Goal: Task Accomplishment & Management: Manage account settings

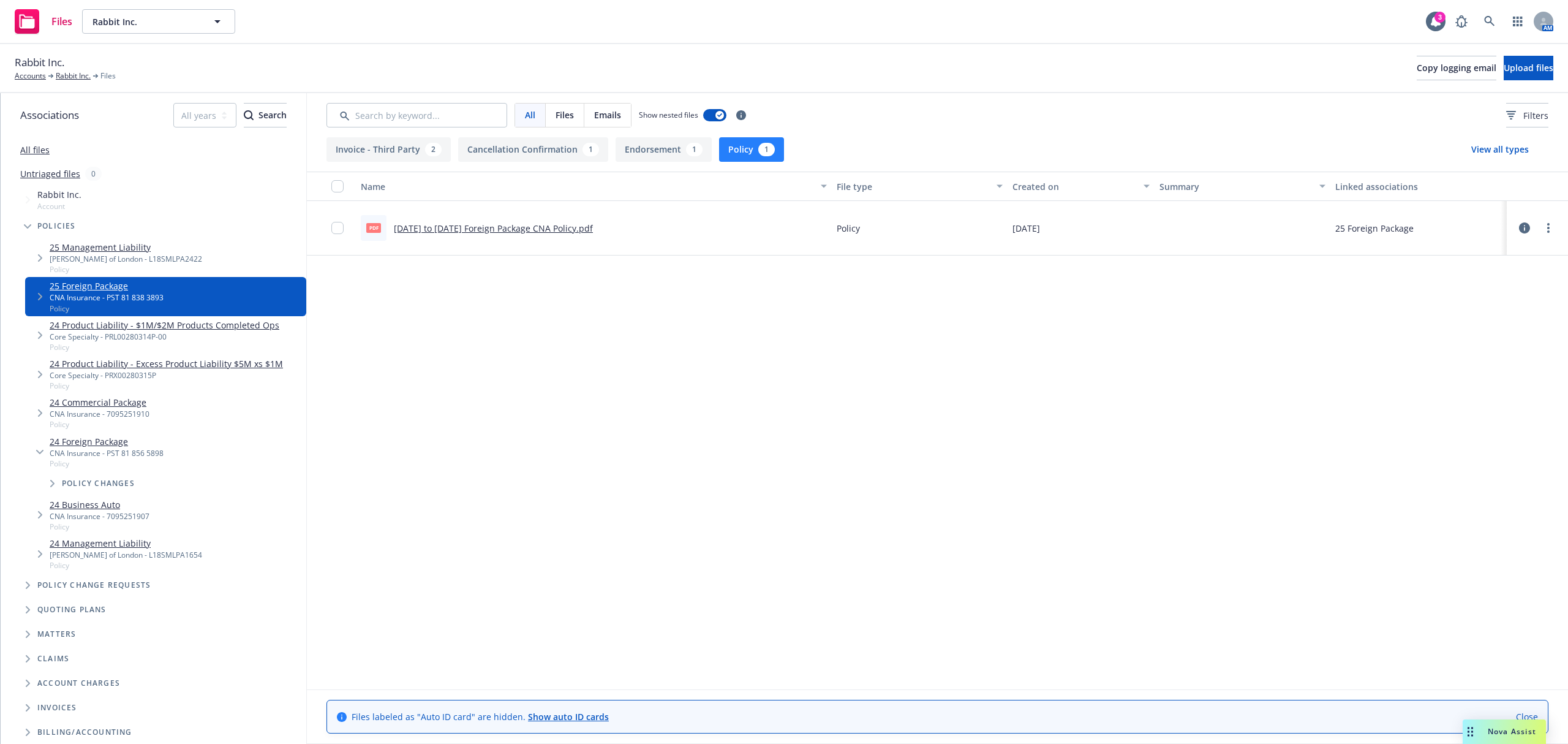
click at [21, 147] on link "All files" at bounding box center [35, 149] width 29 height 11
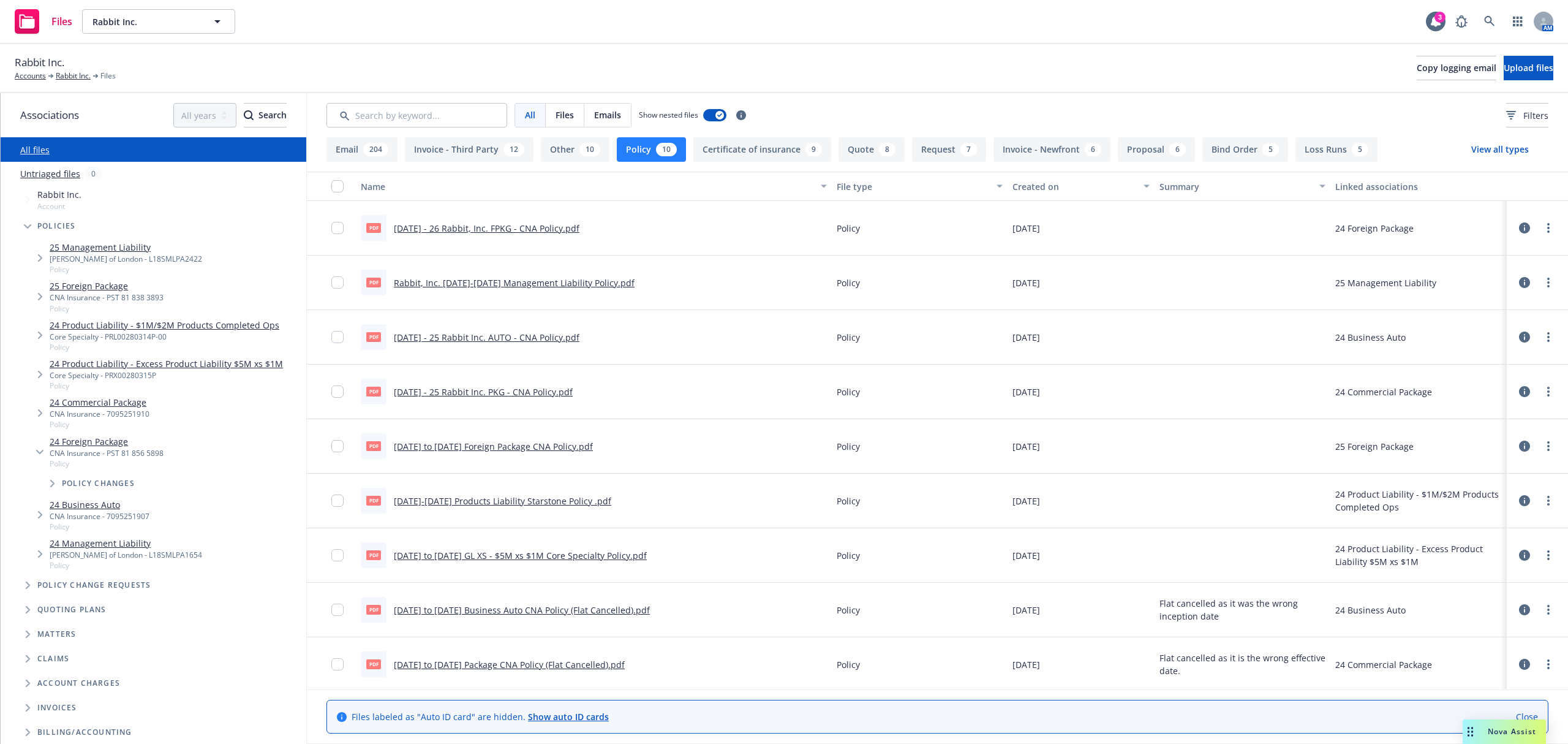
click at [489, 229] on link "12.19.25 - 26 Rabbit, Inc. FPKG - CNA Policy.pdf" at bounding box center [486, 228] width 185 height 11
click at [353, 154] on button "Email 204" at bounding box center [362, 149] width 71 height 25
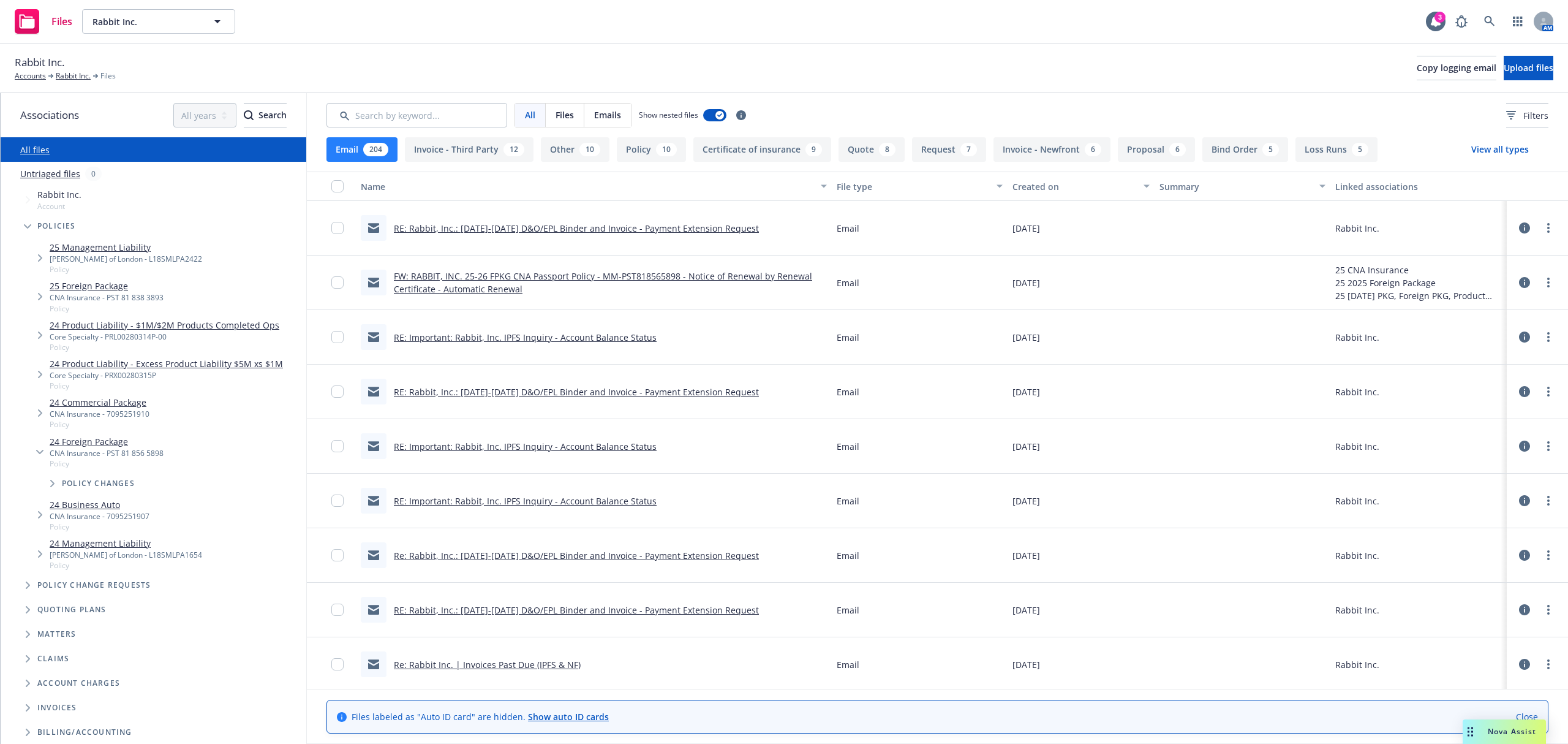
click at [544, 279] on link "FW: RABBIT, INC. 25-26 FPKG CNA Passport Policy - MM-PST818565898 - Notice of R…" at bounding box center [603, 282] width 418 height 25
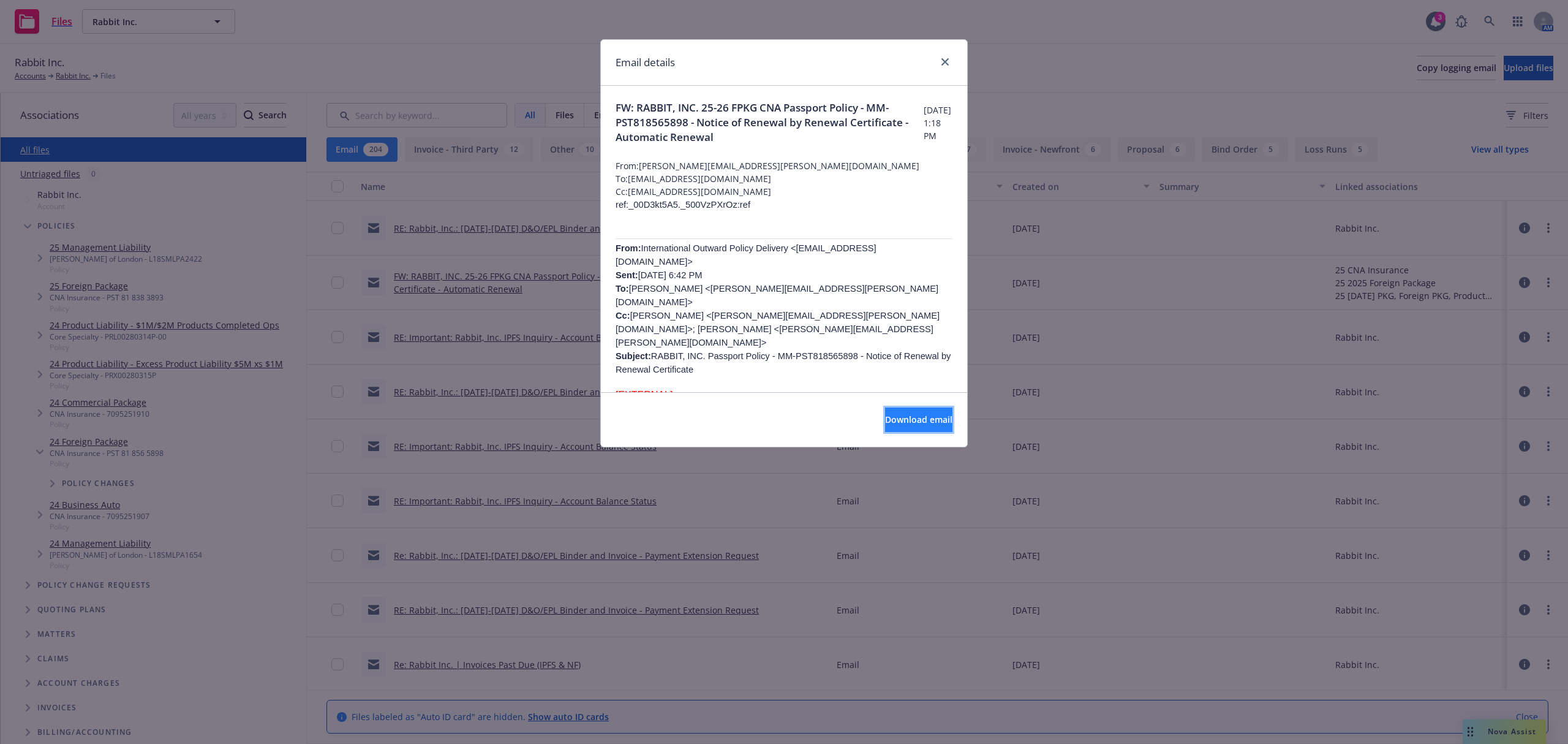
click at [885, 415] on span "Download email" at bounding box center [919, 419] width 67 height 11
click at [947, 64] on icon "close" at bounding box center [945, 62] width 8 height 8
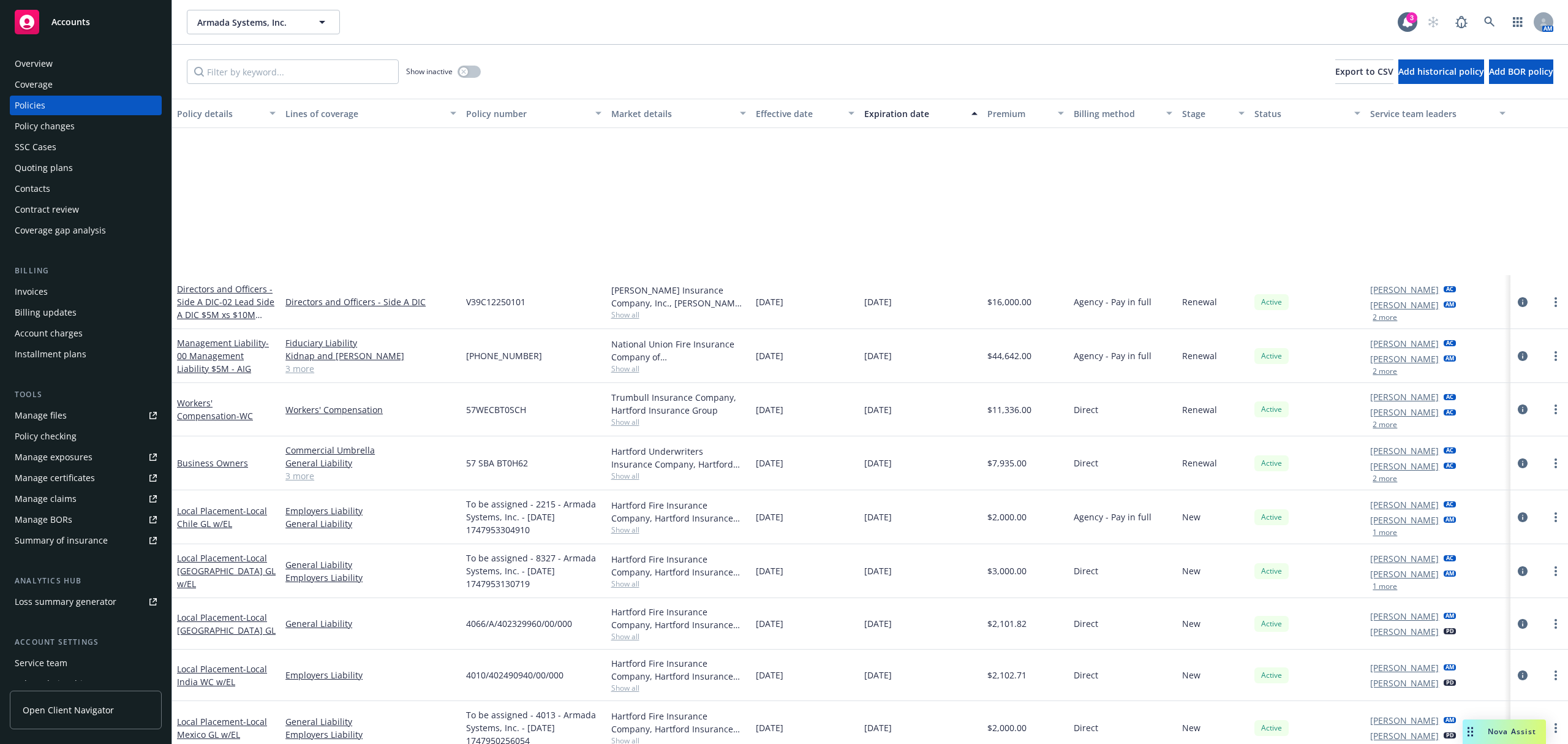
scroll to position [228, 0]
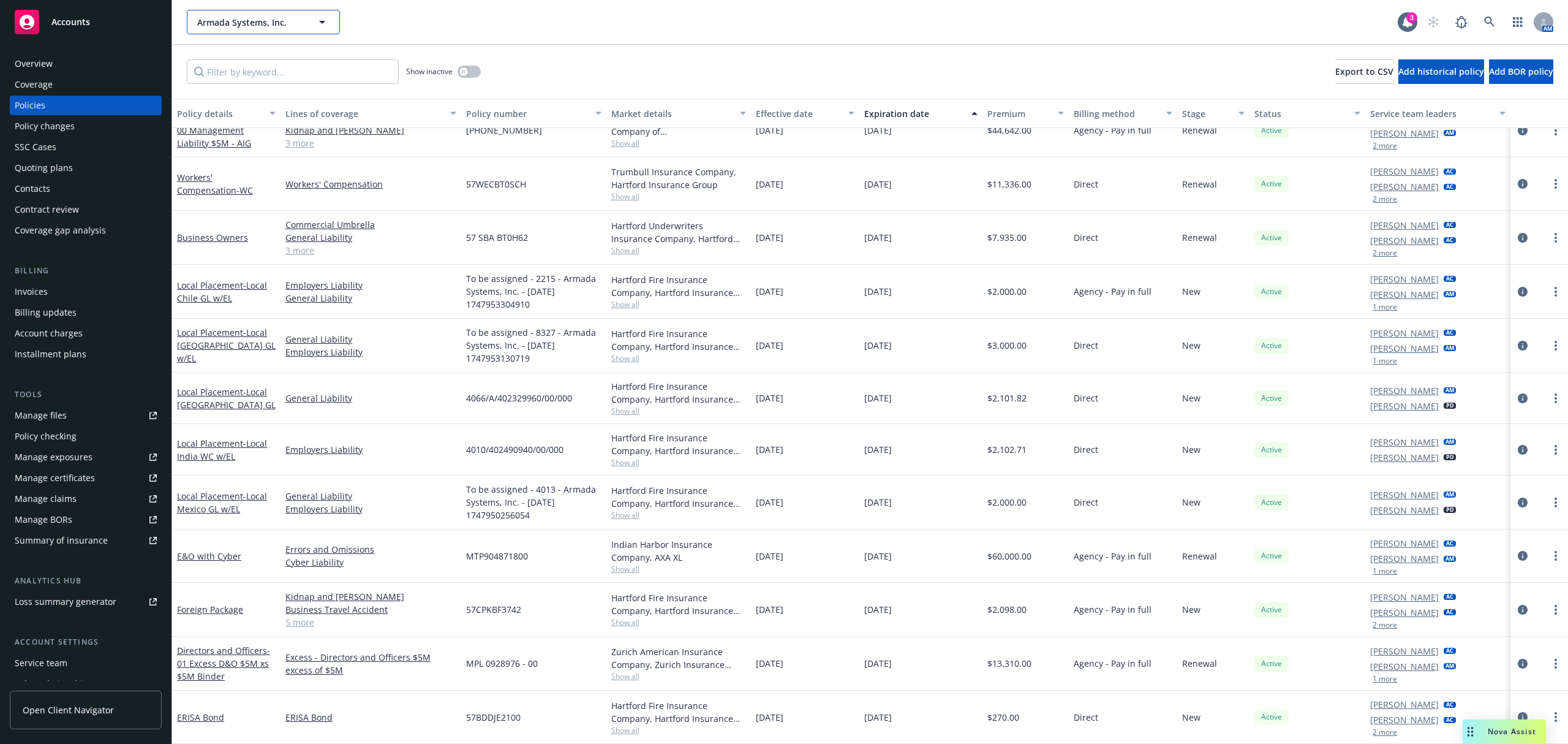
click at [268, 22] on span "Armada Systems, Inc." at bounding box center [250, 22] width 106 height 13
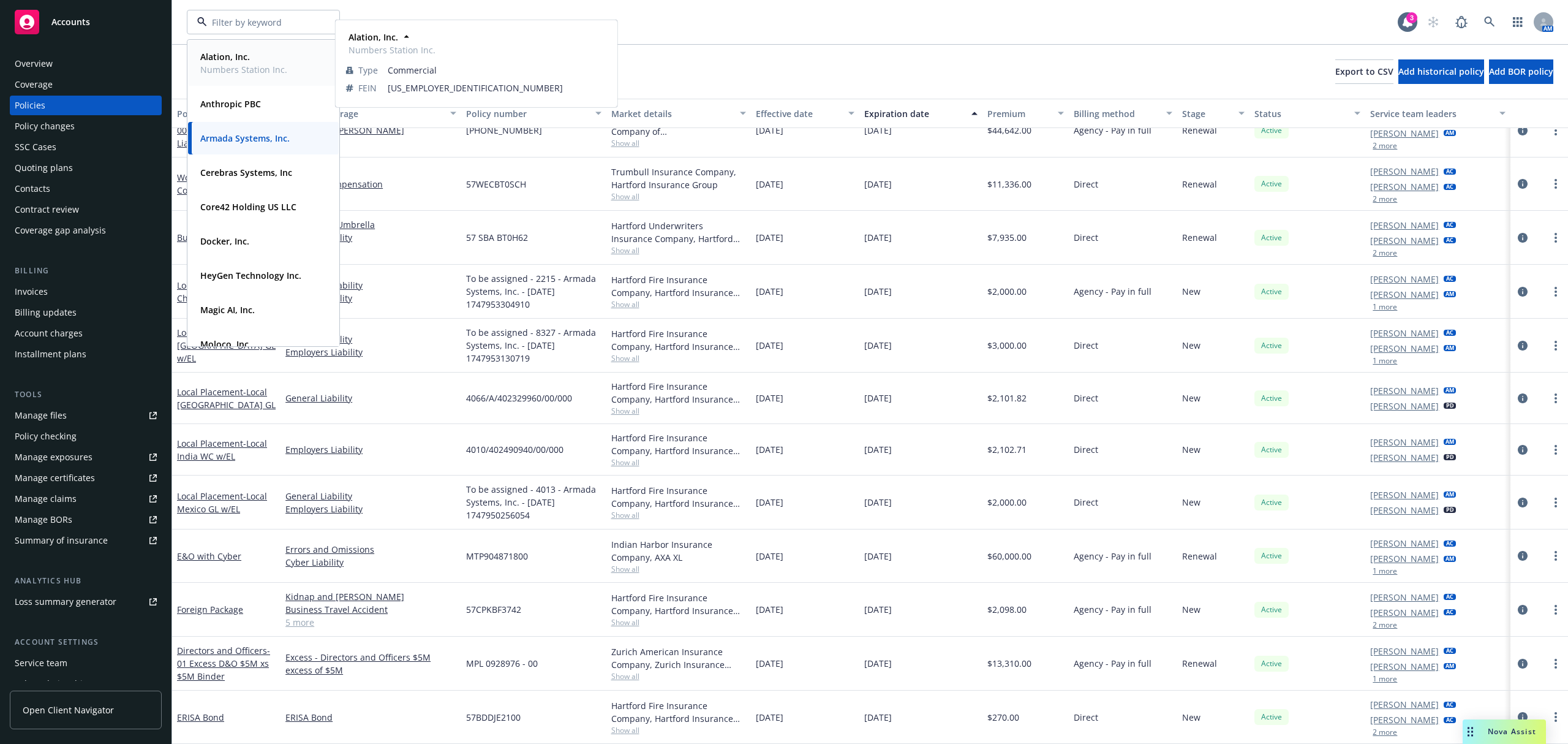
click at [265, 59] on span "Alation, Inc." at bounding box center [243, 56] width 87 height 13
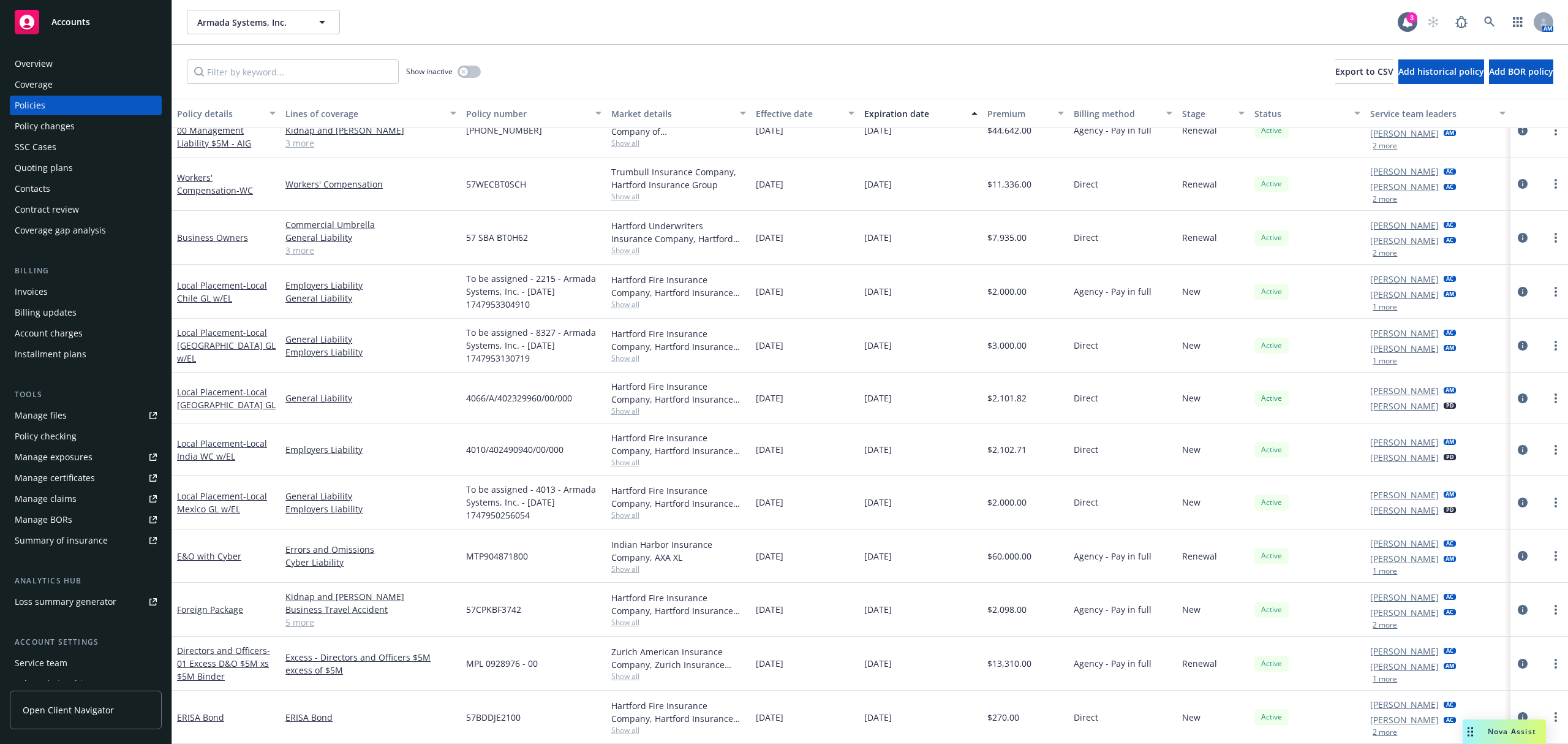
scroll to position [168, 0]
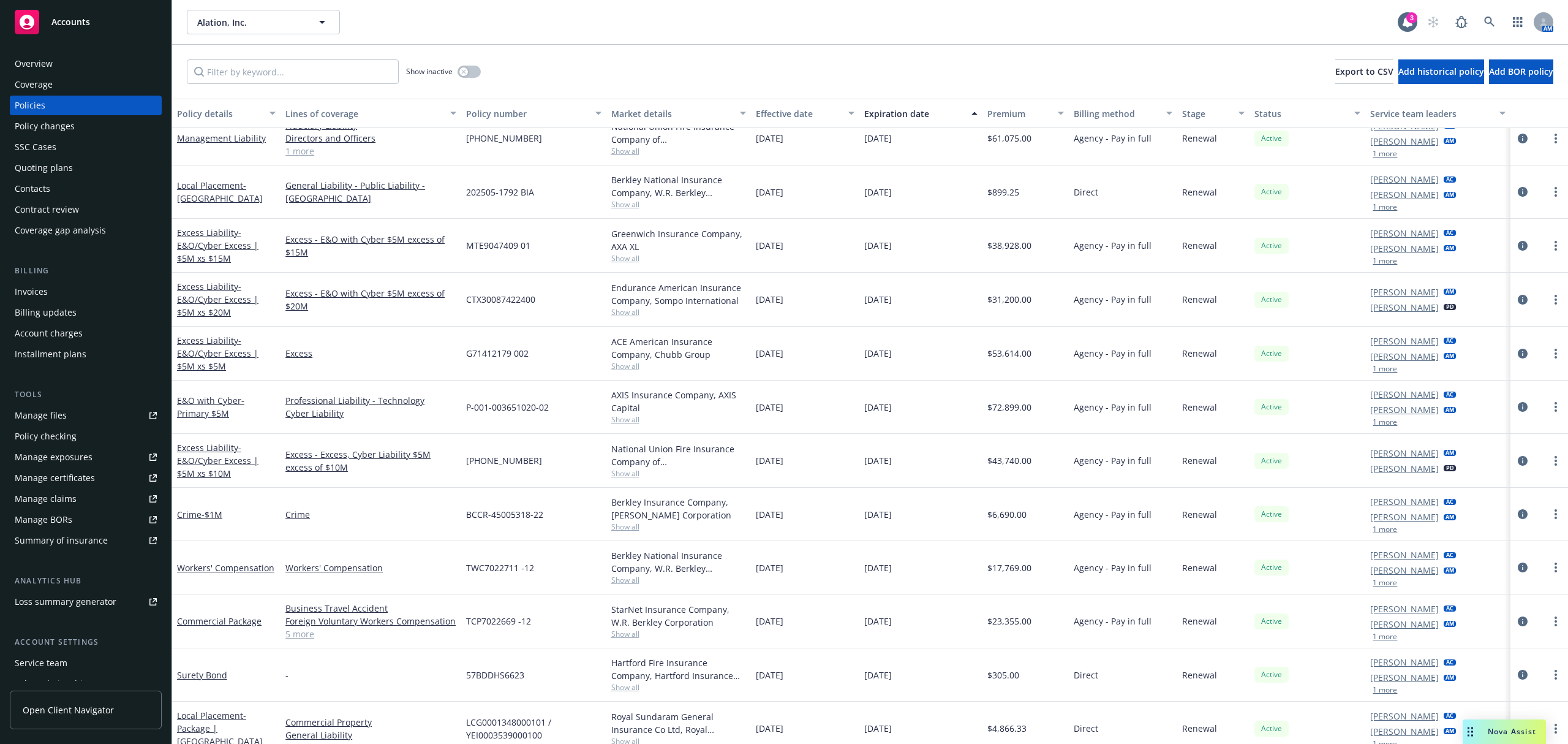
click at [105, 474] on link "Manage certificates" at bounding box center [85, 477] width 152 height 20
click at [94, 473] on link "Manage certificates" at bounding box center [85, 477] width 152 height 20
drag, startPoint x: 88, startPoint y: 59, endPoint x: 1123, endPoint y: 227, distance: 1048.5
click at [88, 59] on div "Overview" at bounding box center [85, 63] width 142 height 20
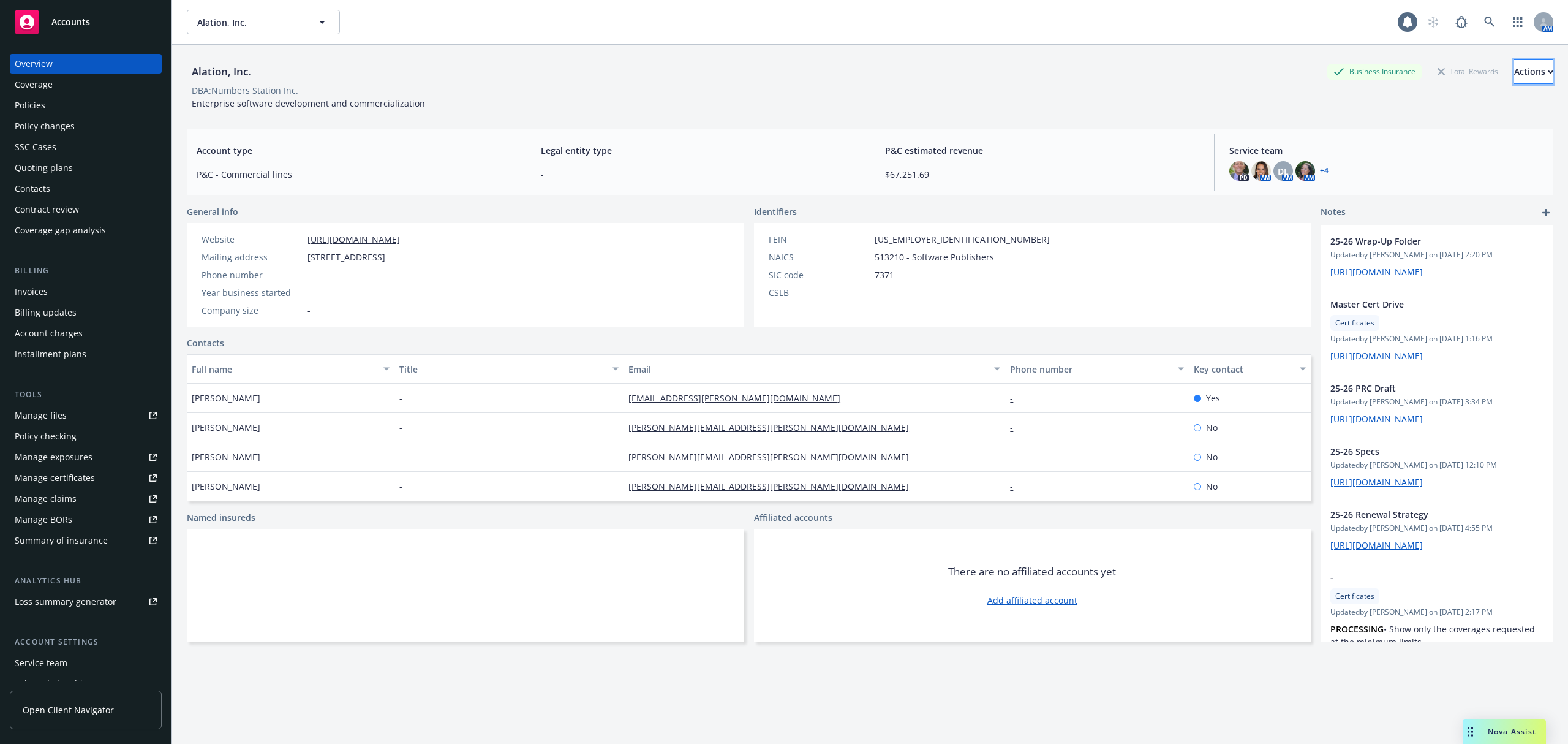
click at [1533, 67] on button "Actions" at bounding box center [1534, 72] width 39 height 25
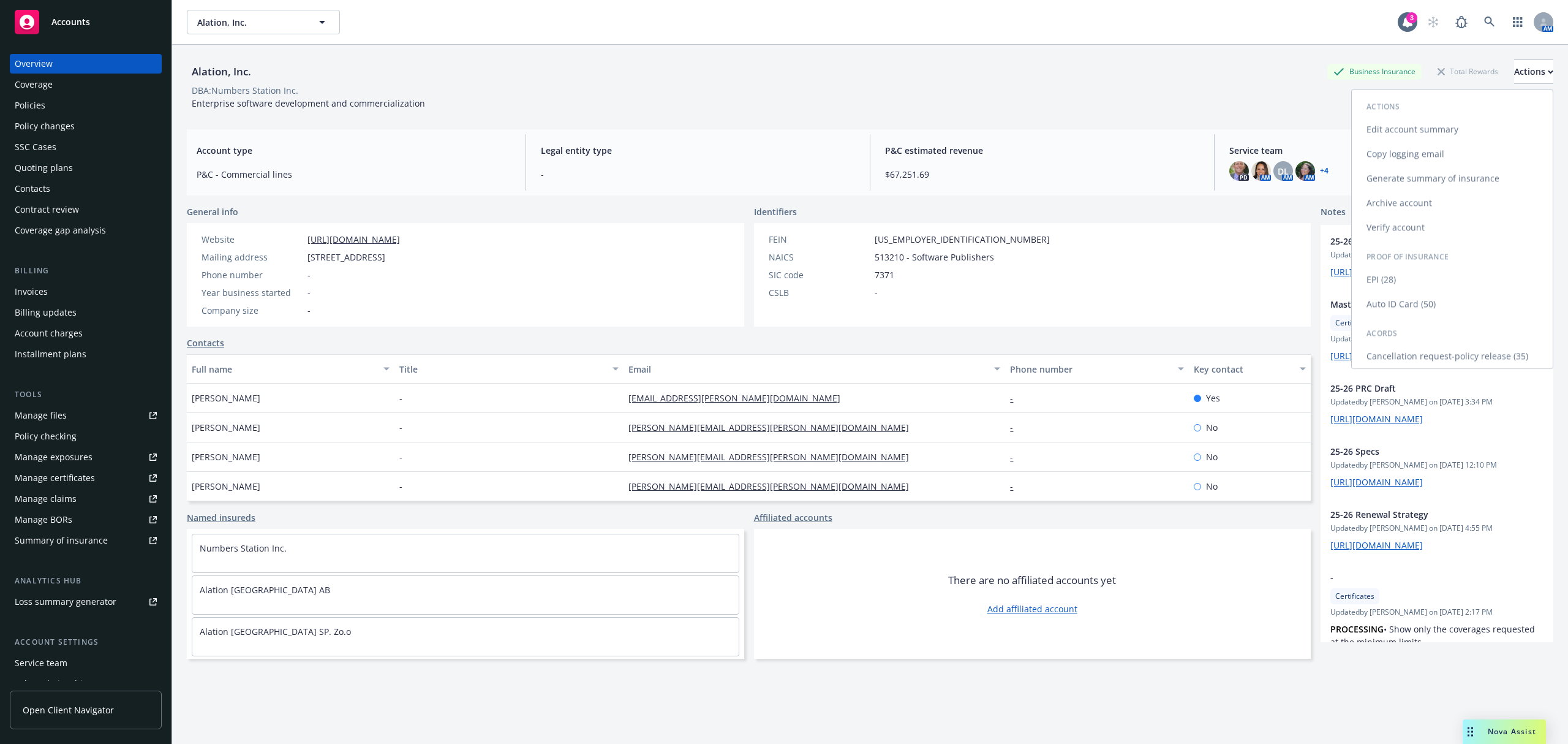
click at [1431, 154] on link "Copy logging email" at bounding box center [1452, 154] width 201 height 25
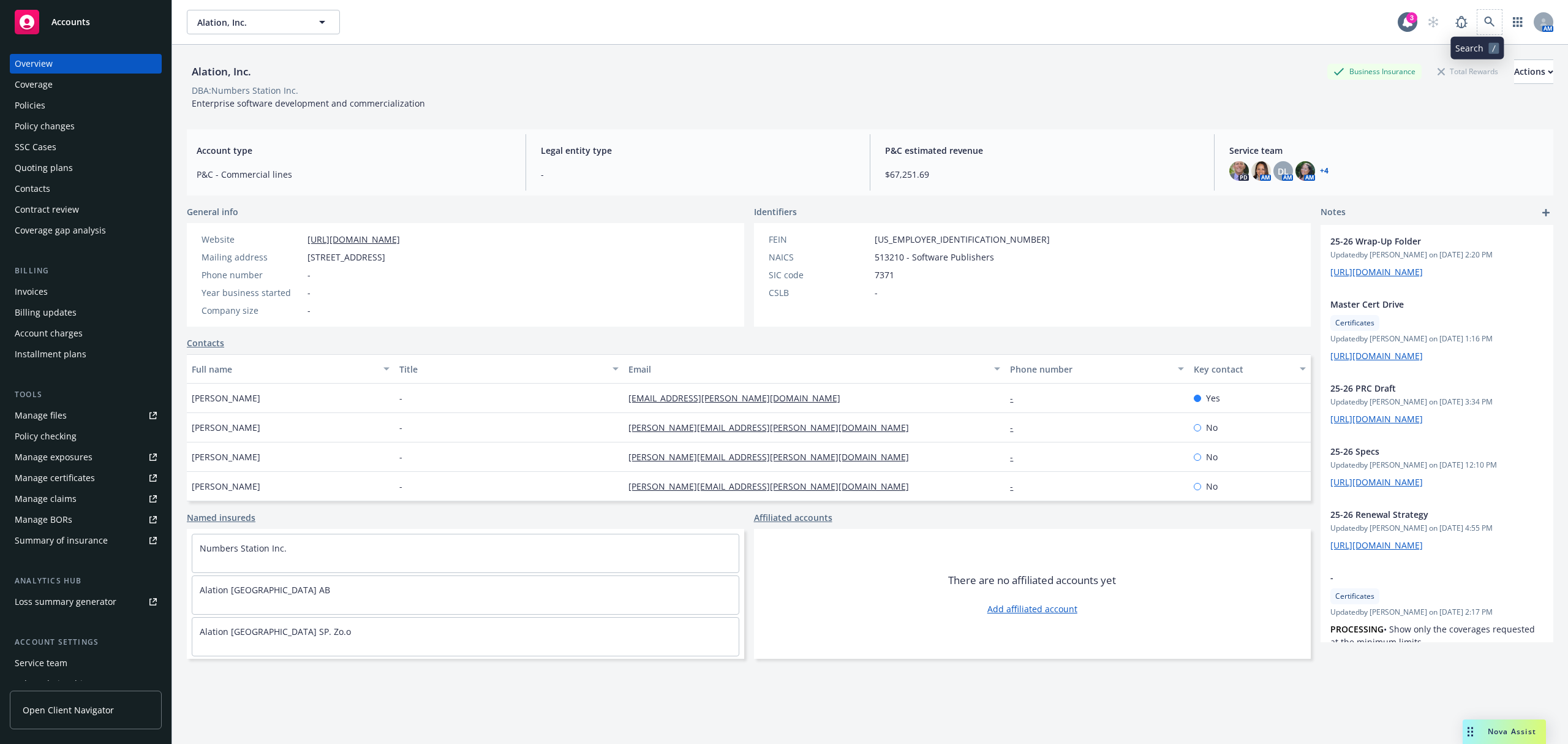
click at [1488, 30] on span at bounding box center [1490, 22] width 25 height 25
click at [1484, 20] on icon at bounding box center [1489, 22] width 11 height 11
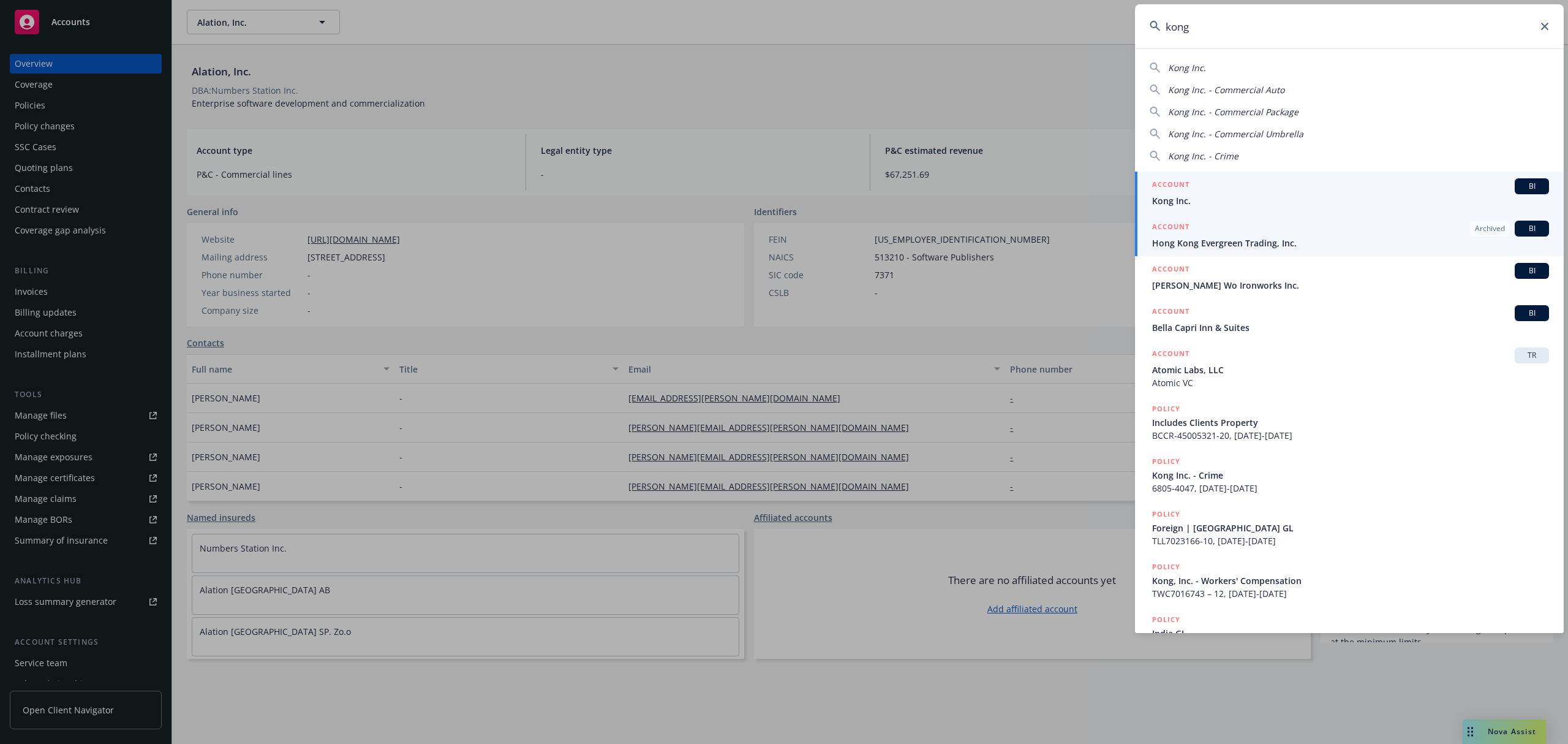
type input "kong"
click at [1208, 198] on span "Kong Inc." at bounding box center [1350, 201] width 397 height 13
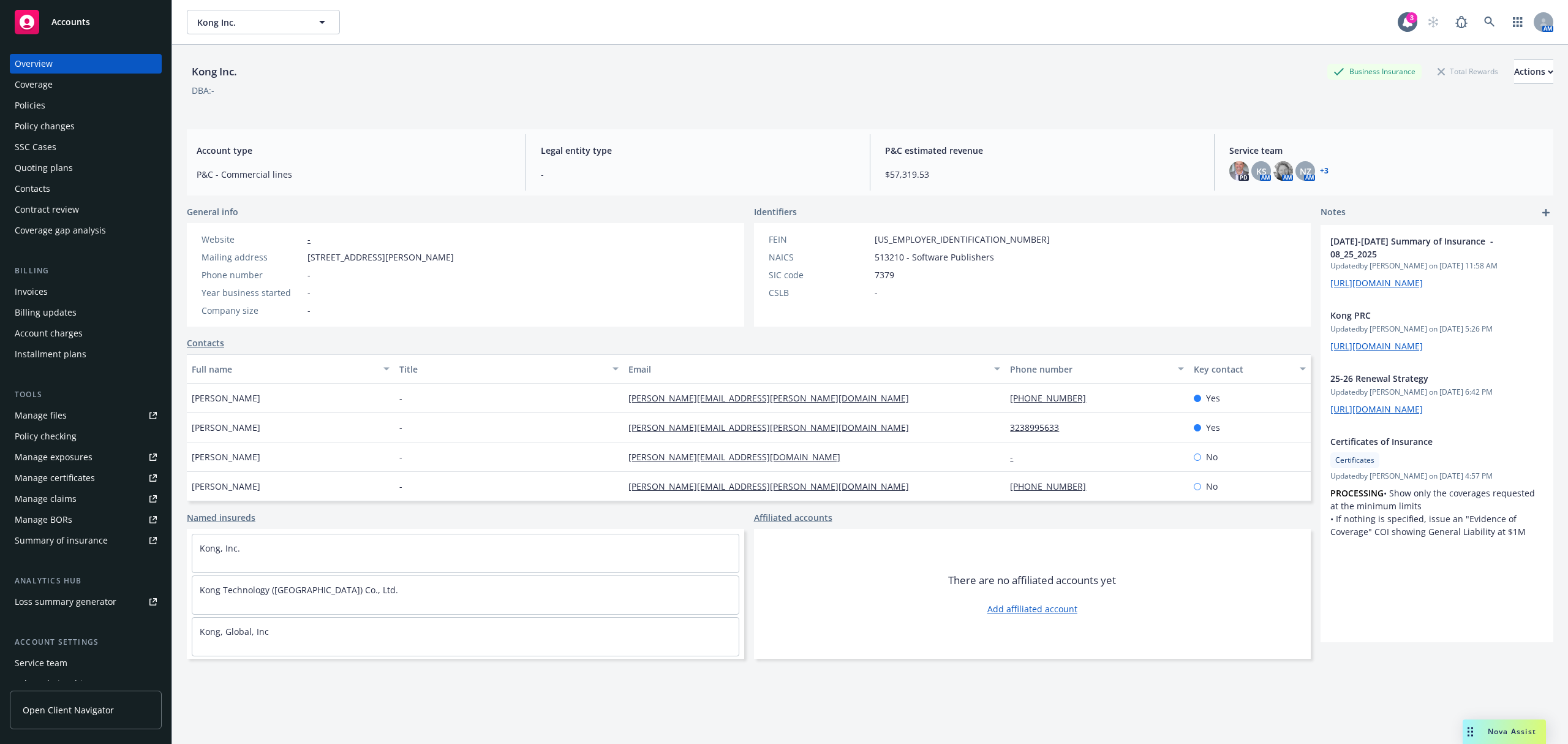
click at [1311, 163] on div "PD KS AM AM NZ AM + 3" at bounding box center [1386, 170] width 314 height 20
click at [1320, 169] on link "+ 3" at bounding box center [1324, 171] width 9 height 8
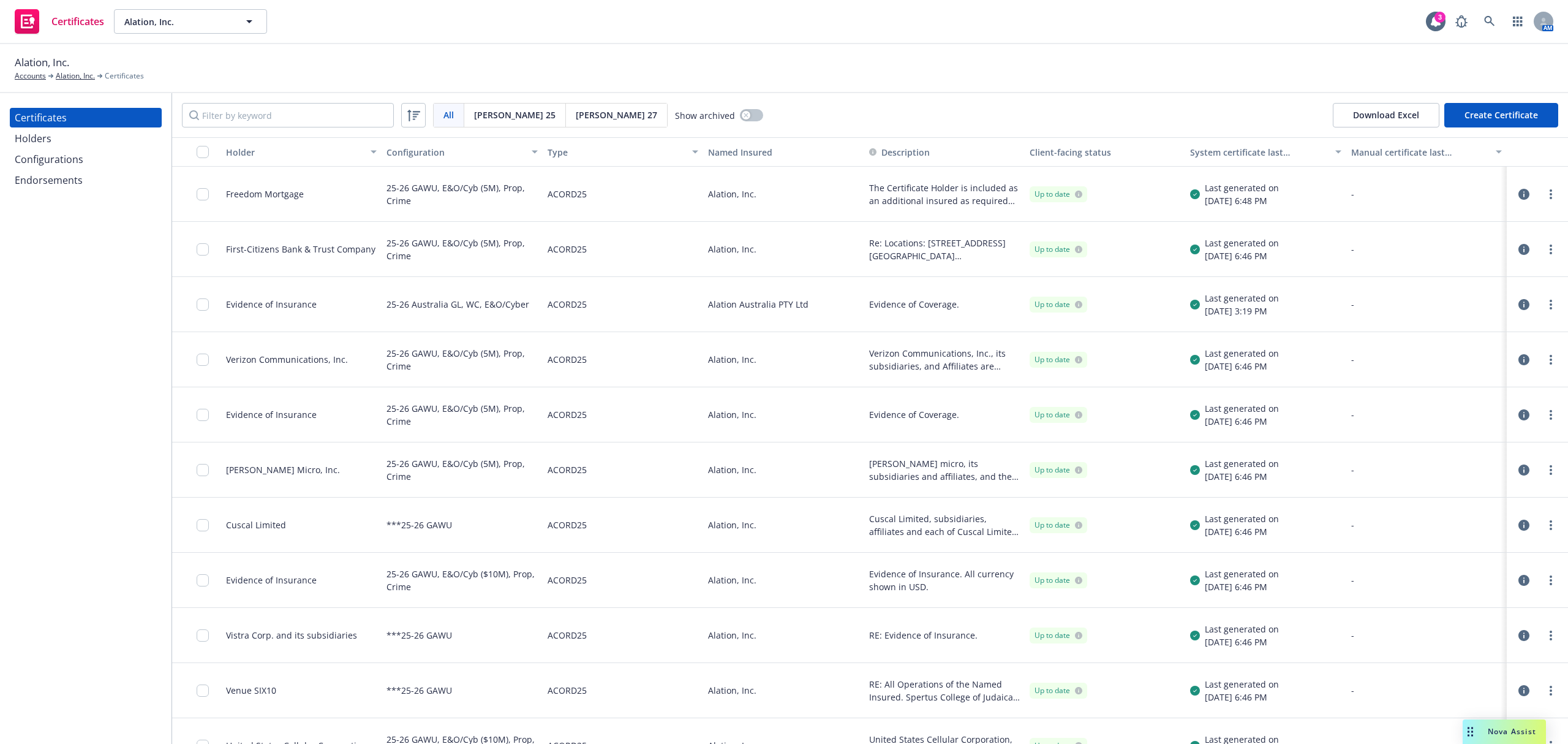
click at [60, 142] on div "Holders" at bounding box center [85, 138] width 142 height 20
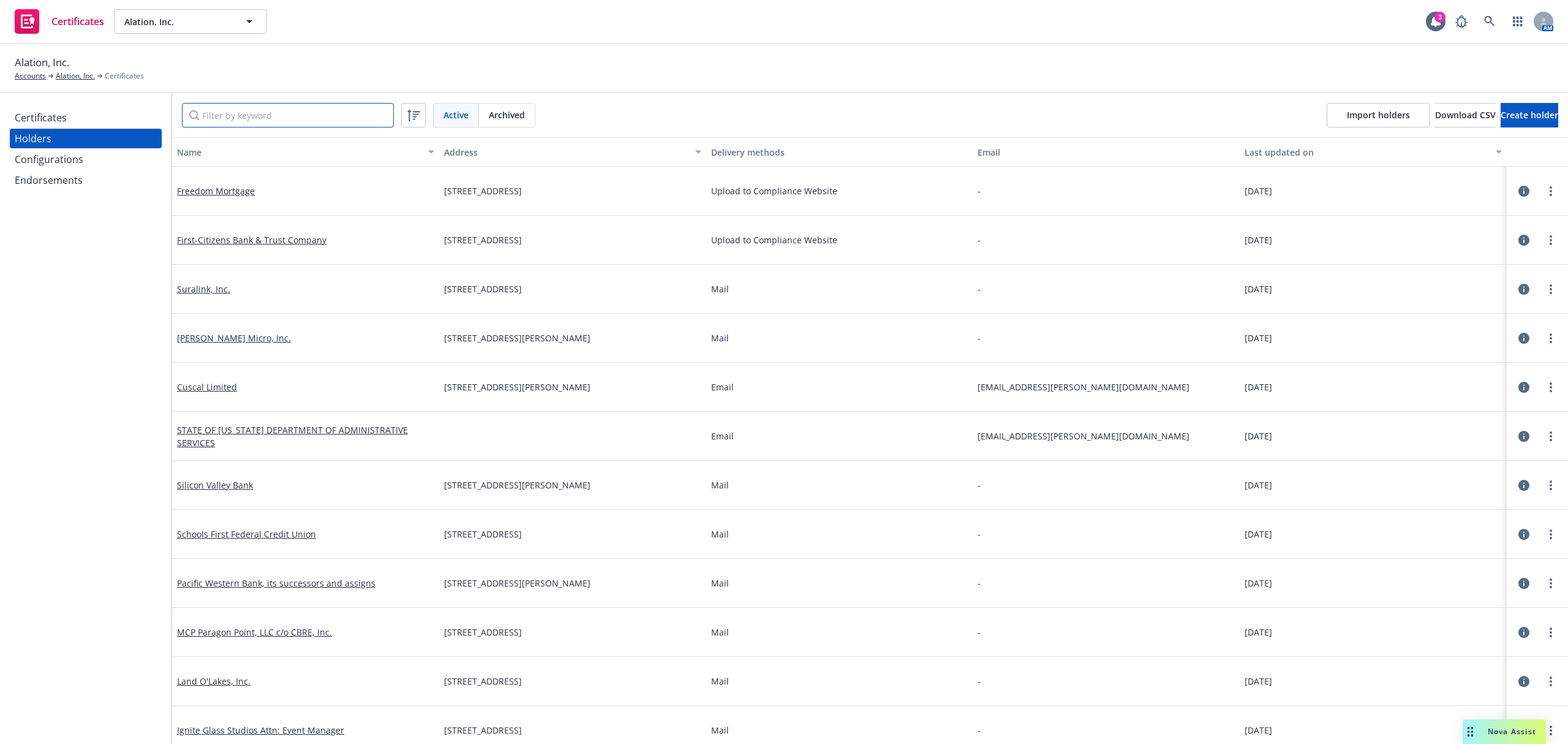
click at [220, 118] on input "Filter by keyword" at bounding box center [287, 115] width 212 height 25
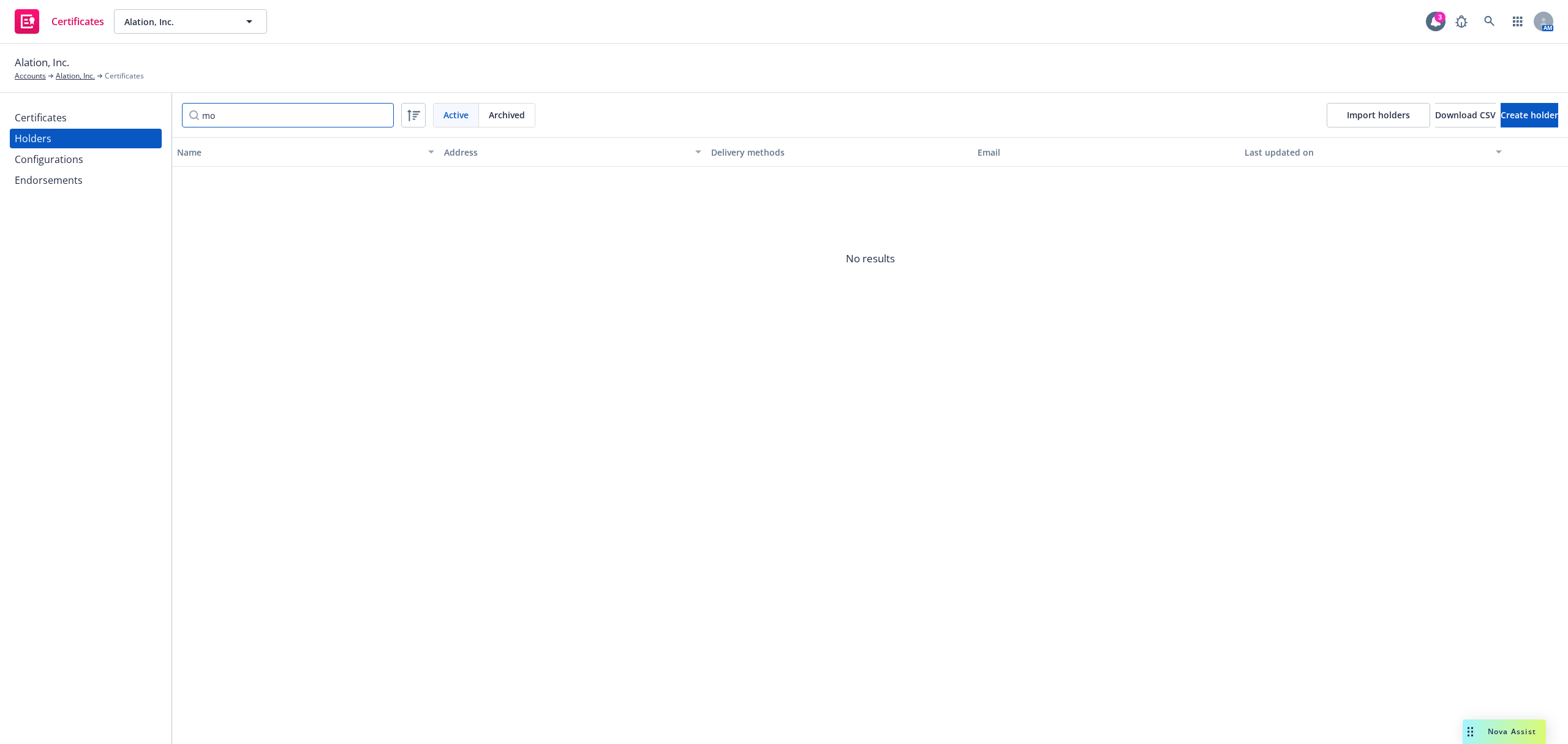
type input "m"
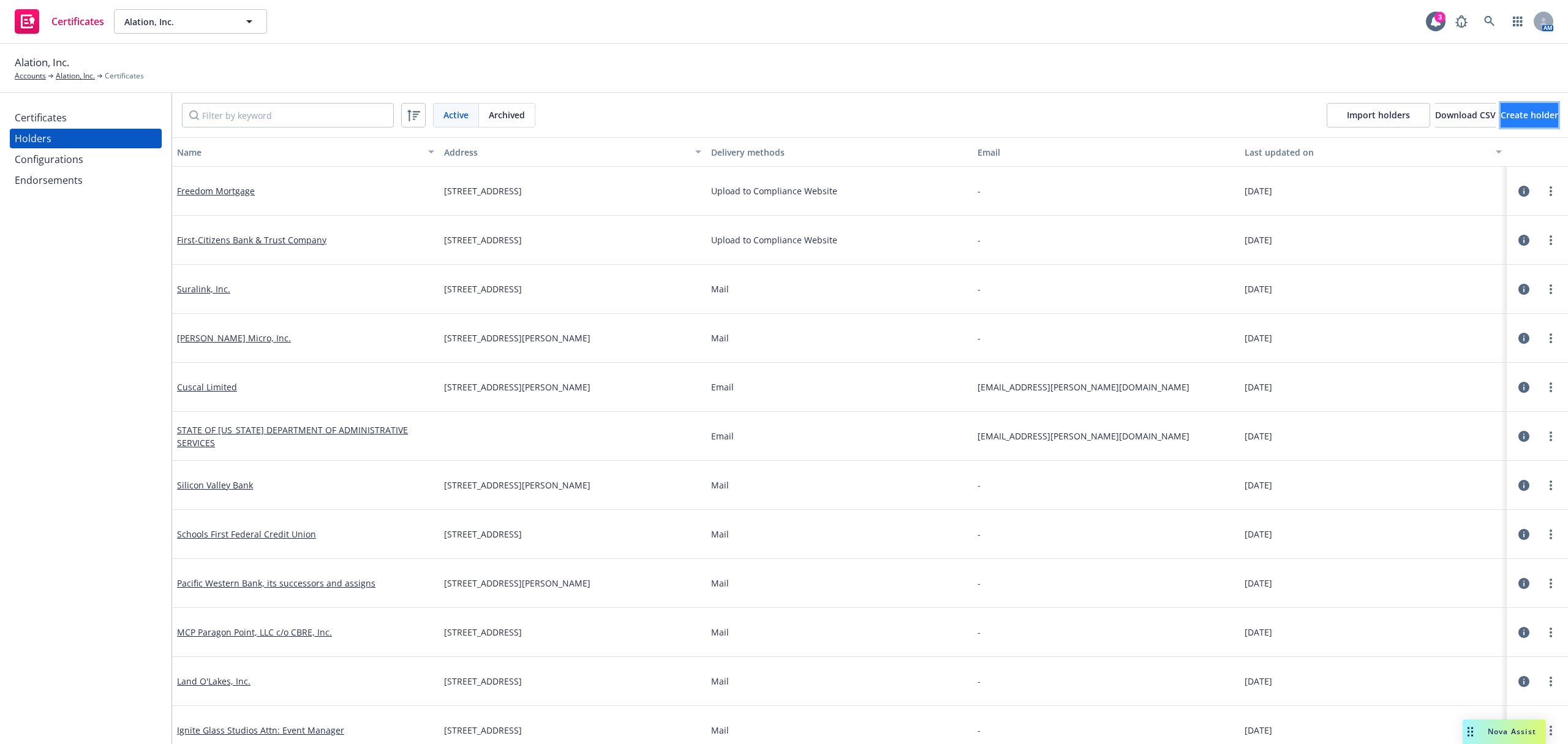
click at [1501, 125] on button "Create holder" at bounding box center [1529, 115] width 58 height 25
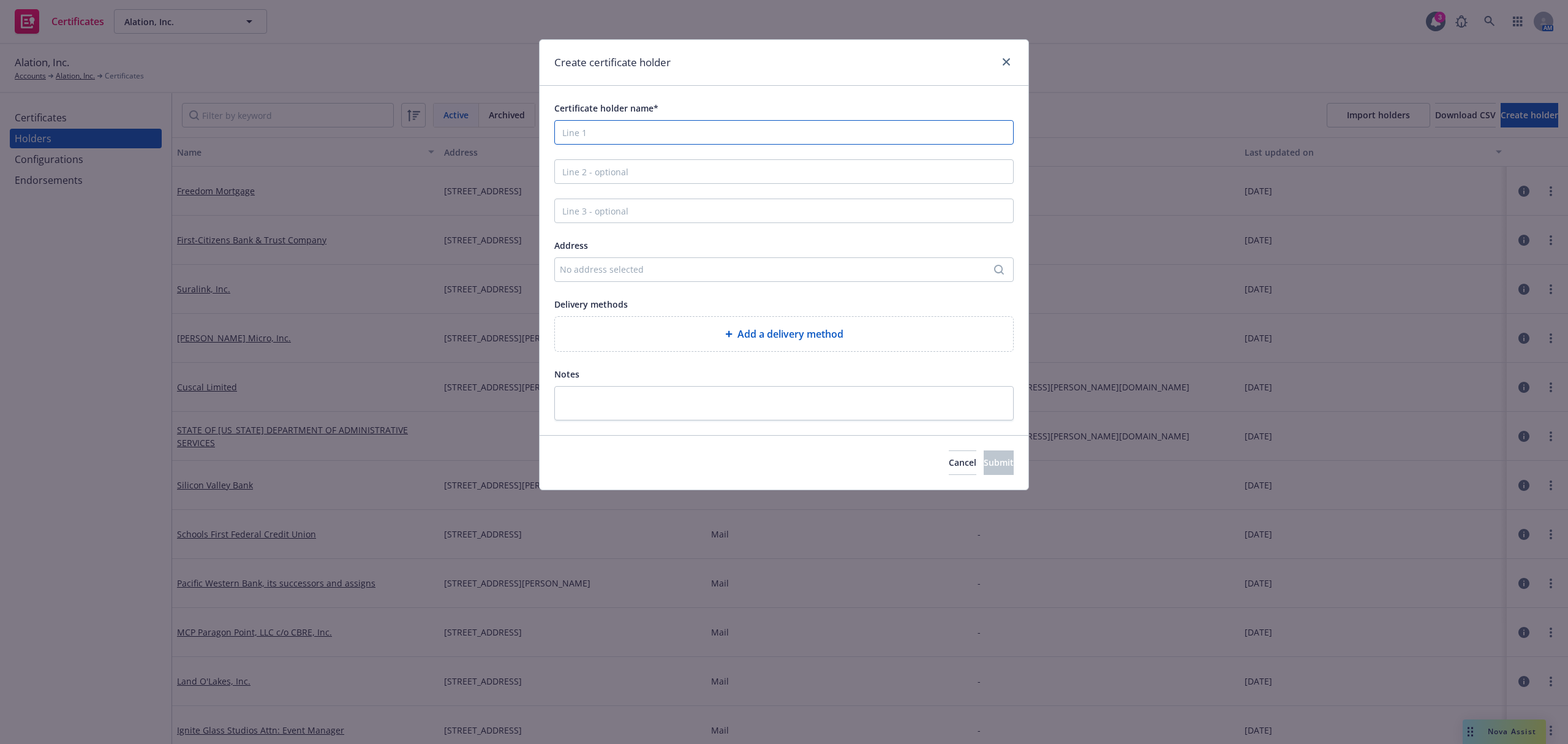
click at [617, 132] on input "Certificate holder name*" at bounding box center [784, 132] width 460 height 25
click at [627, 126] on input "Certificate holder name*" at bounding box center [784, 132] width 460 height 25
paste input "Monkey Business Partners"
click at [655, 277] on div "No address selected" at bounding box center [784, 269] width 460 height 25
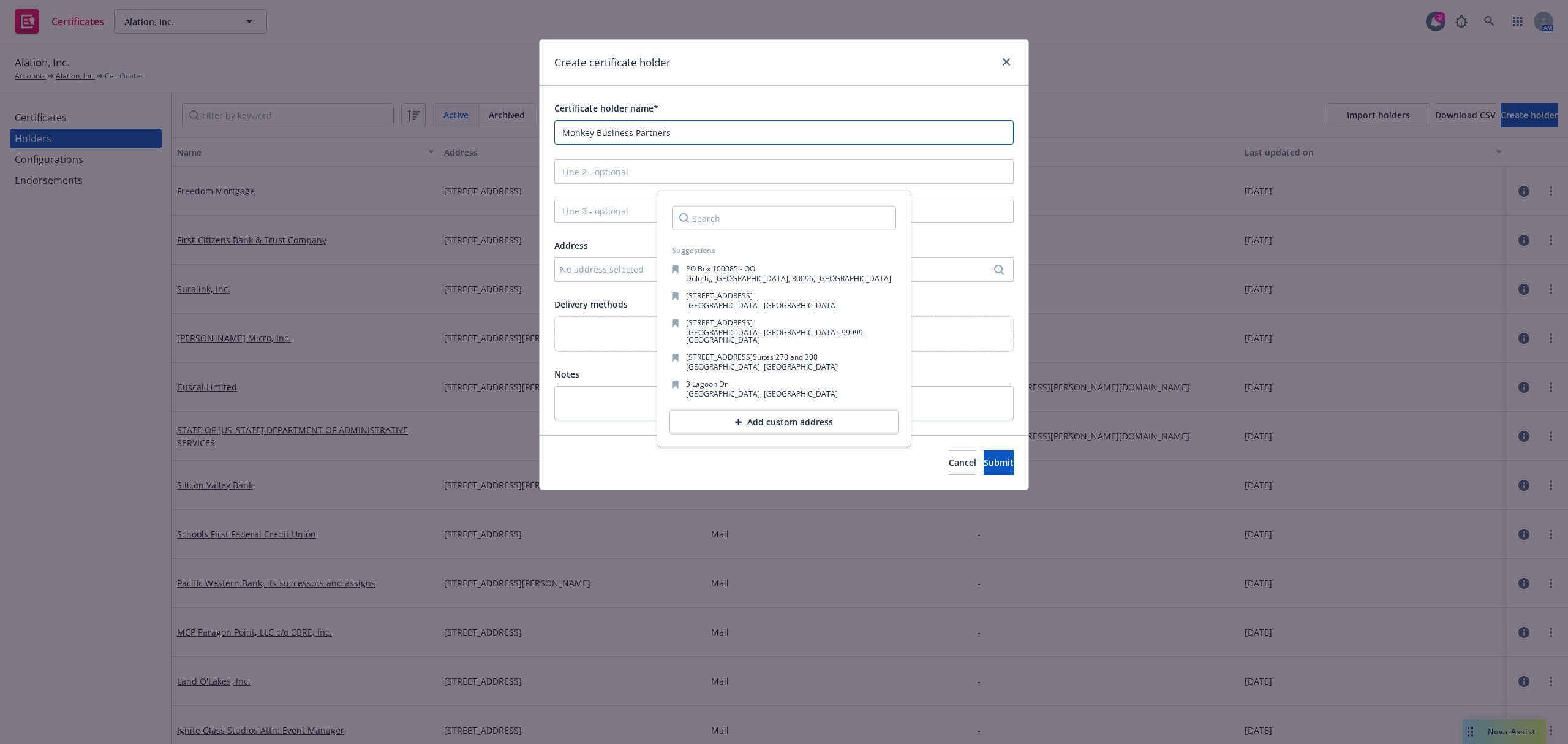
click at [684, 136] on input "Monkey Business Partners" at bounding box center [784, 132] width 460 height 25
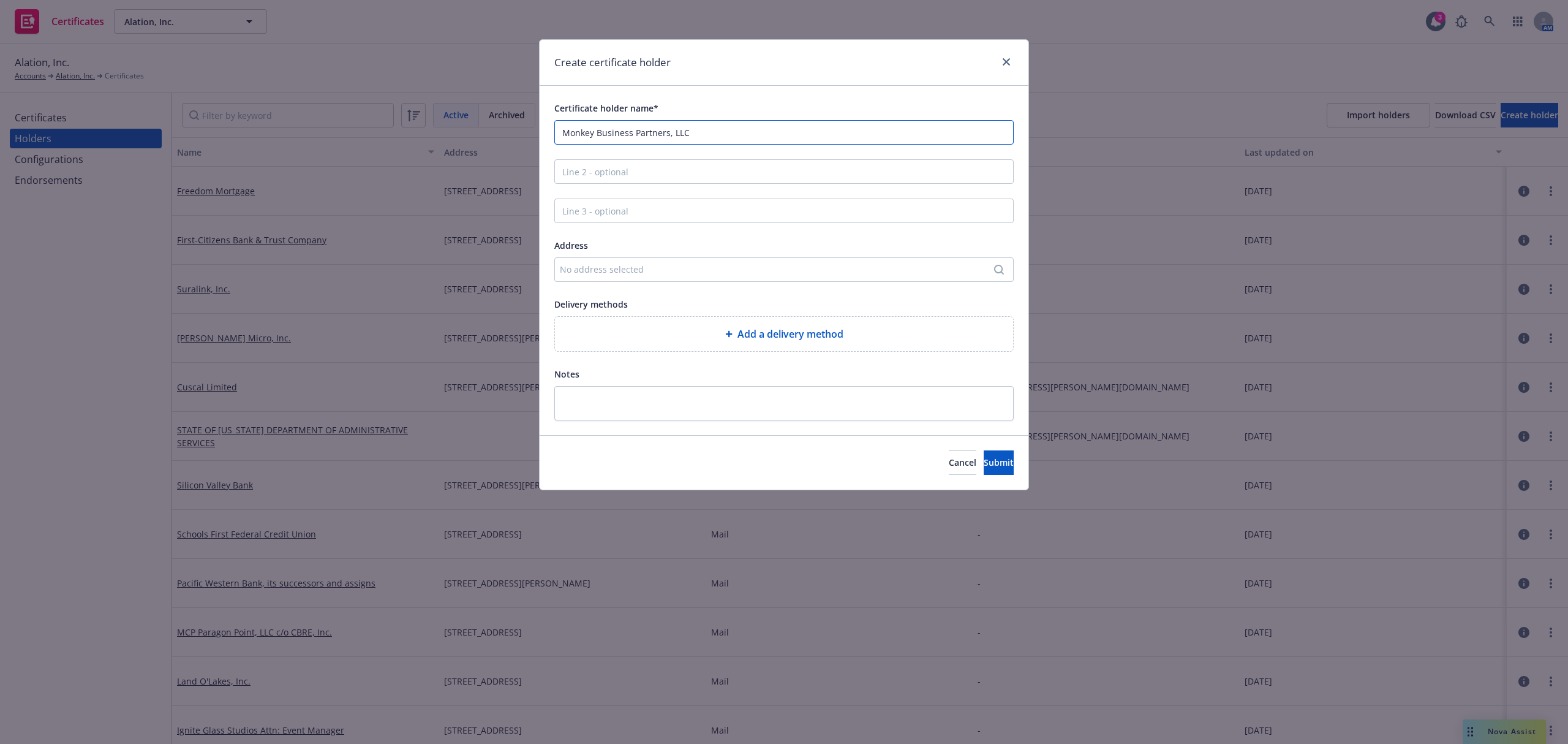
type input "Monkey Business Partners, LLC"
click at [628, 266] on div "No address selected" at bounding box center [777, 269] width 436 height 13
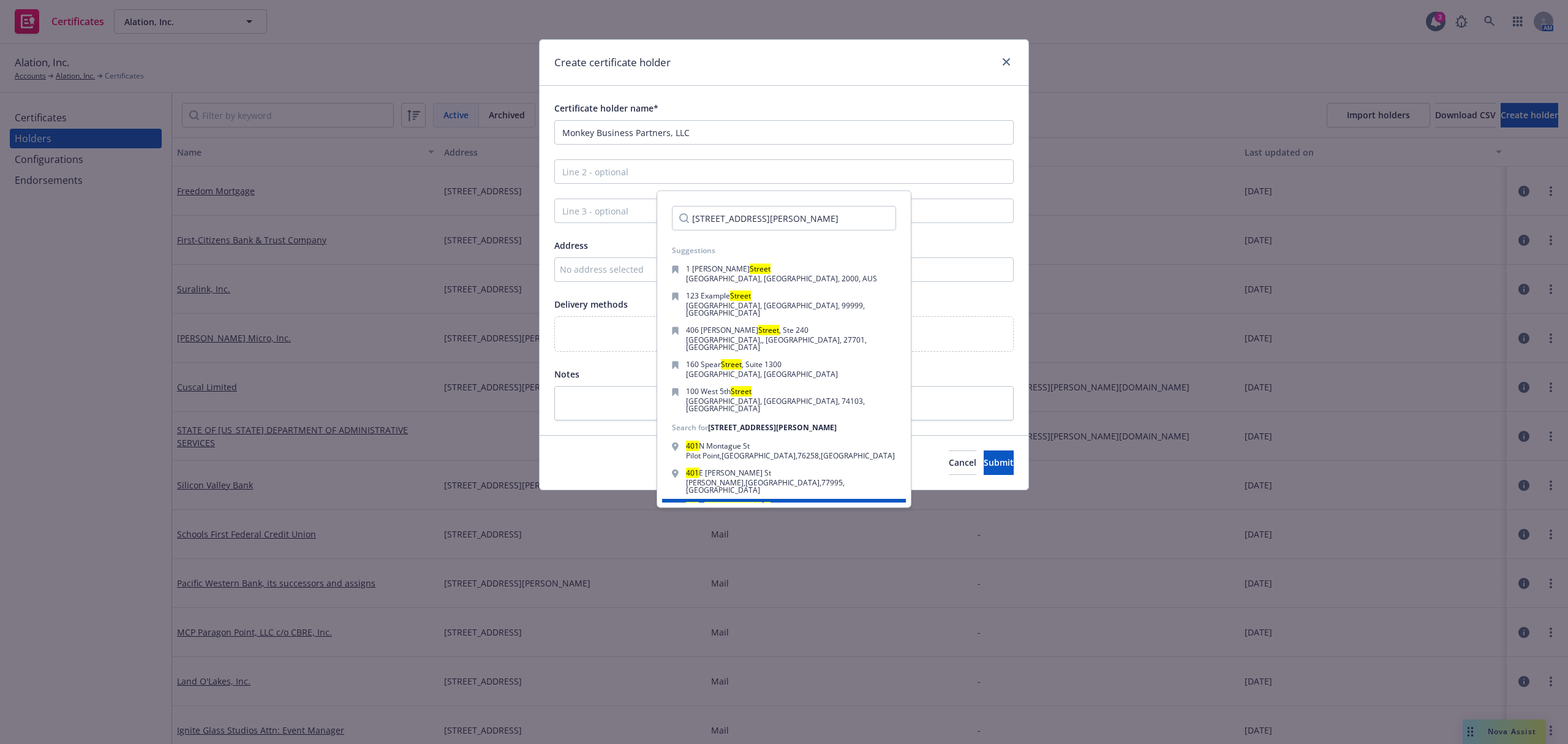
type input "401 N. Morgan Street"
click at [793, 503] on div "401 N Morgan St Chicago , IL , 60642 , USA" at bounding box center [784, 512] width 224 height 17
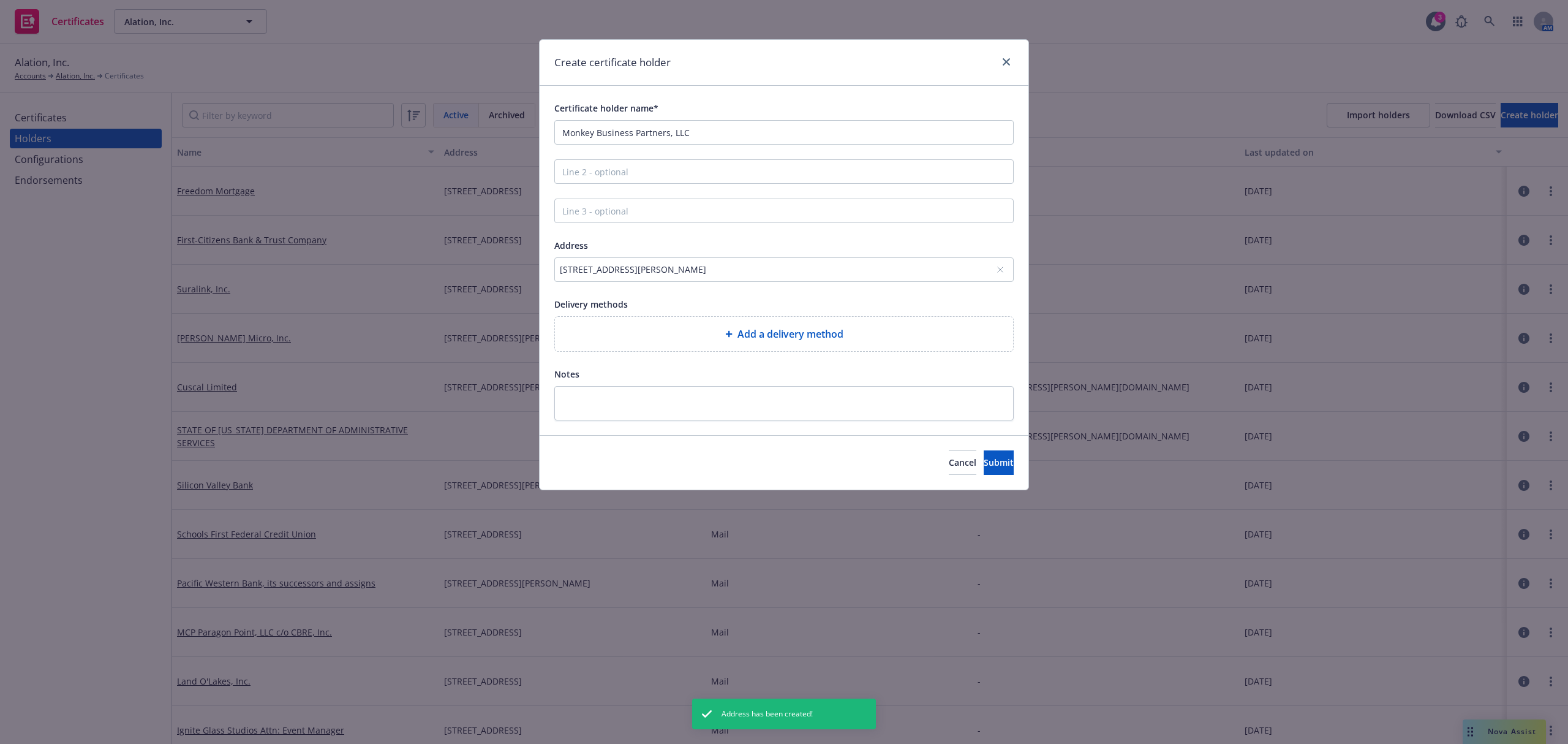
click at [850, 341] on div "Add a delivery method" at bounding box center [784, 334] width 439 height 15
select select "EMAIL"
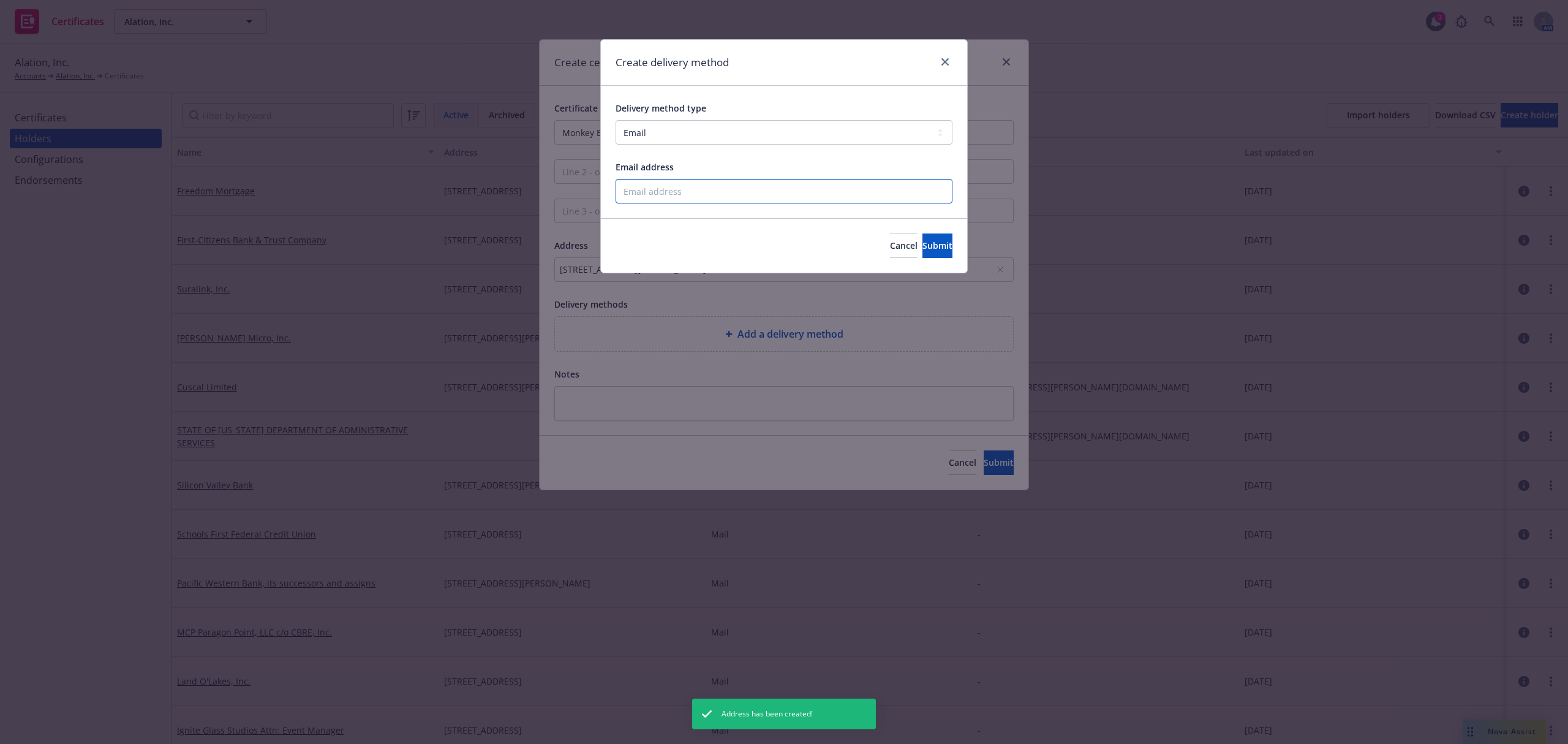
click at [674, 189] on input "Email address" at bounding box center [784, 191] width 337 height 25
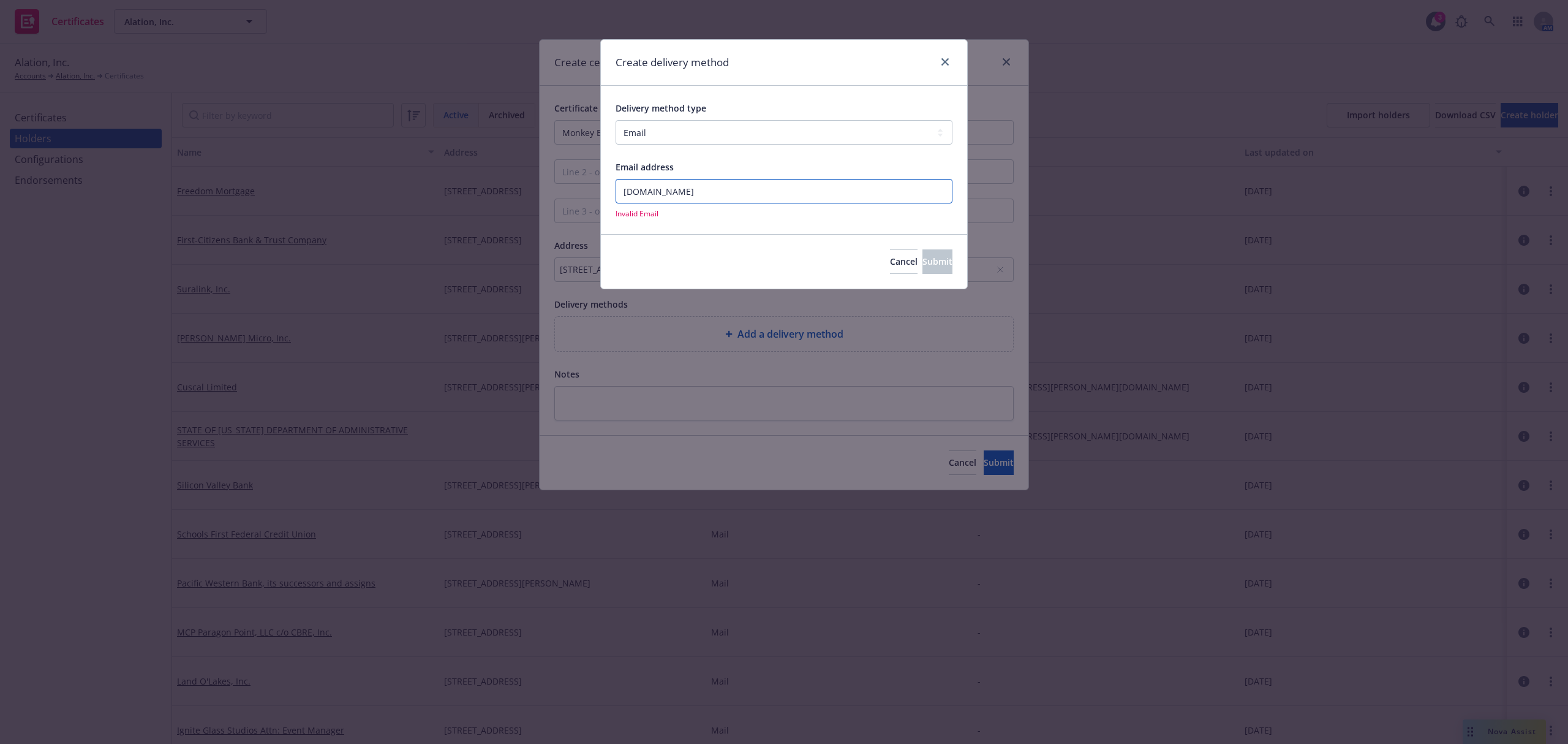
type input "Newfront.com"
click at [704, 230] on div "Delivery method type Select delivery method type Email Mail Fax Upload to Compl…" at bounding box center [784, 159] width 367 height 148
drag, startPoint x: 656, startPoint y: 195, endPoint x: 563, endPoint y: 189, distance: 93.2
click at [563, 189] on div "Create delivery method Delivery method type Select delivery method type Email M…" at bounding box center [784, 372] width 1568 height 744
click at [890, 265] on span "Cancel" at bounding box center [904, 261] width 28 height 11
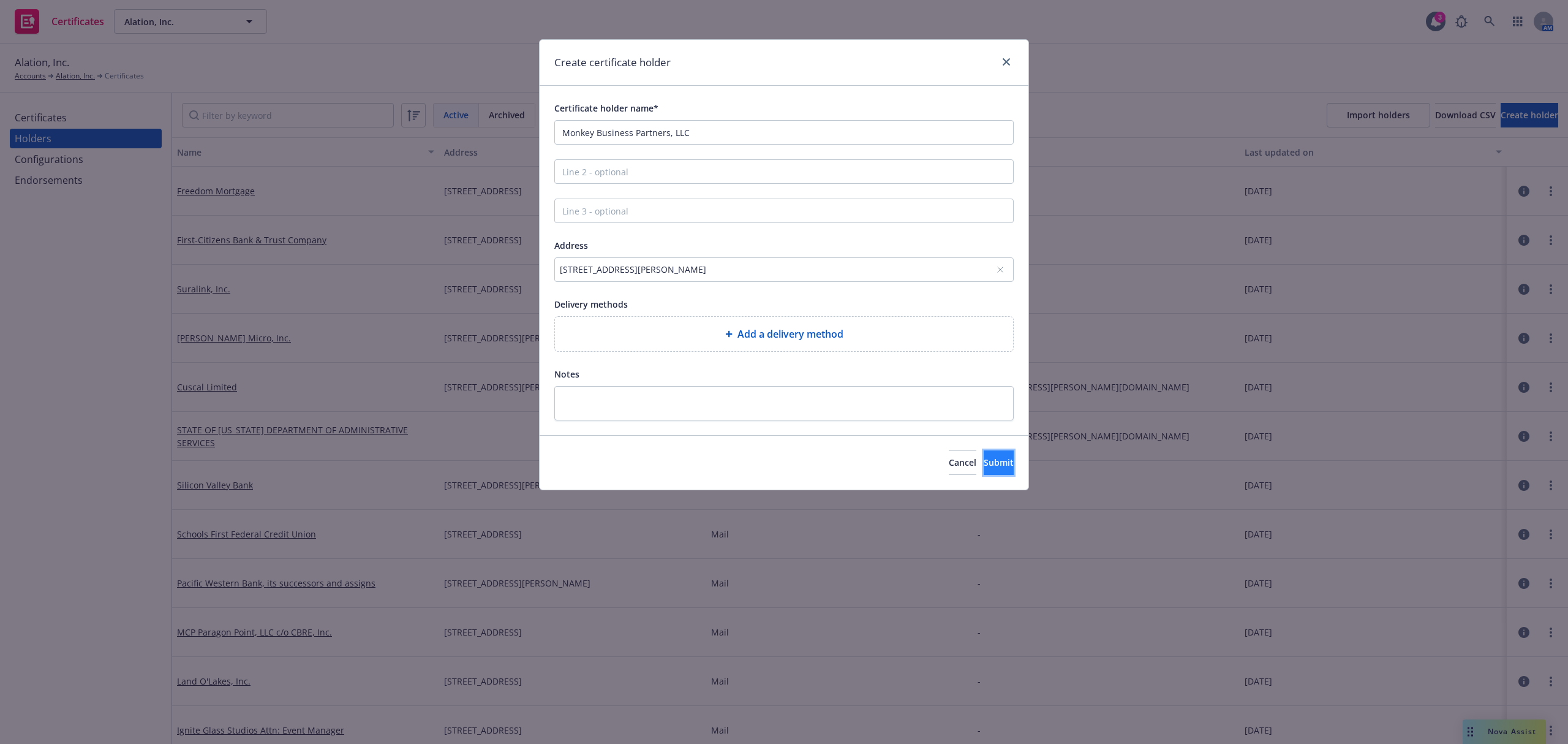
click at [984, 461] on button "Submit" at bounding box center [998, 462] width 30 height 25
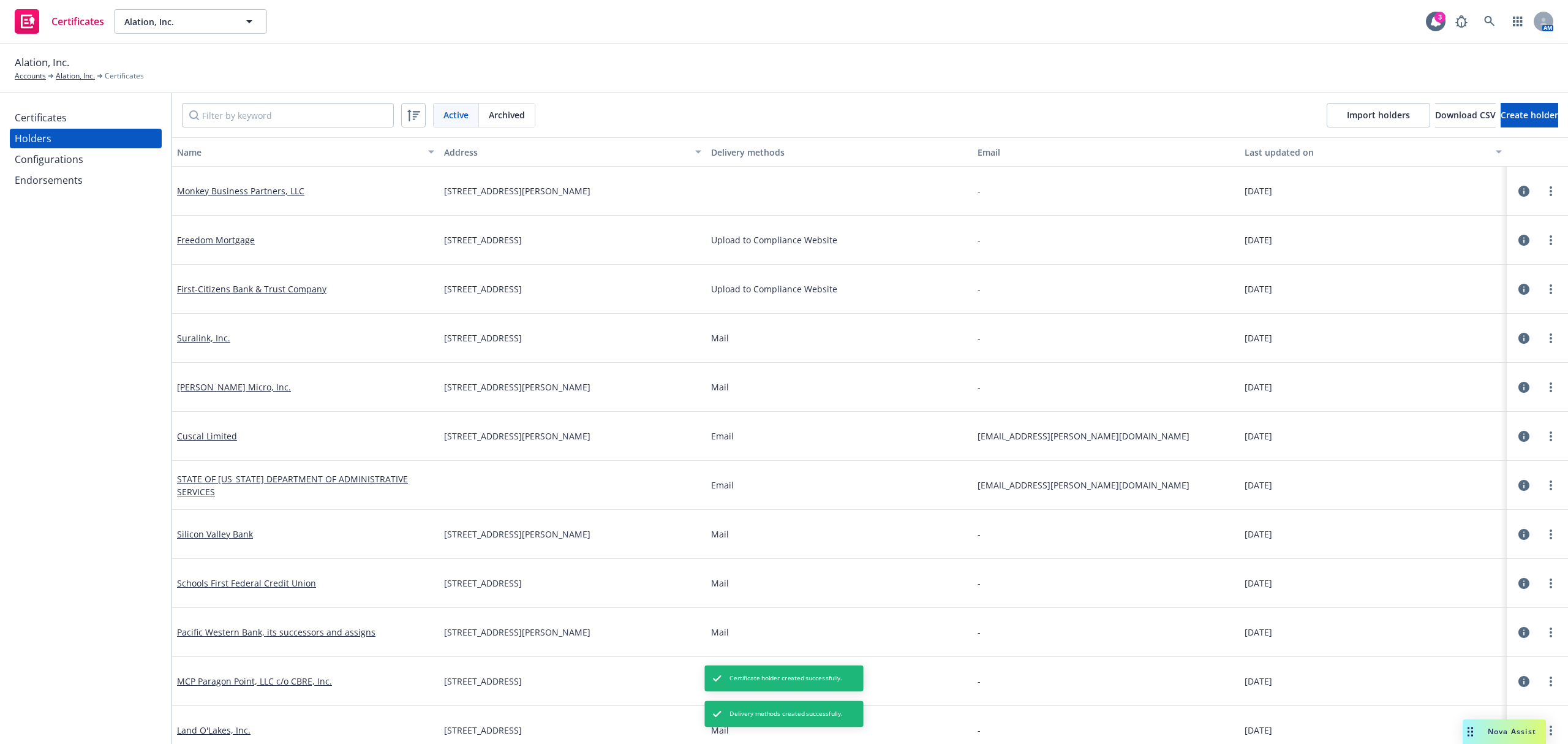
click at [91, 113] on div "Certificates" at bounding box center [85, 117] width 142 height 20
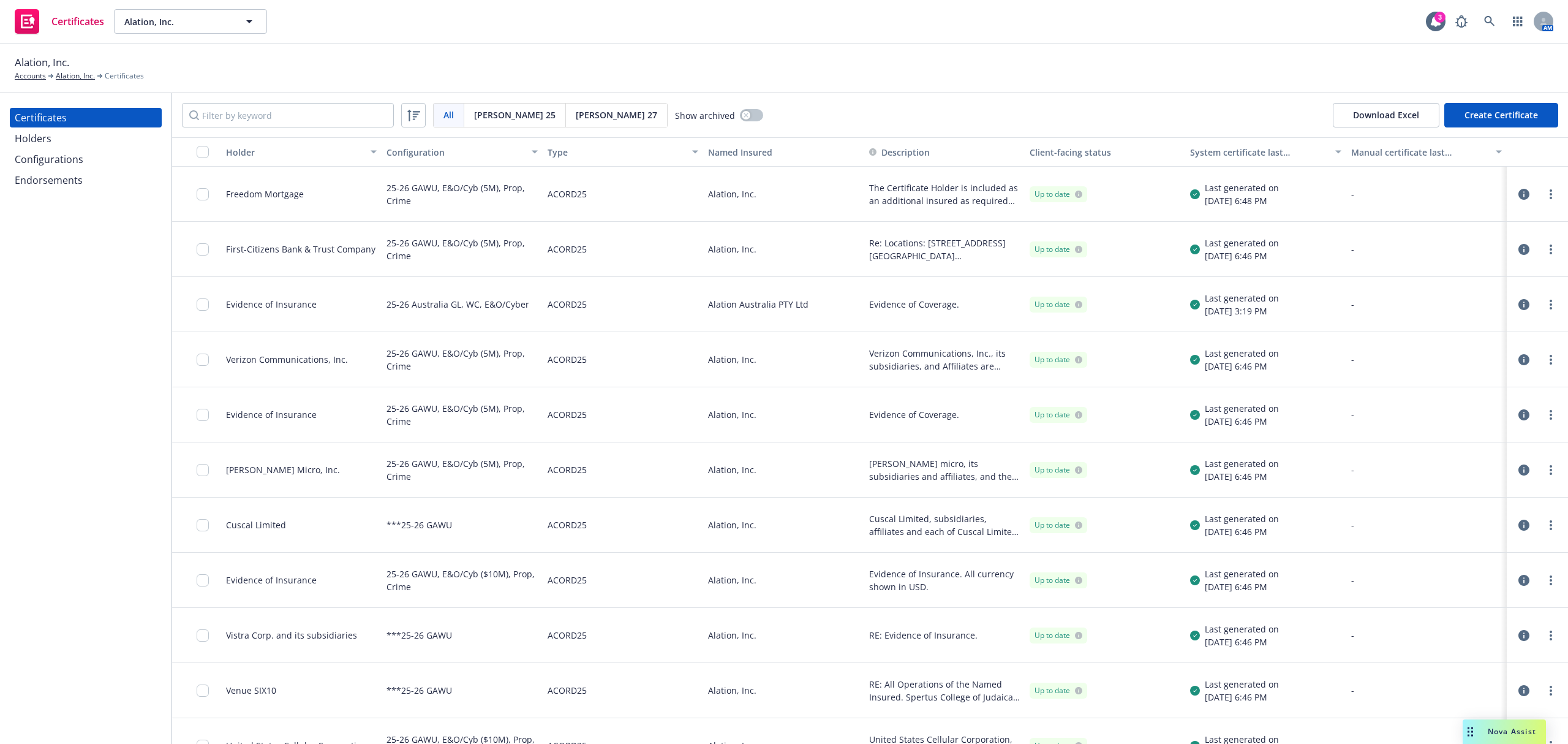
click at [1508, 121] on button "Create Certificate" at bounding box center [1502, 115] width 114 height 25
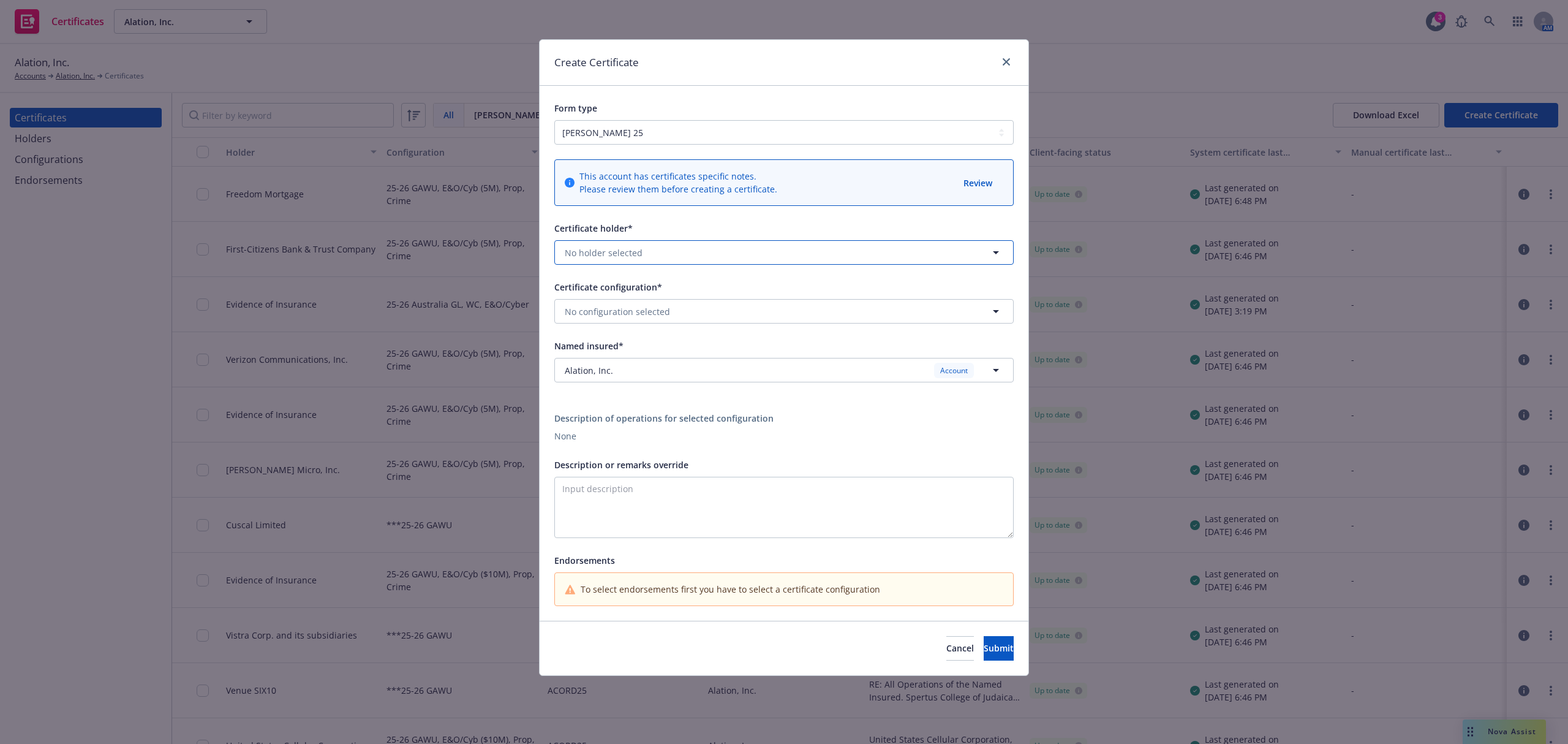
click at [667, 263] on button "No holder selected" at bounding box center [784, 252] width 460 height 25
type input "monk"
click at [691, 288] on strong "Monkey Business Partners, LLC" at bounding box center [634, 287] width 132 height 11
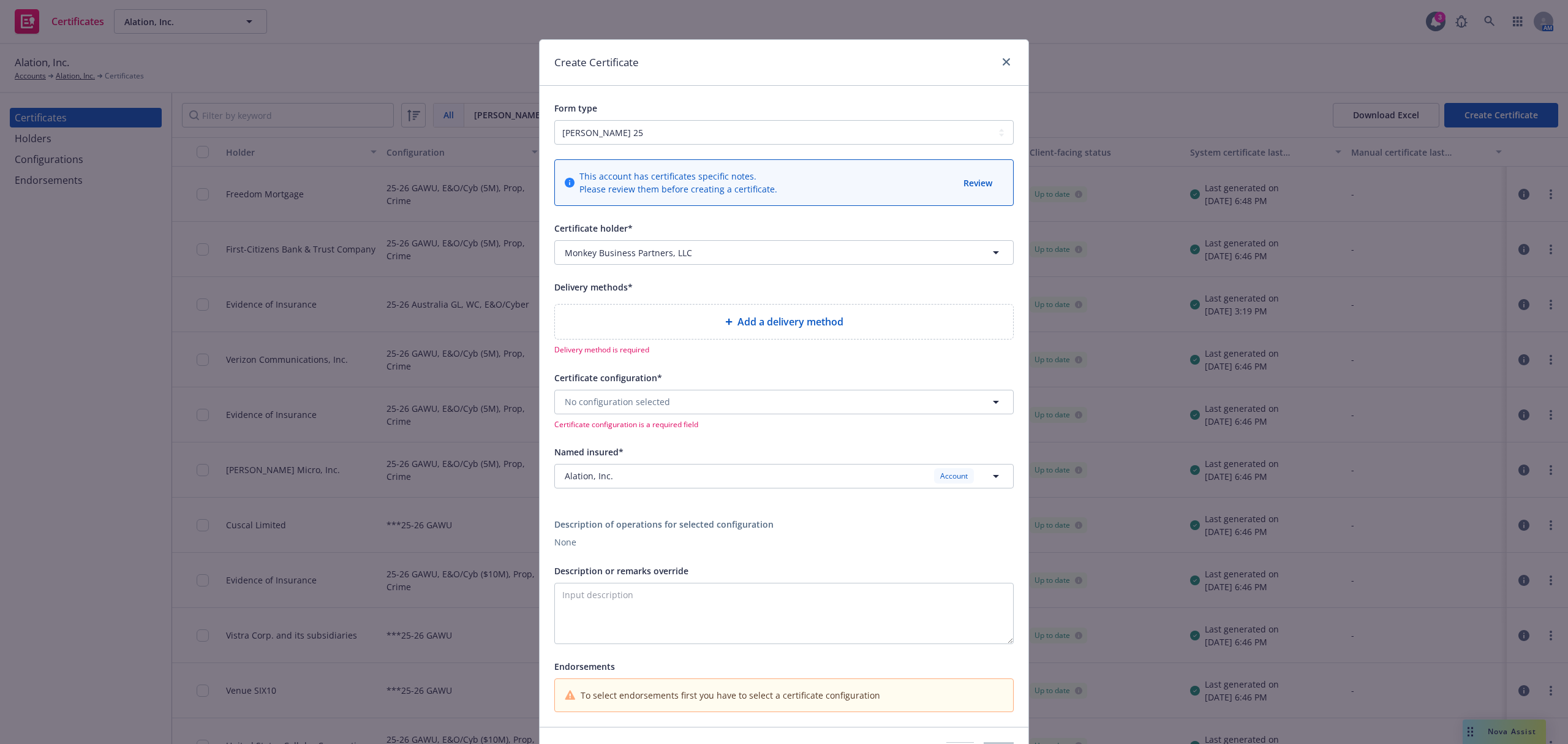
click at [654, 320] on div "Add a delivery method" at bounding box center [784, 321] width 439 height 15
select select "EMAIL"
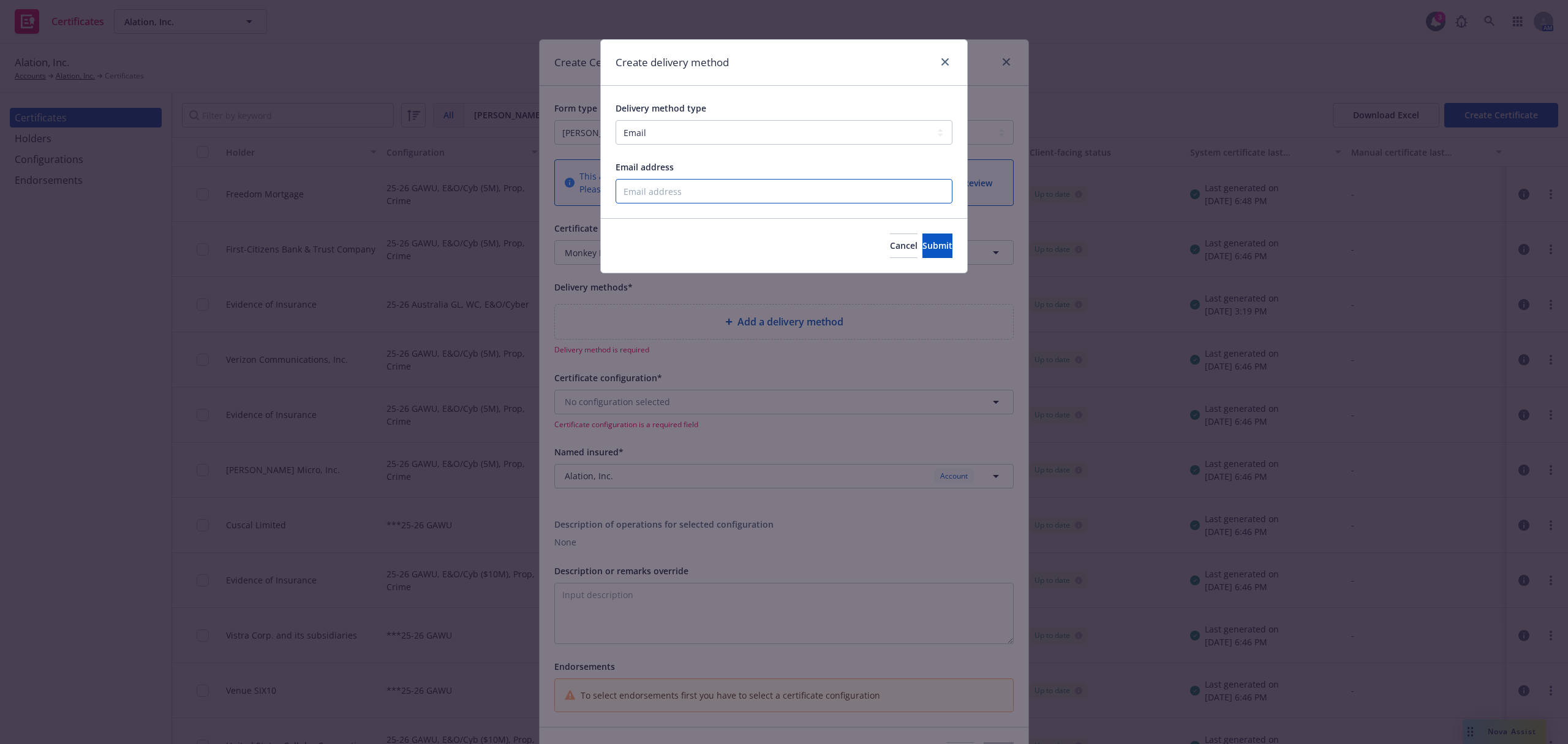
click at [676, 190] on input "Email address" at bounding box center [784, 191] width 337 height 25
type input "yuki.rainwater@newfront.com"
click at [922, 234] on button "Submit" at bounding box center [937, 246] width 30 height 25
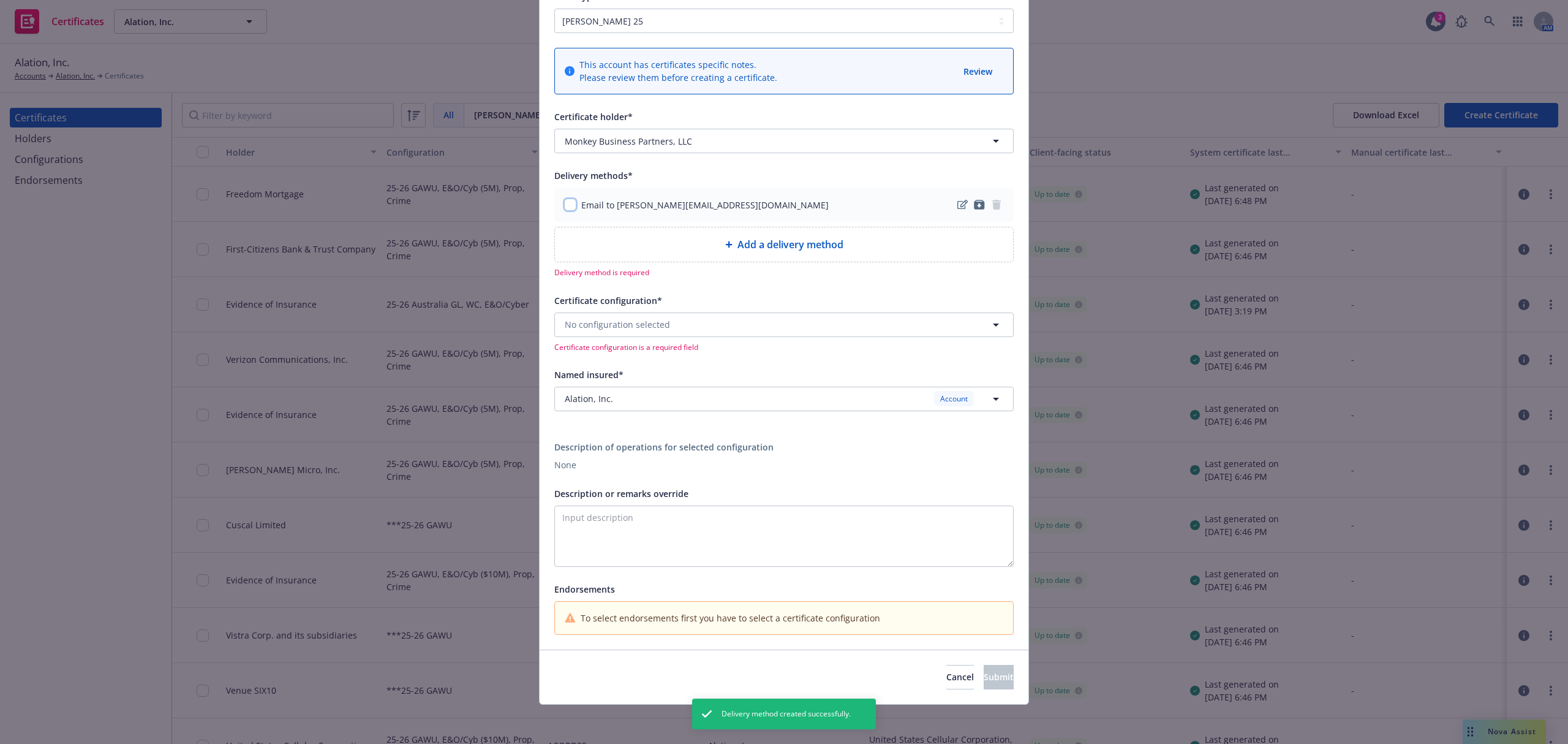
click at [567, 206] on input "checkbox" at bounding box center [570, 204] width 12 height 12
checkbox input "true"
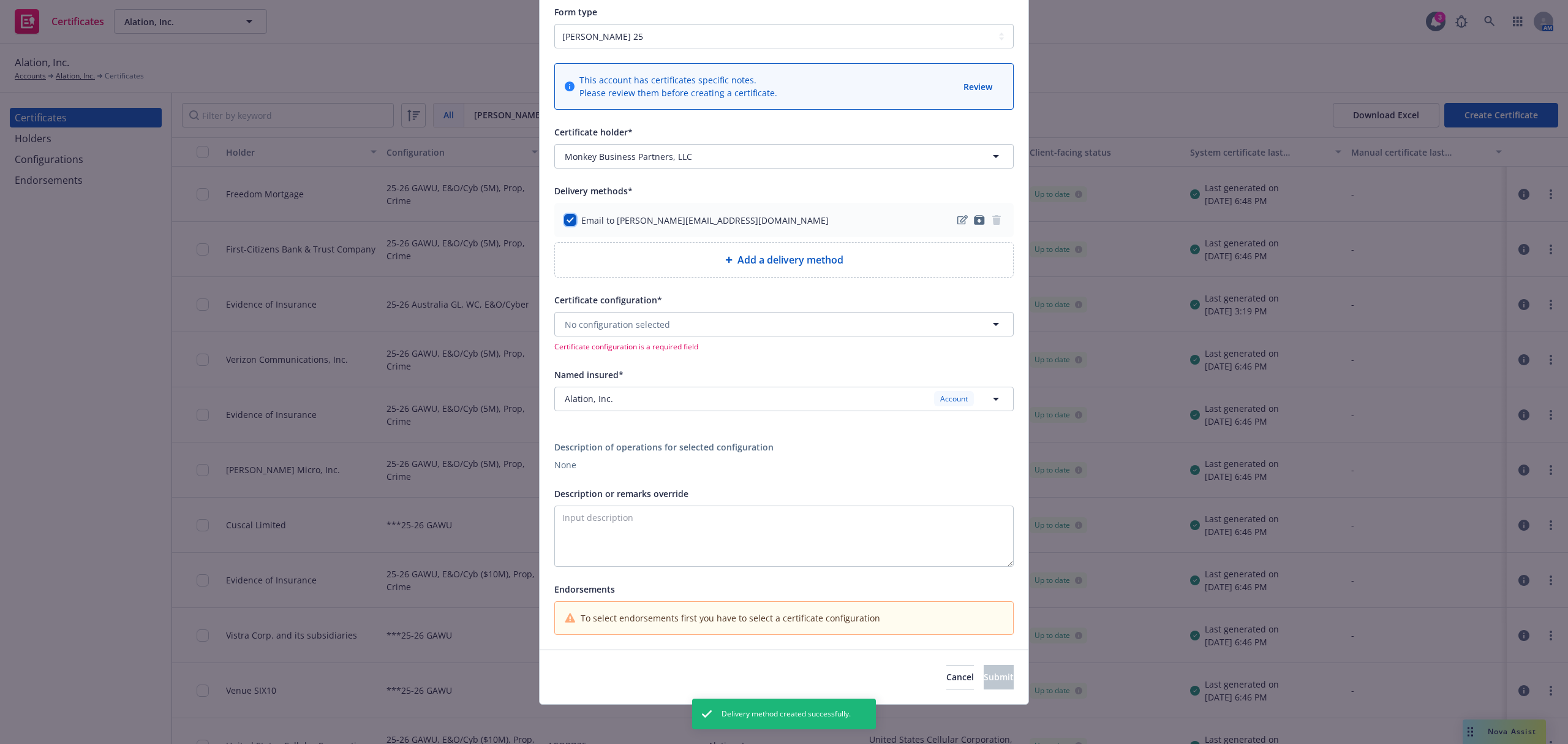
scroll to position [97, 0]
click at [674, 317] on button "No configuration selected" at bounding box center [784, 324] width 460 height 25
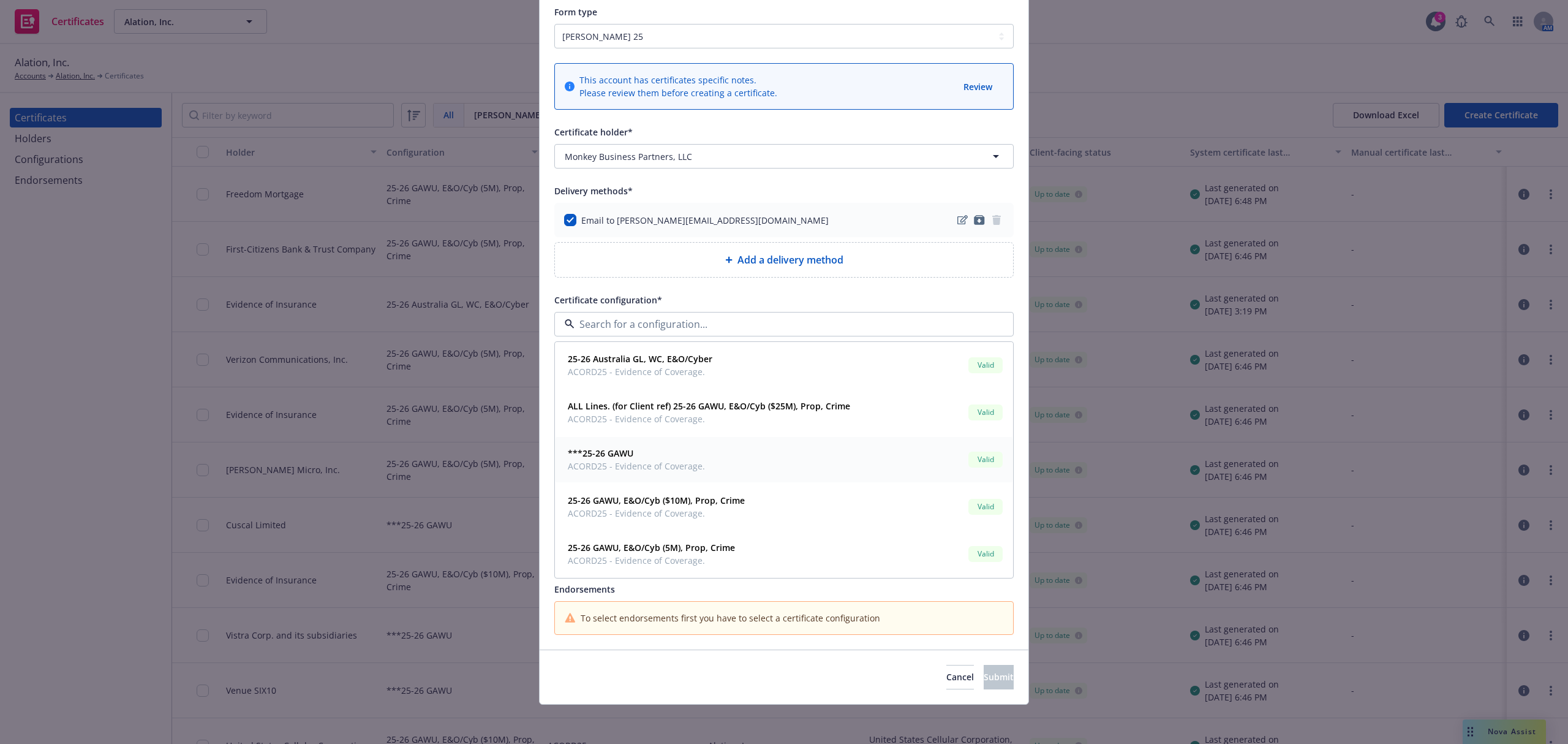
click at [681, 456] on span "***25-26 GAWU" at bounding box center [636, 453] width 137 height 13
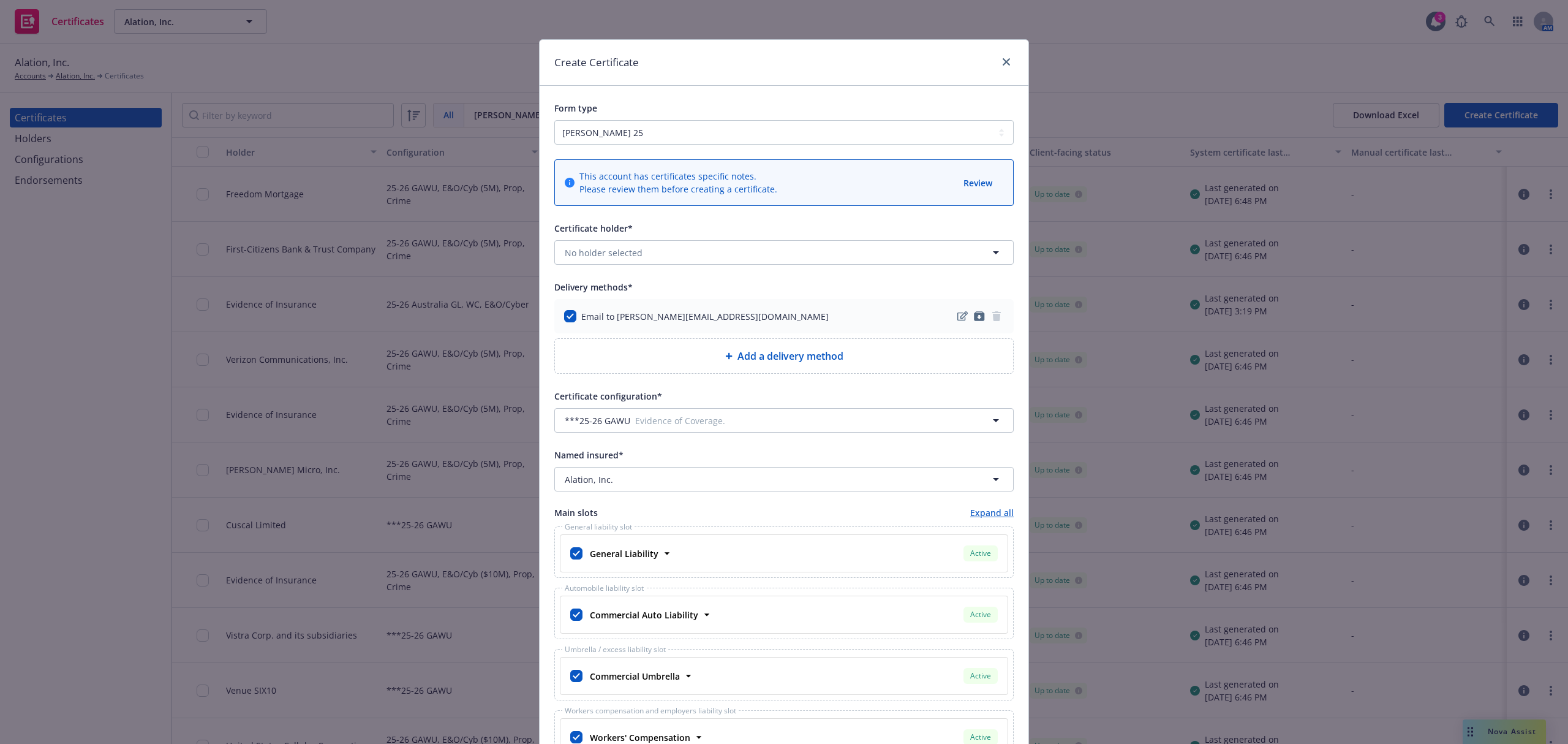
scroll to position [42, 0]
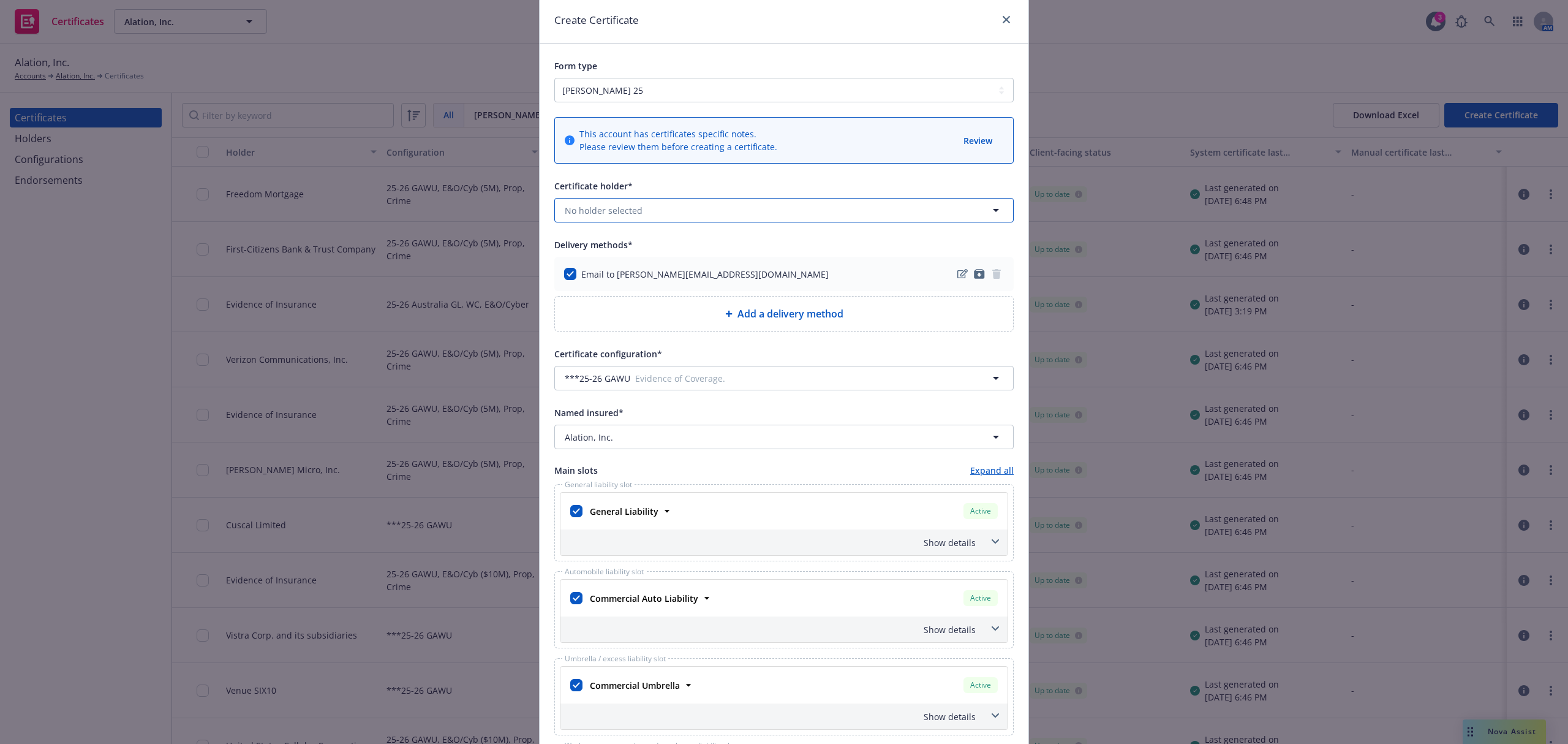
click at [676, 206] on button "No holder selected" at bounding box center [784, 210] width 460 height 25
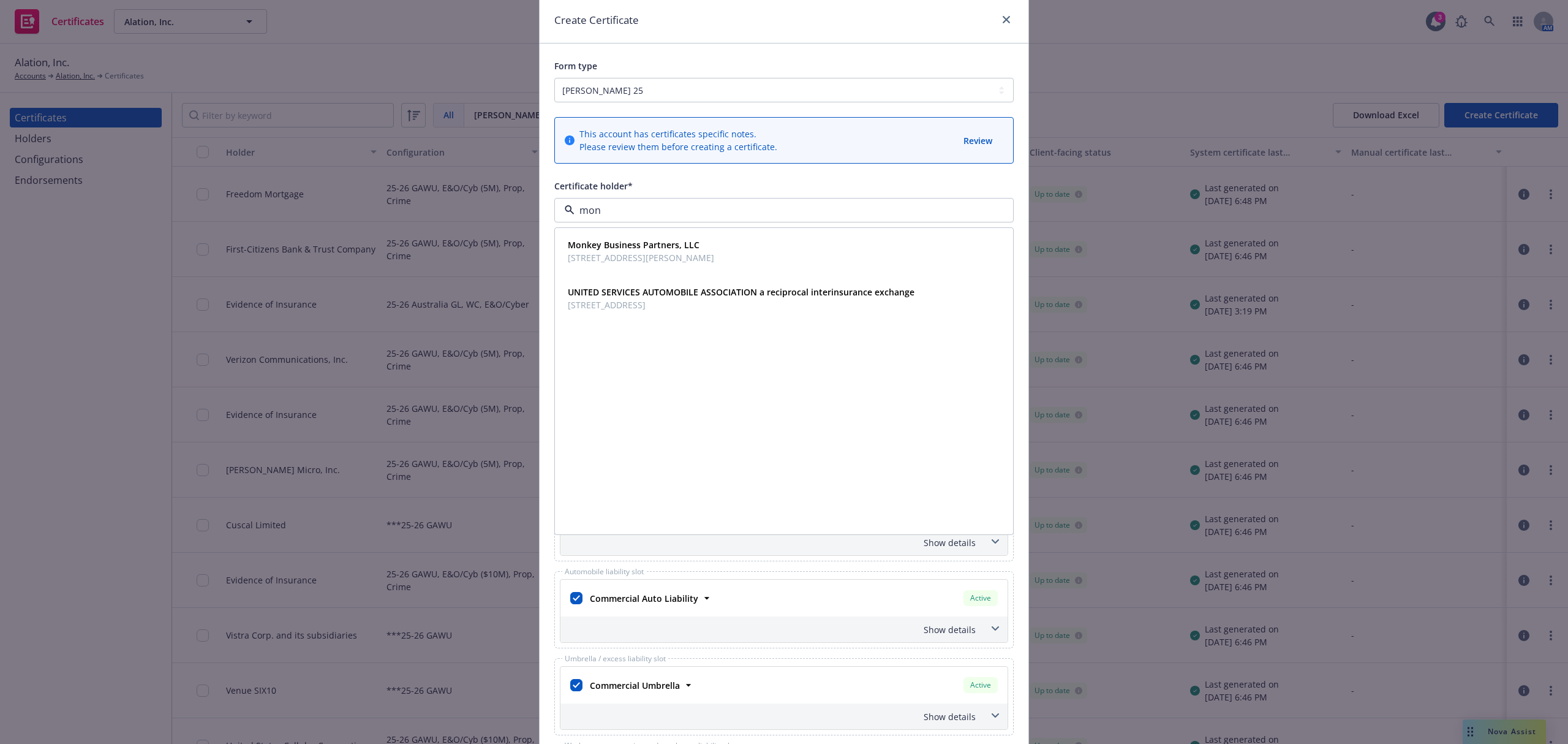
type input "monk"
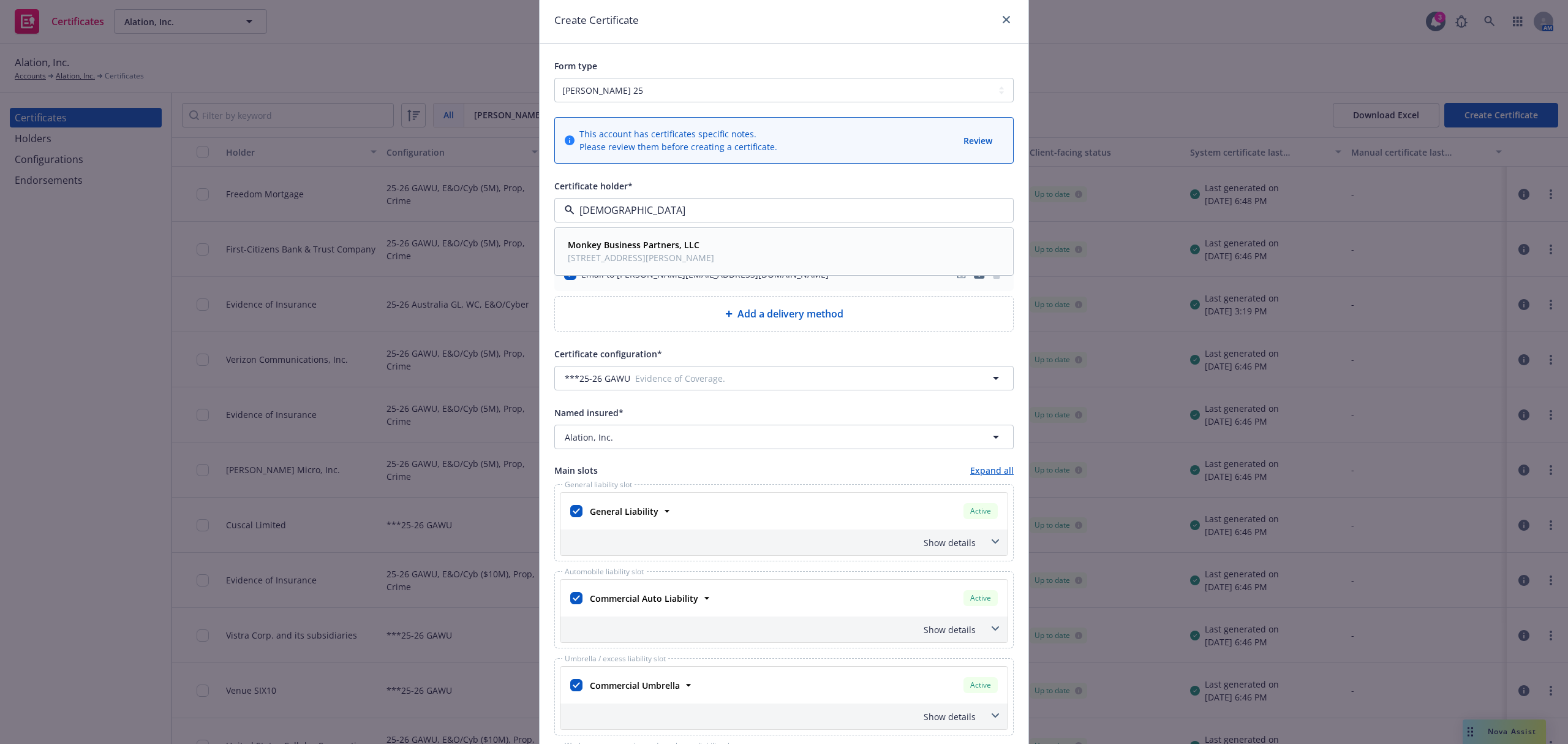
click at [672, 251] on span "Monkey Business Partners, LLC" at bounding box center [641, 244] width 146 height 13
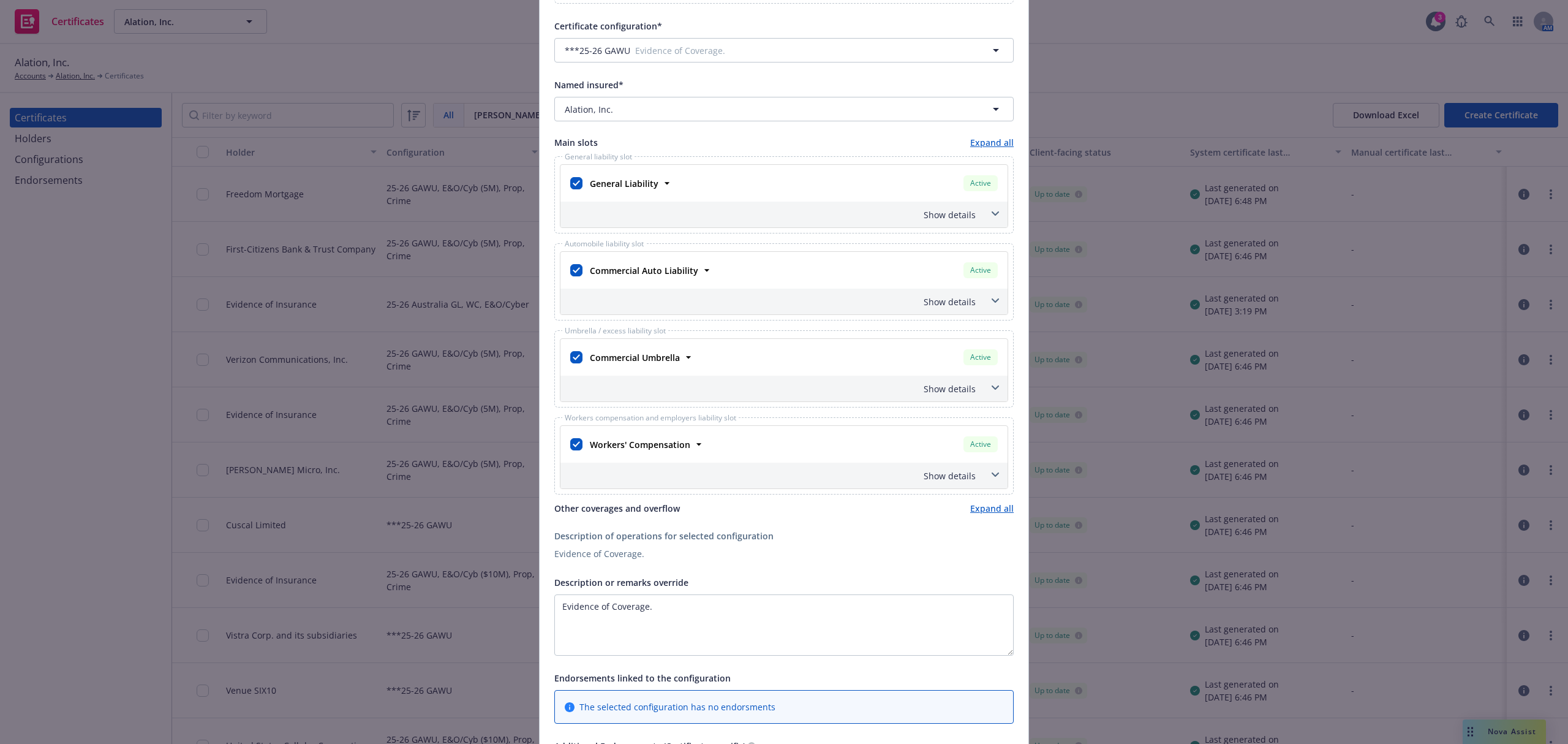
scroll to position [370, 0]
click at [677, 270] on strong "Commercial Auto Liability" at bounding box center [644, 270] width 108 height 11
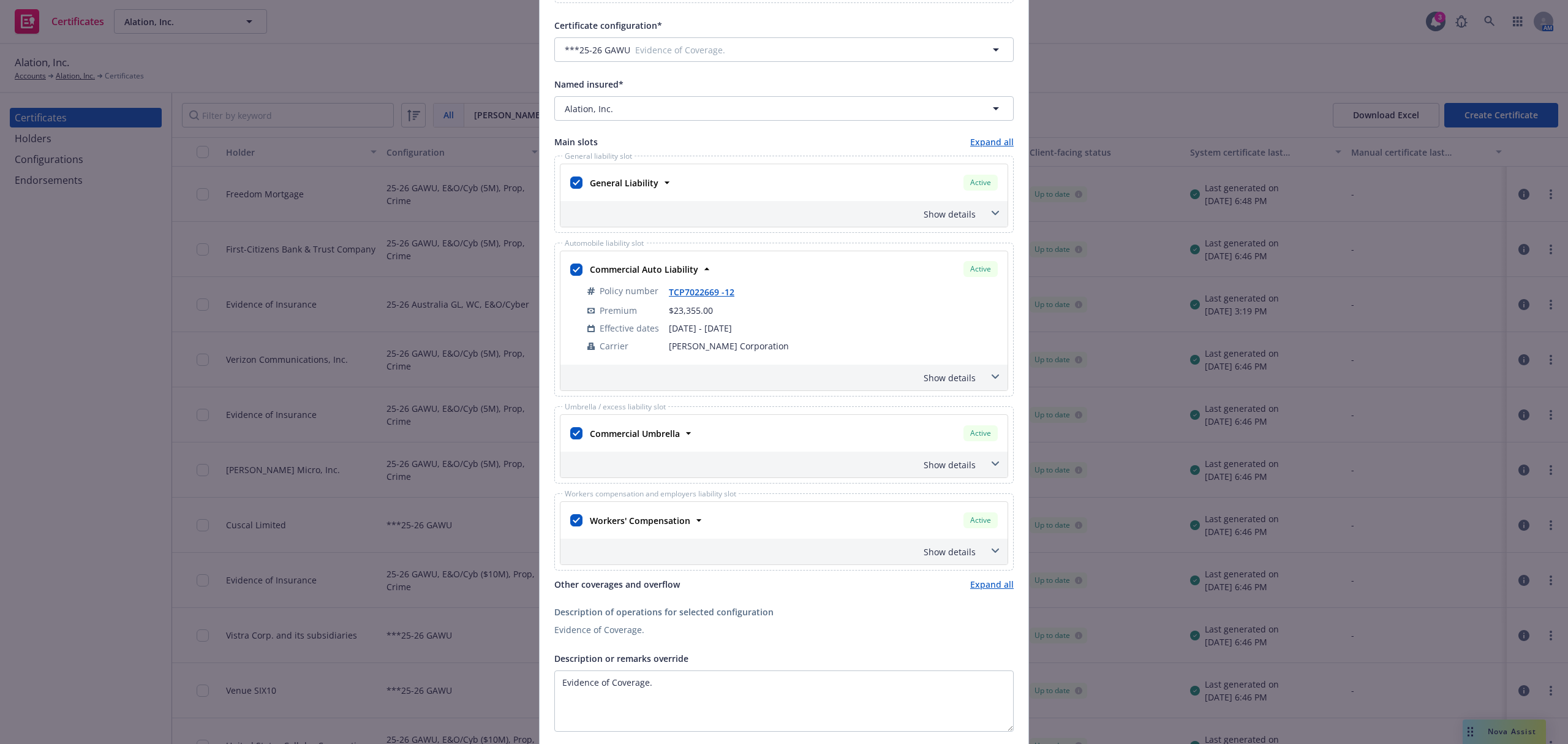
click at [623, 191] on div "General Liability" at bounding box center [623, 183] width 76 height 18
click at [613, 181] on strong "General Liability" at bounding box center [624, 183] width 68 height 11
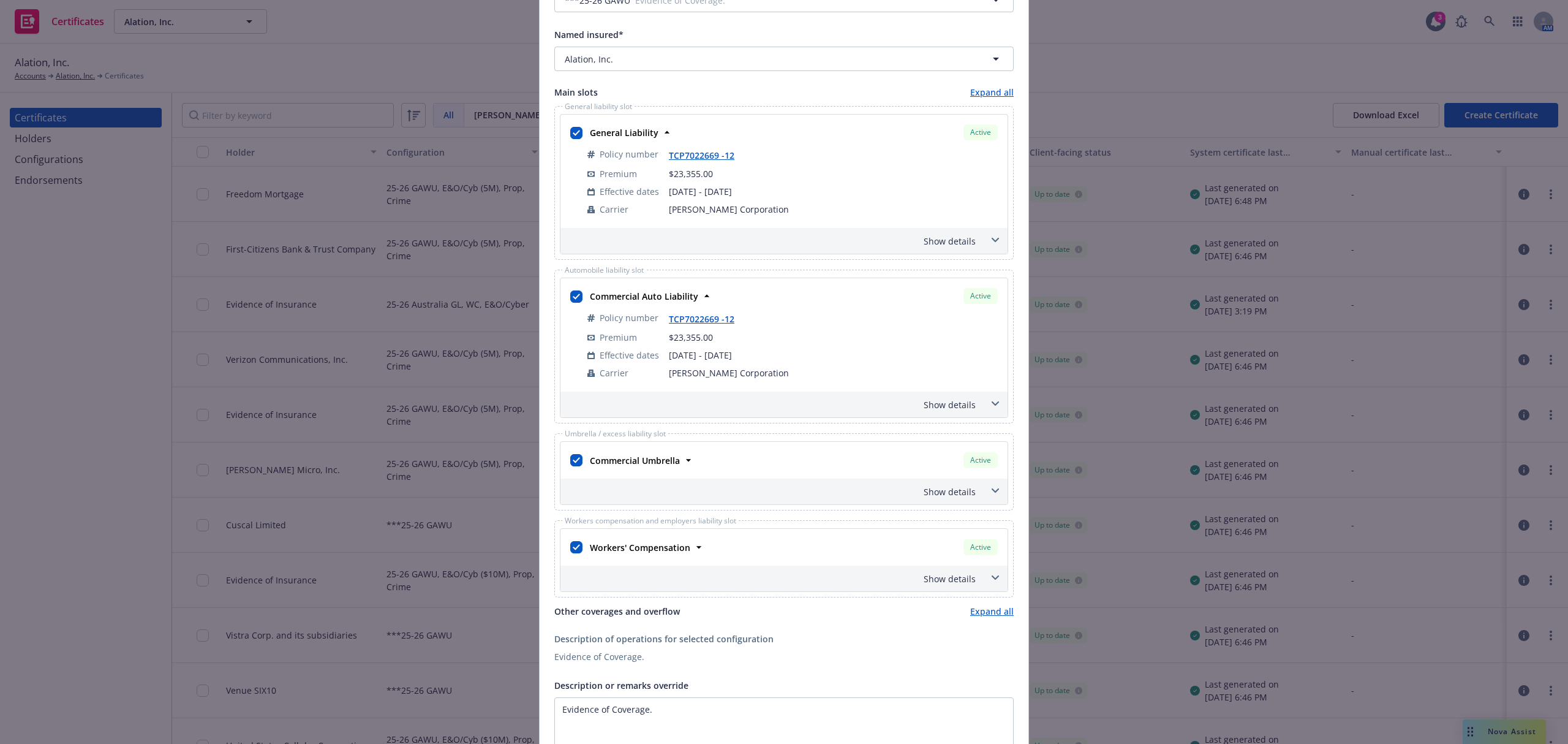
scroll to position [495, 0]
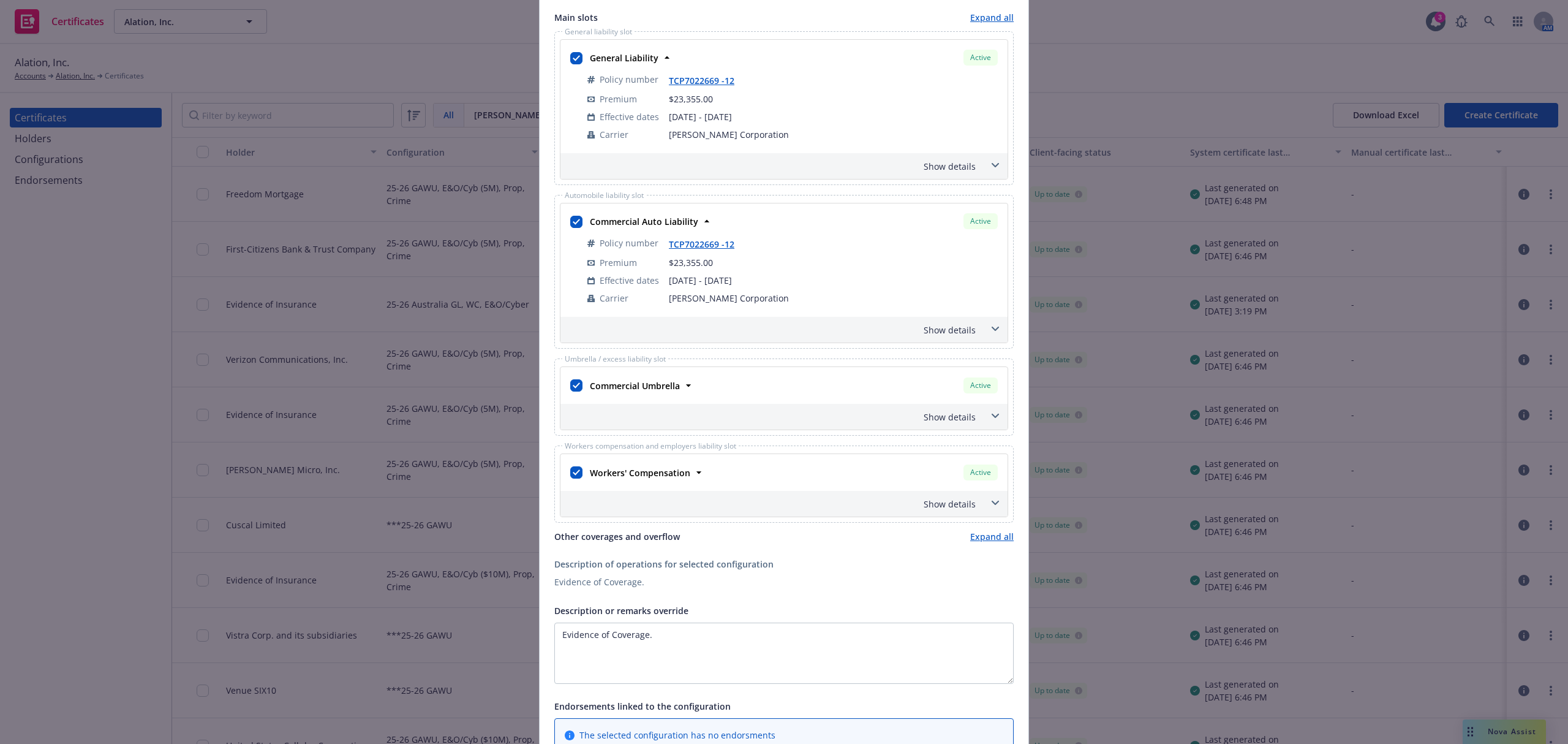
click at [969, 150] on div "General Liability Active Policy number TCP7022669 -12 Premium $23,355.00 Effect…" at bounding box center [784, 96] width 447 height 113
click at [958, 162] on div "Show details" at bounding box center [769, 167] width 413 height 13
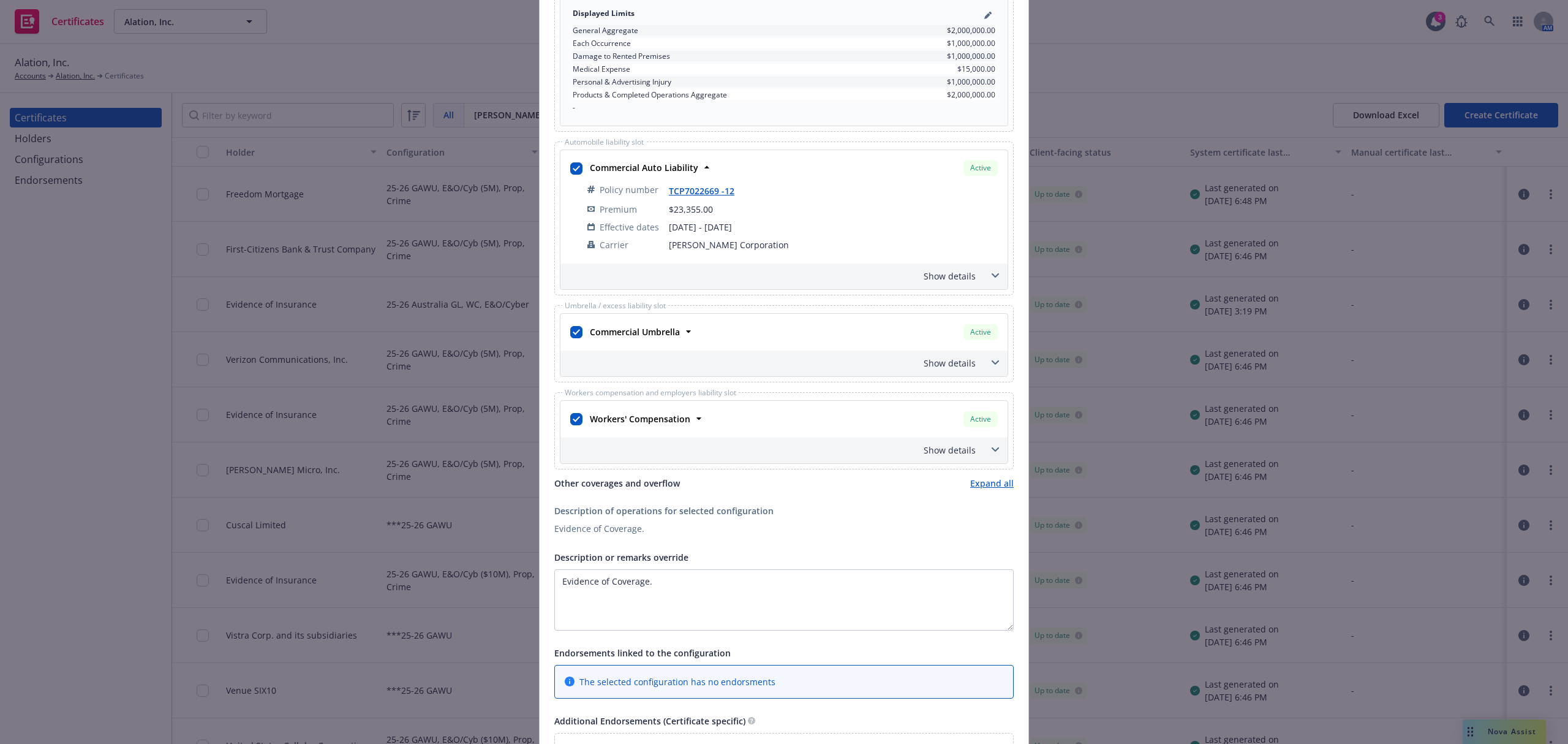
scroll to position [729, 0]
click at [570, 333] on input "checkbox" at bounding box center [576, 329] width 12 height 12
checkbox input "false"
click at [574, 413] on input "checkbox" at bounding box center [576, 415] width 12 height 12
checkbox input "false"
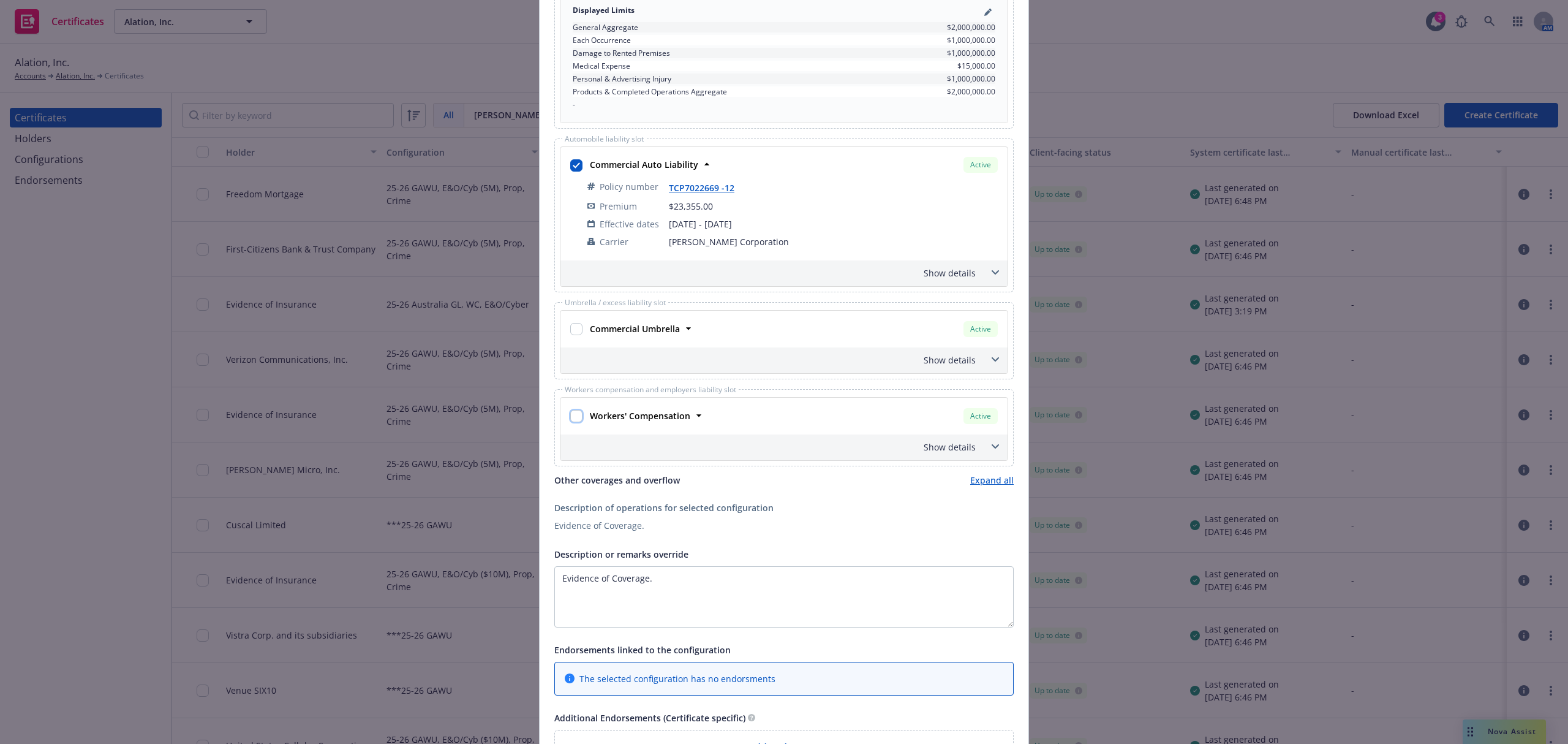
scroll to position [608, 0]
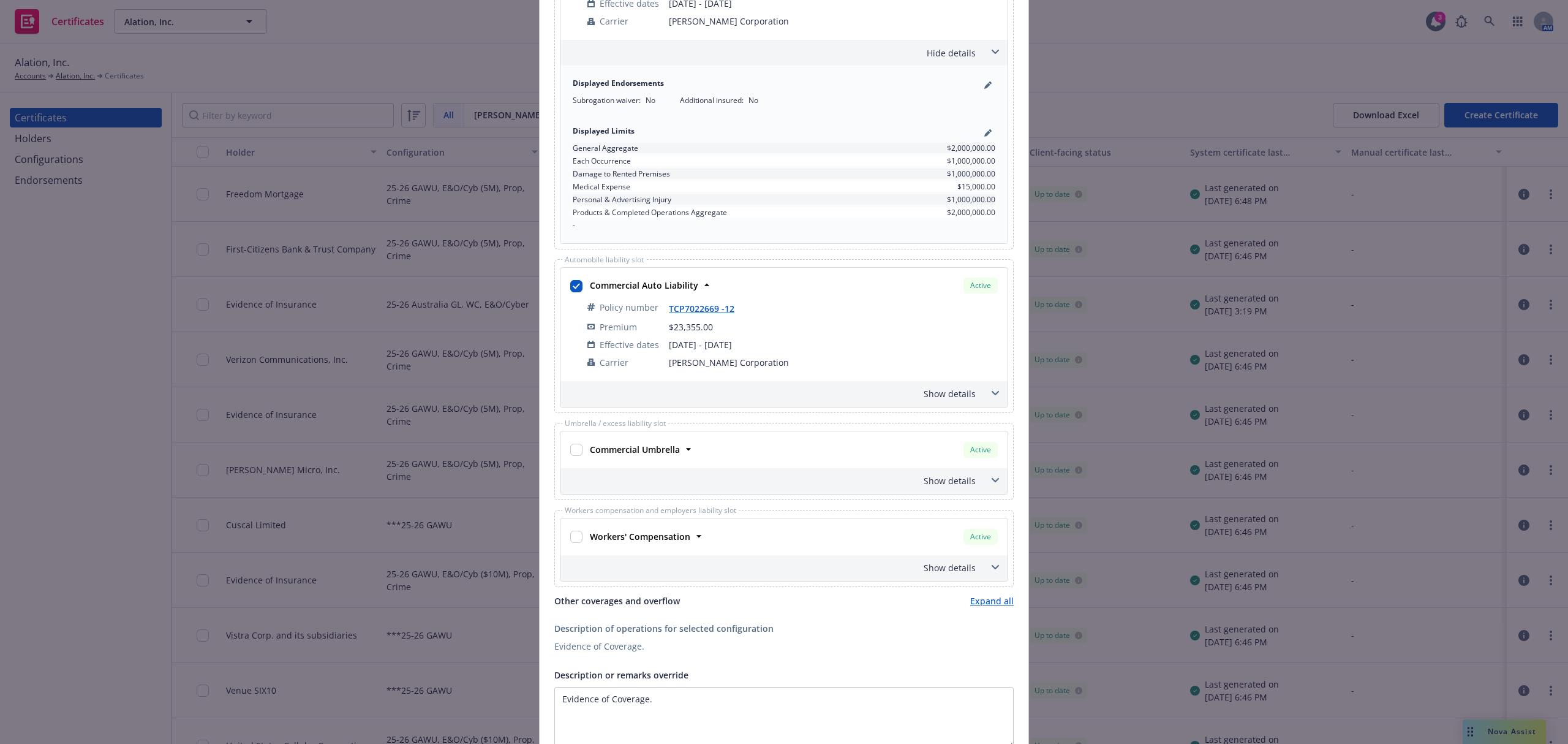
click at [937, 394] on div "Show details" at bounding box center [769, 394] width 413 height 13
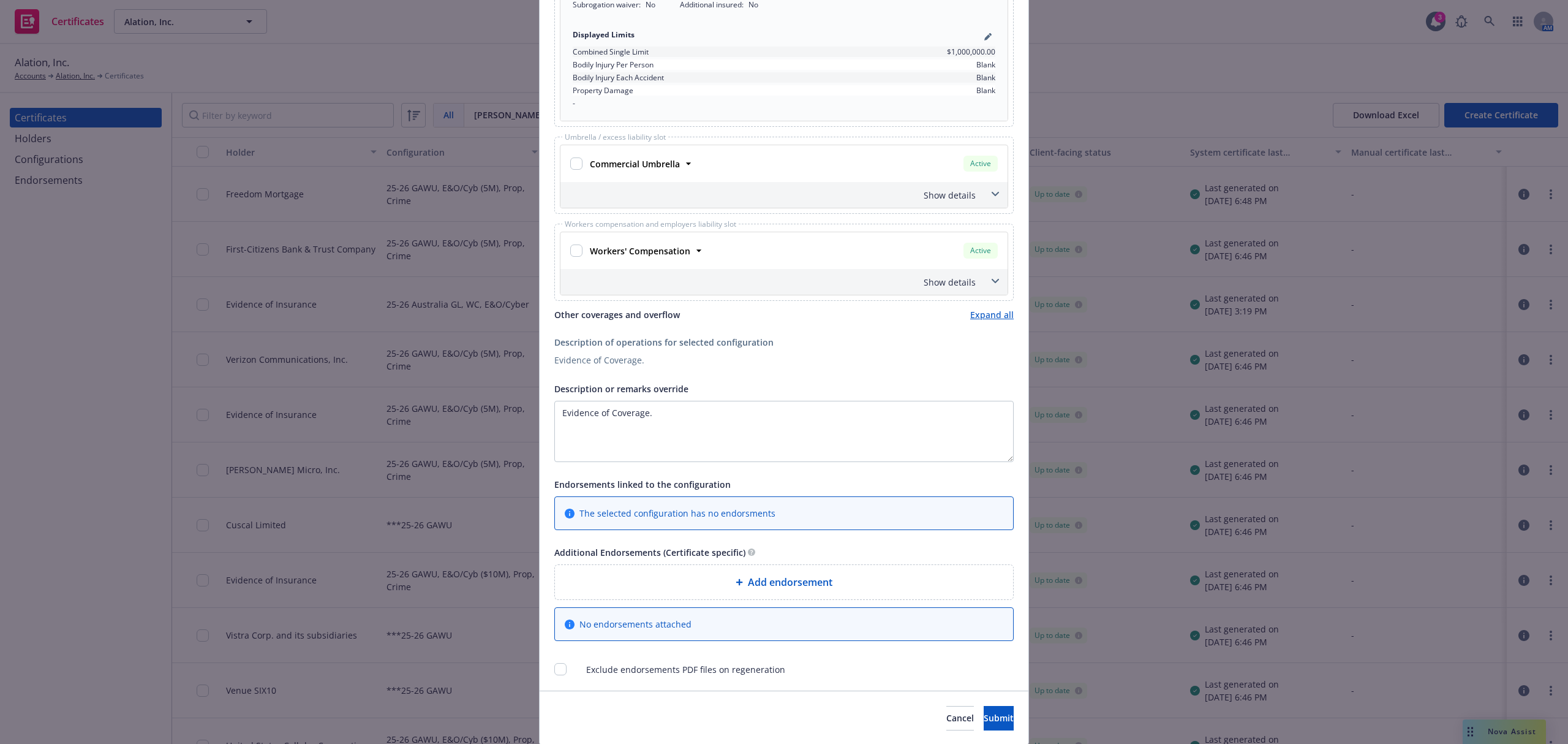
scroll to position [1089, 0]
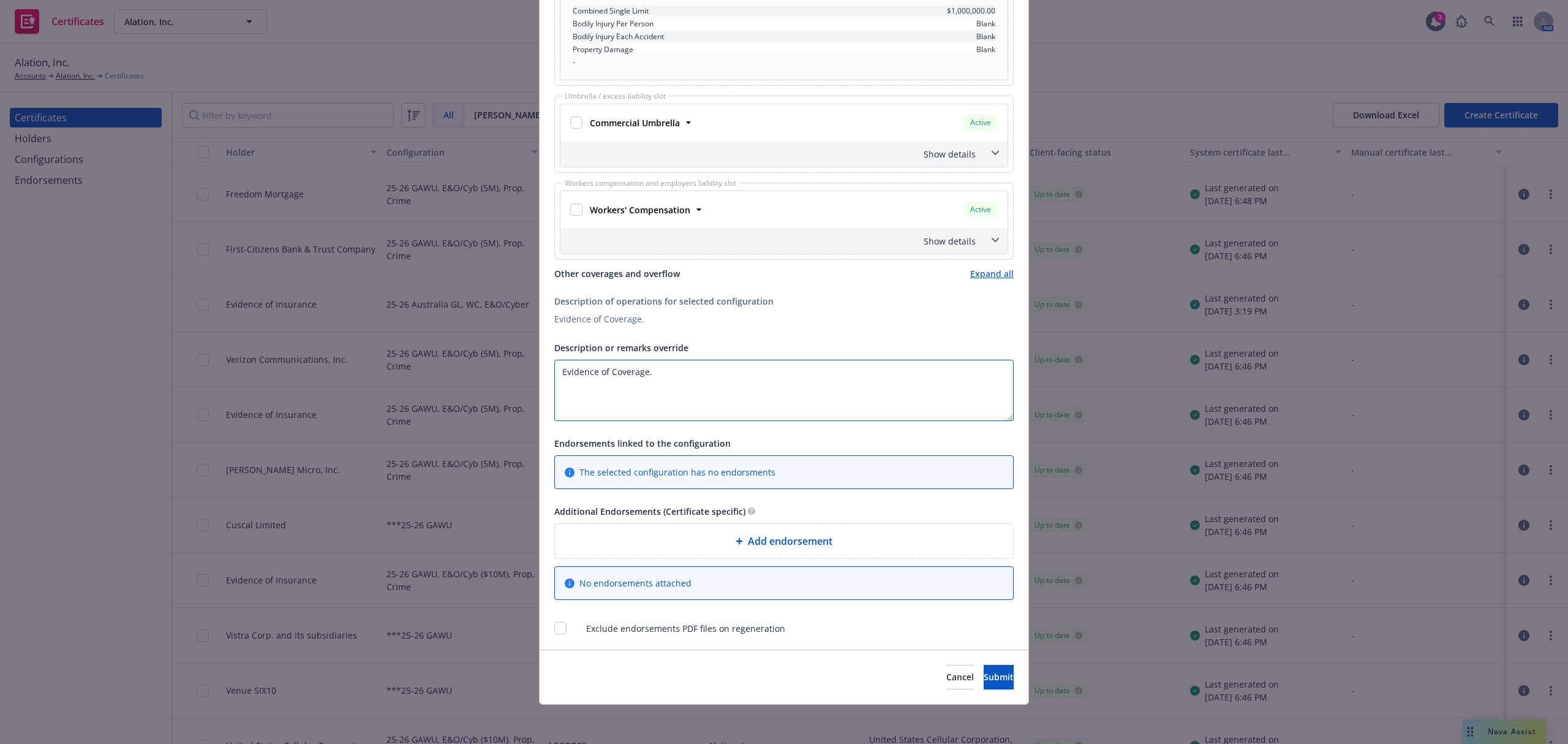
click at [663, 403] on textarea "Evidence of Coverage." at bounding box center [784, 390] width 460 height 61
drag, startPoint x: 679, startPoint y: 383, endPoint x: 430, endPoint y: 362, distance: 249.9
click at [430, 362] on div "Create Certificate Form type ACORD 25 ACORD 27 ACORD 28 This account has certif…" at bounding box center [784, 372] width 1568 height 744
paste textarea "Monkey Business Partners, LLC; Morgan Manufacturing, LLC – including, but not l…"
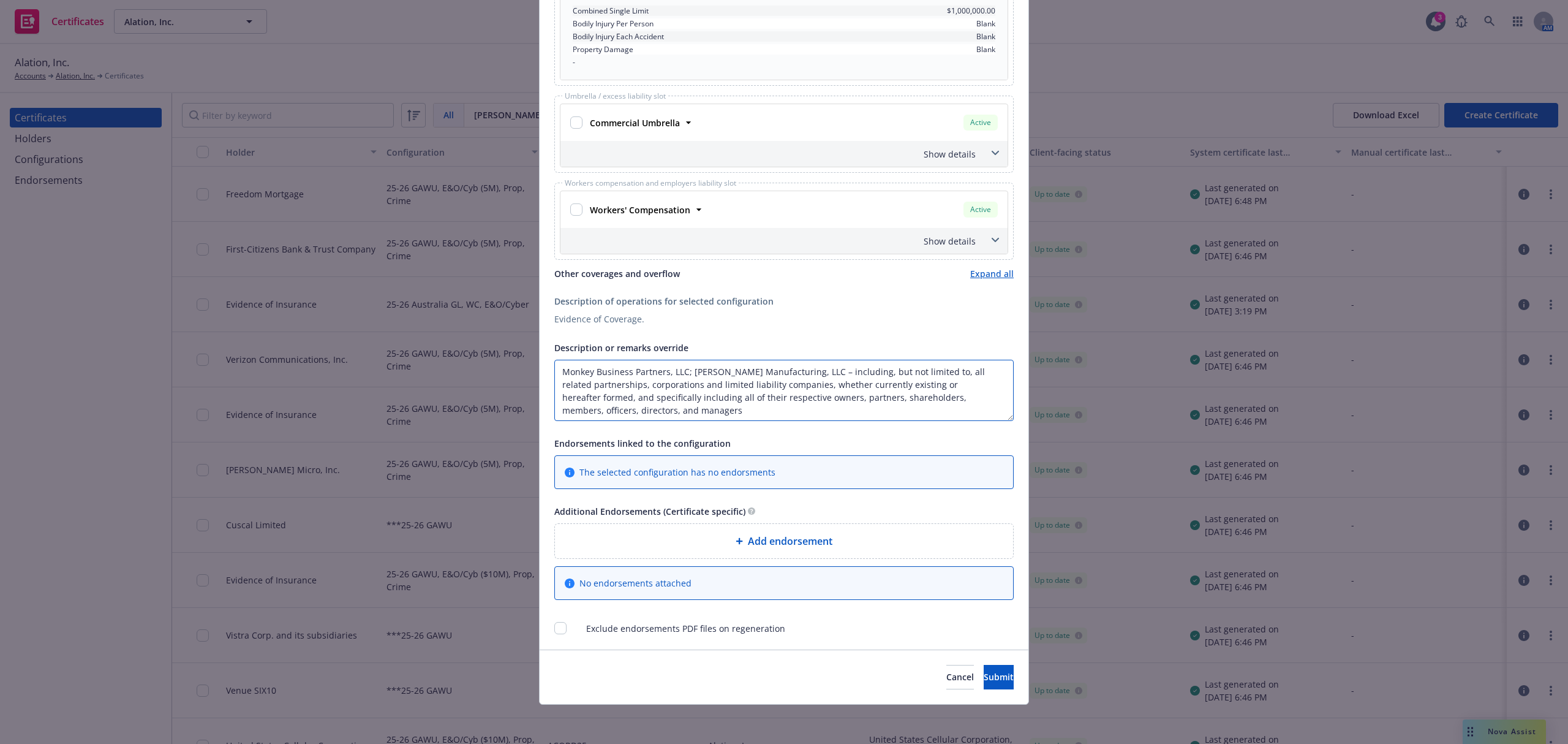
click at [741, 415] on textarea "Monkey Business Partners, LLC; Morgan Manufacturing, LLC – including, but not l…" at bounding box center [784, 390] width 460 height 61
drag, startPoint x: 741, startPoint y: 408, endPoint x: 797, endPoint y: 373, distance: 66.0
click at [797, 373] on textarea "Monkey Business Partners, LLC; Morgan Manufacturing, LLC – including, but not l…" at bounding box center [784, 390] width 460 height 61
paste textarea ", its landlord, employees, contractors, and contracted vendor"
click at [878, 374] on textarea "Monkey Business Partners, LLC; Morgan Manufacturing, LLC, its landlord, employe…" at bounding box center [784, 390] width 460 height 61
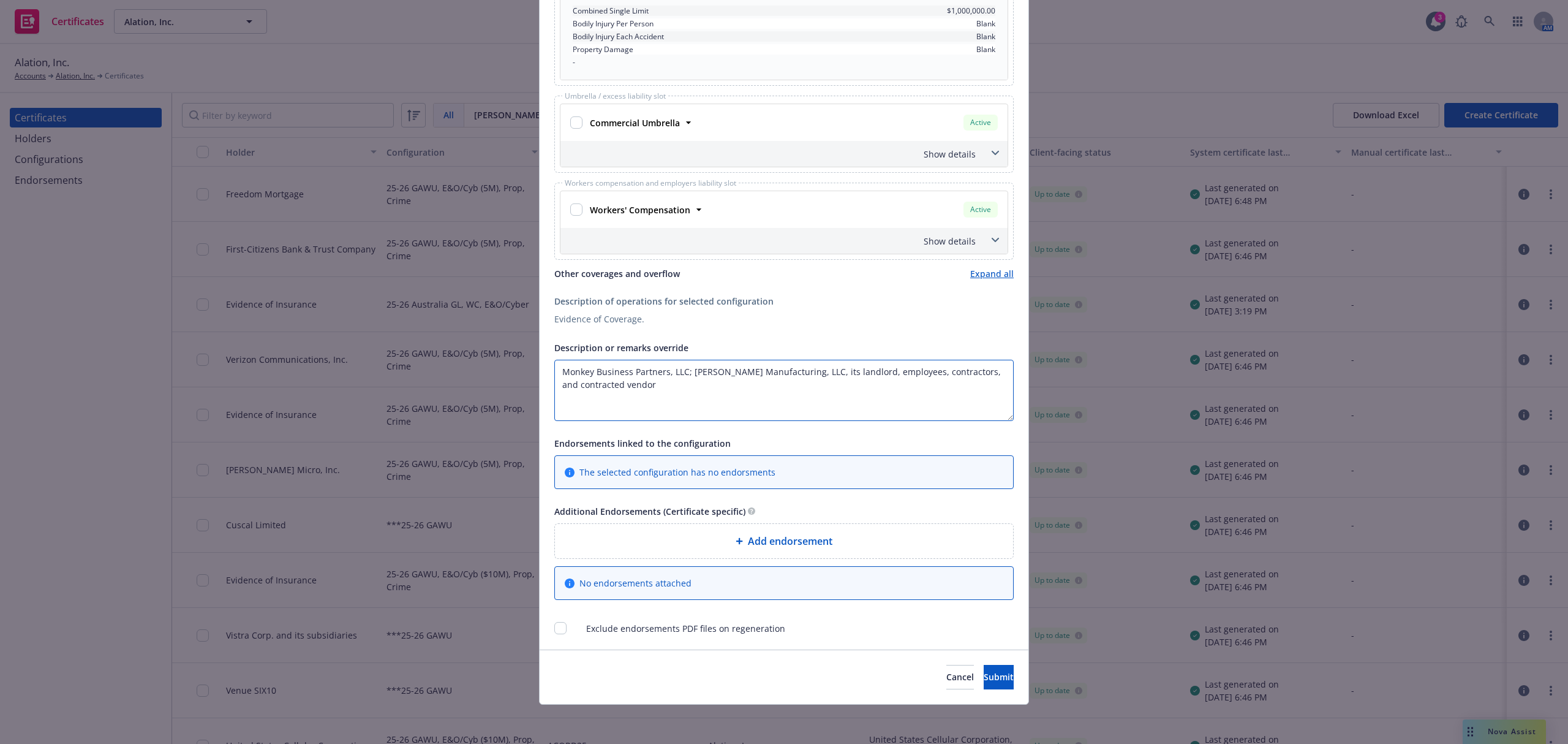
click at [706, 369] on textarea "Monkey Business Partners, LLC; Morgan Manufacturing, LLC, its landlord, employe…" at bounding box center [784, 390] width 460 height 61
click at [675, 388] on textarea "Monkey Business Partners, LLC; Morgan Manufacturing, LLC, its landlord, employe…" at bounding box center [784, 390] width 460 height 61
paste textarea "as respects [GL/Auto/UMB, check with AE/AM regarding E&O/Cyber], but only to th…"
click at [632, 385] on textarea "Monkey Business Partners, LLC; Morgan Manufacturing, LLC, its landlord, employe…" at bounding box center [784, 390] width 460 height 61
click at [801, 373] on textarea "Monkey Business Partners, LLC; Morgan Manufacturing, LLC, its landlord, employe…" at bounding box center [784, 390] width 460 height 61
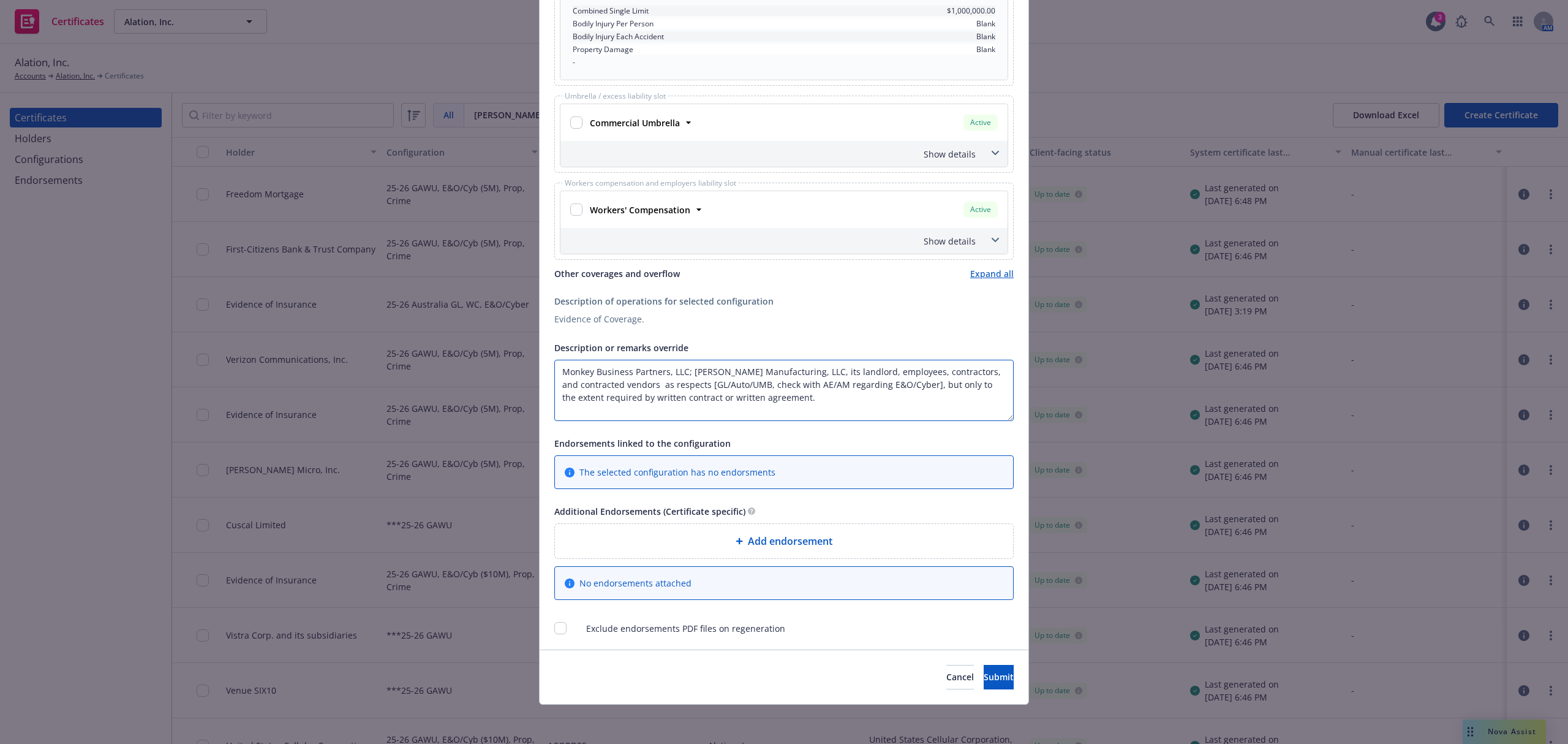
paste textarea "ncluded as Additional Insuredi"
click at [796, 373] on textarea "Monkey Business Partners, LLC; Morgan Manufacturing, LLC, included as Additiona…" at bounding box center [784, 390] width 460 height 61
click at [630, 388] on textarea "Monkey Business Partners, LLC; Morgan Manufacturing, LLC, its landlord, employe…" at bounding box center [784, 390] width 460 height 61
paste textarea "included as Additional Insured"
click at [632, 386] on textarea "Monkey Business Partners, LLC; Morgan Manufacturing, LLC, its landlord, employe…" at bounding box center [784, 390] width 460 height 61
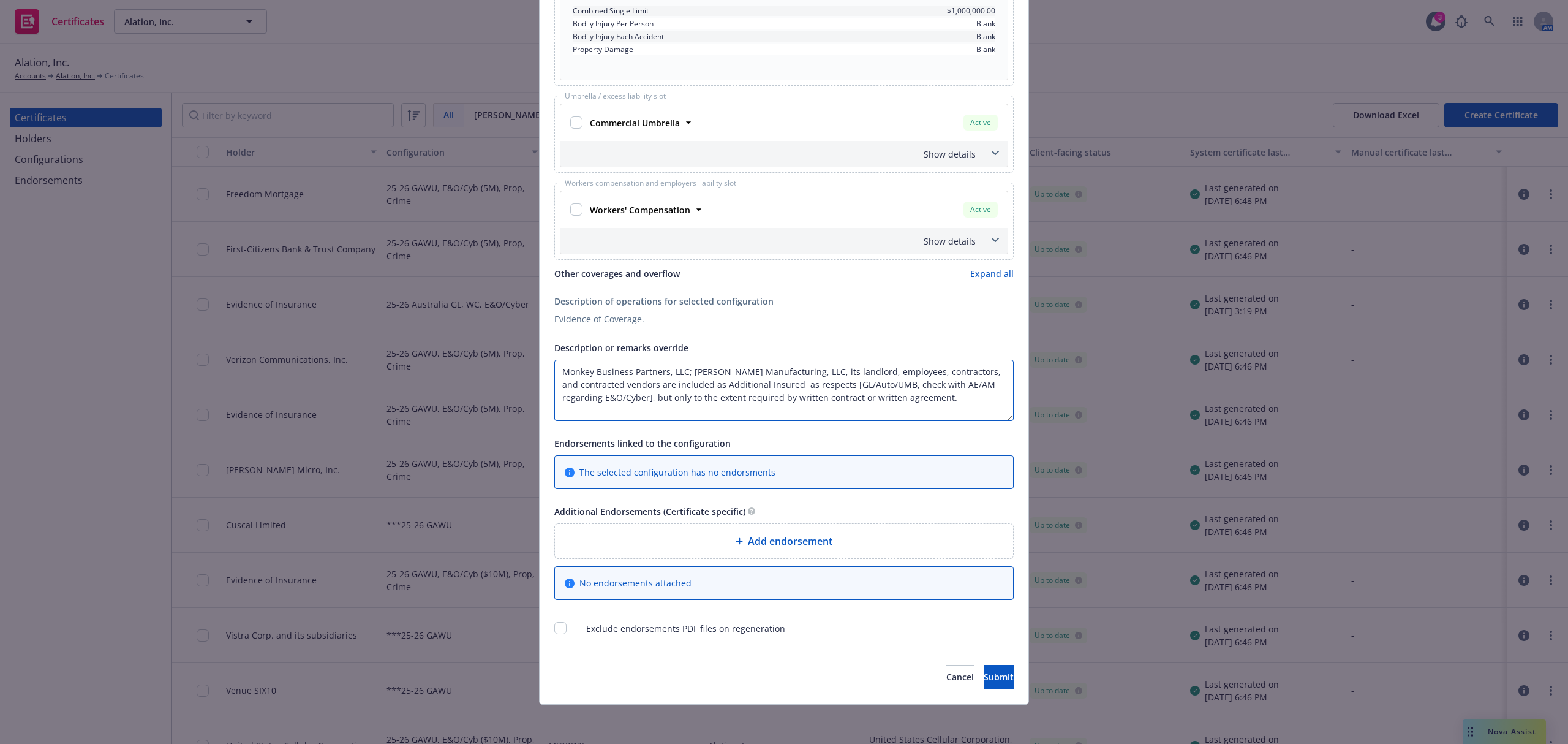
click at [827, 386] on textarea "Monkey Business Partners, LLC; Morgan Manufacturing, LLC, its landlord, employe…" at bounding box center [784, 390] width 460 height 61
click at [832, 386] on textarea "Monkey Business Partners, LLC; Morgan Manufacturing, LLC, its landlord, employe…" at bounding box center [784, 390] width 460 height 61
click at [934, 384] on textarea "Monkey Business Partners, LLC; Morgan Manufacturing, LLC, its landlord, employe…" at bounding box center [784, 390] width 460 height 61
drag, startPoint x: 672, startPoint y: 400, endPoint x: 941, endPoint y: 388, distance: 269.3
click at [941, 388] on textarea "Monkey Business Partners, LLC; Morgan Manufacturing, LLC, its landlord, employe…" at bounding box center [784, 390] width 460 height 61
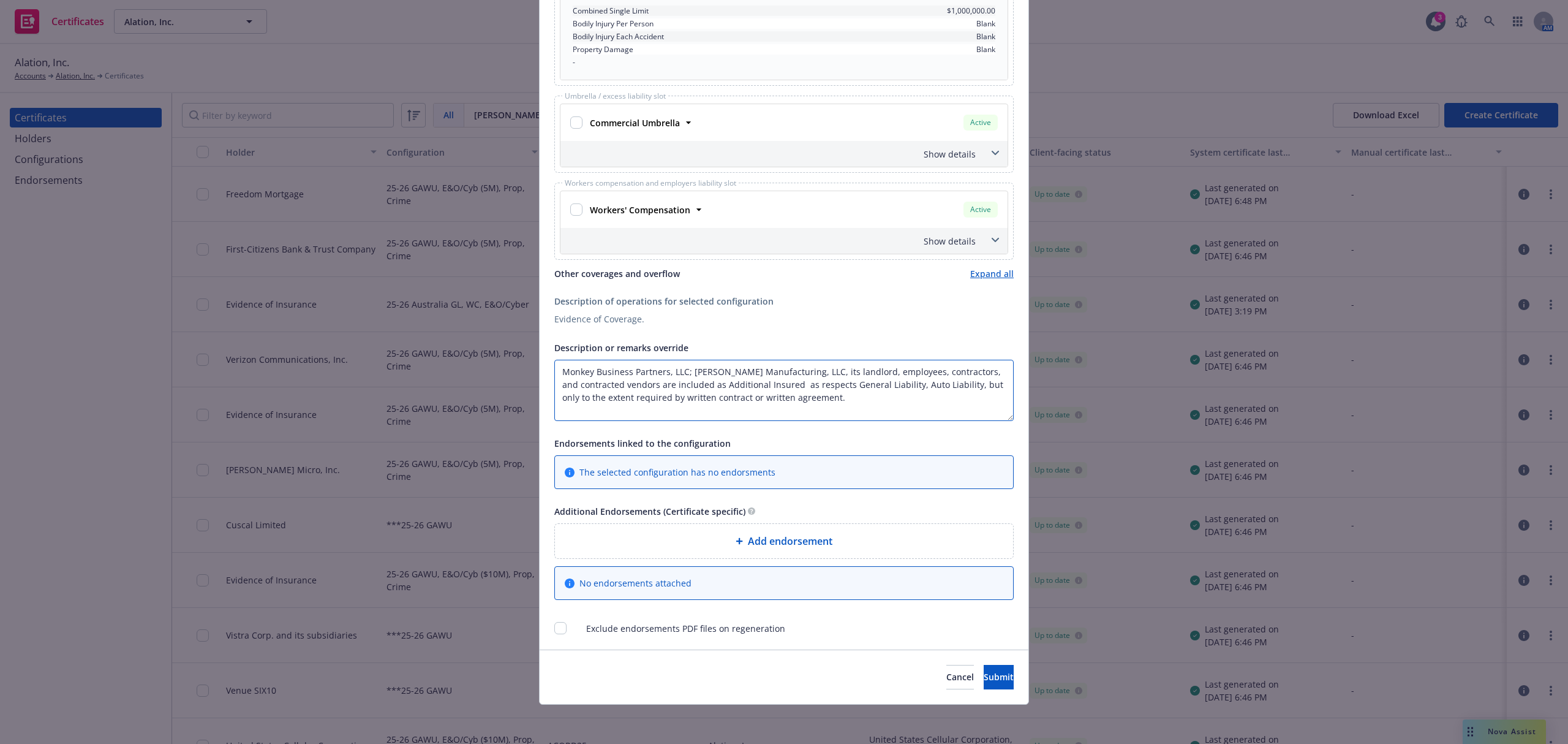
click at [868, 396] on textarea "Monkey Business Partners, LLC; Morgan Manufacturing, LLC, its landlord, employe…" at bounding box center [784, 390] width 460 height 61
click at [963, 389] on textarea "Monkey Business Partners, LLC; Morgan Manufacturing, LLC, its landlord, employe…" at bounding box center [784, 390] width 460 height 61
click at [863, 396] on textarea "Monkey Business Partners, LLC; Morgan Manufacturing, LLC, its landlord, employe…" at bounding box center [784, 390] width 460 height 61
type textarea "Monkey Business Partners, LLC; Morgan Manufacturing, LLC, its landlord, employe…"
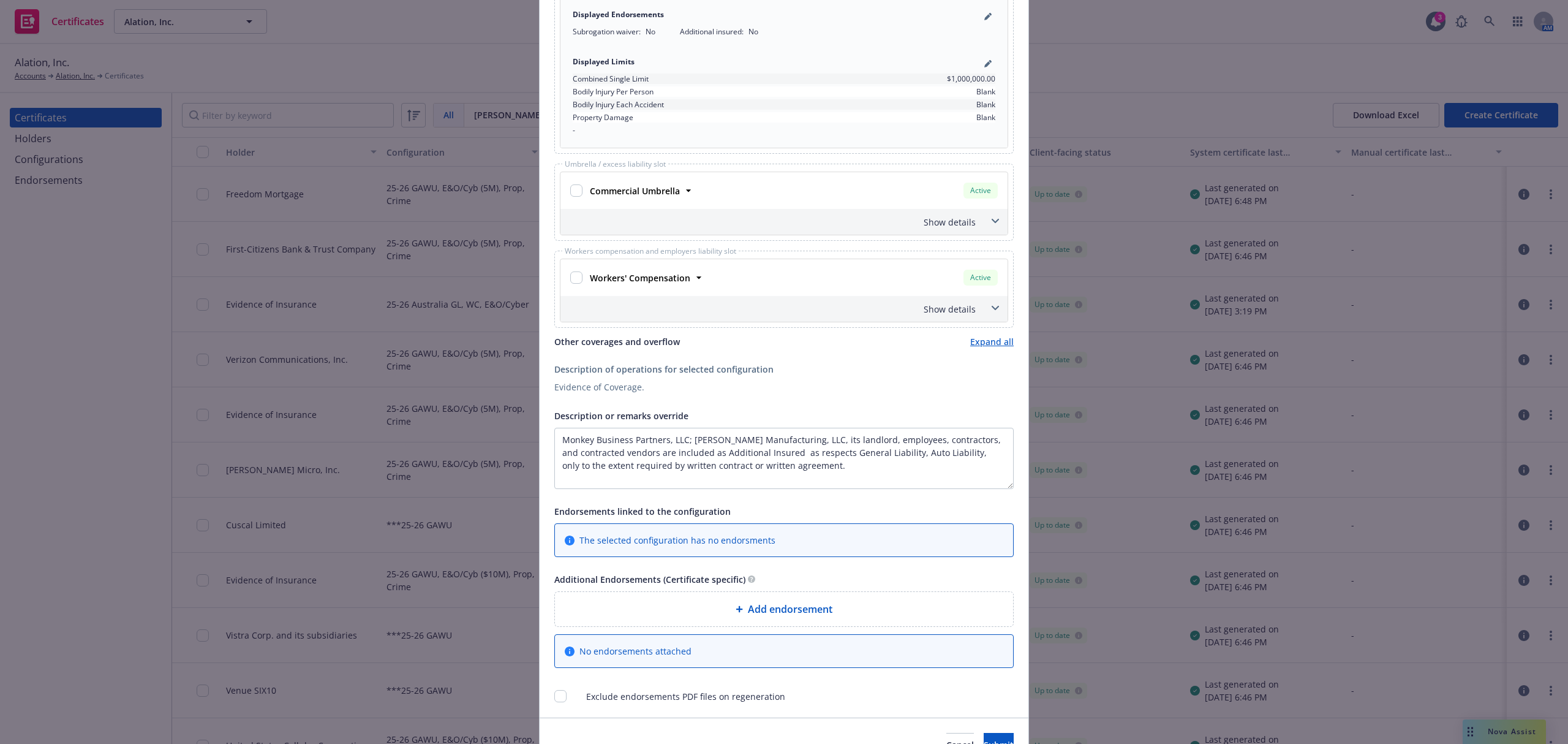
scroll to position [1092, 0]
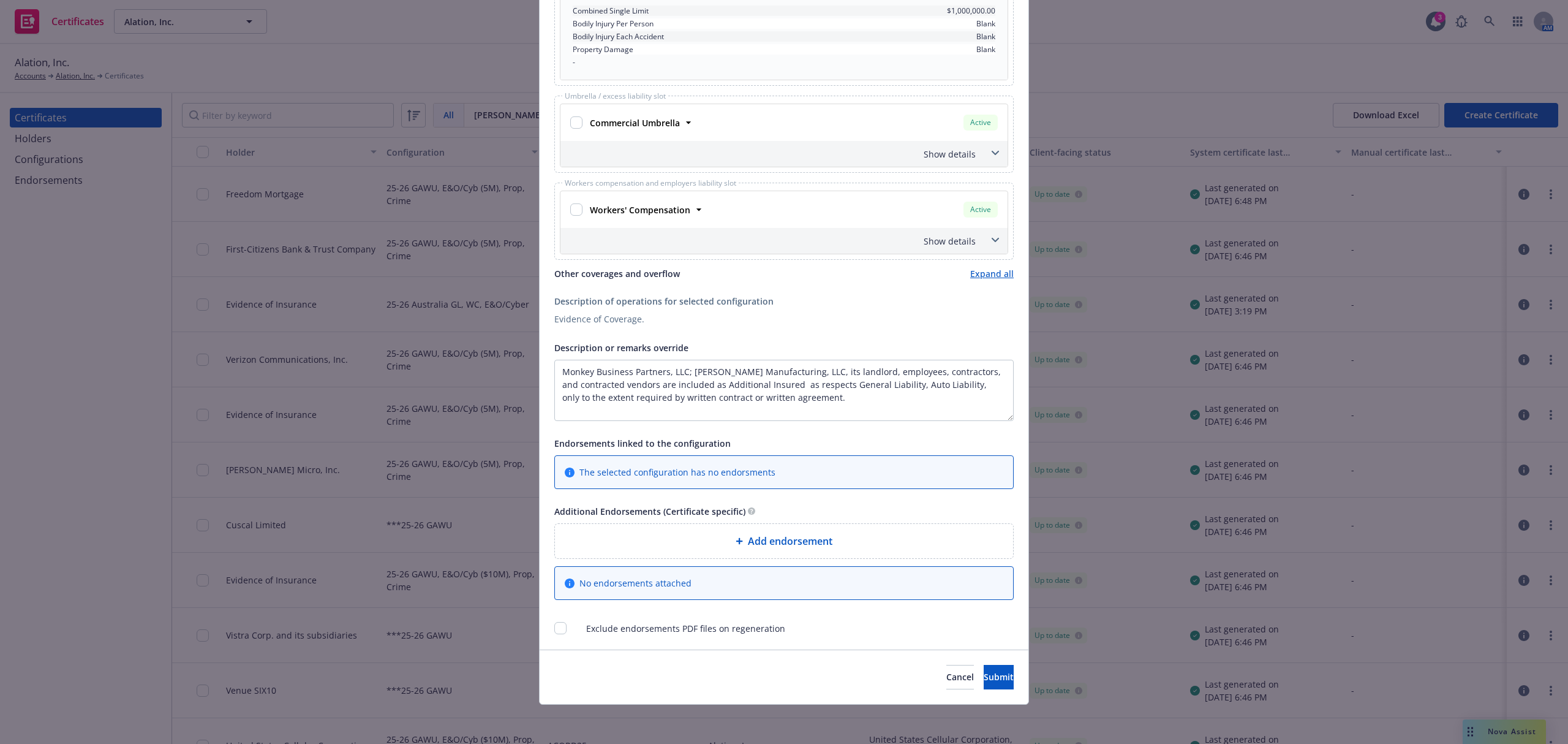
click at [750, 539] on span "Add endorsement" at bounding box center [790, 541] width 85 height 15
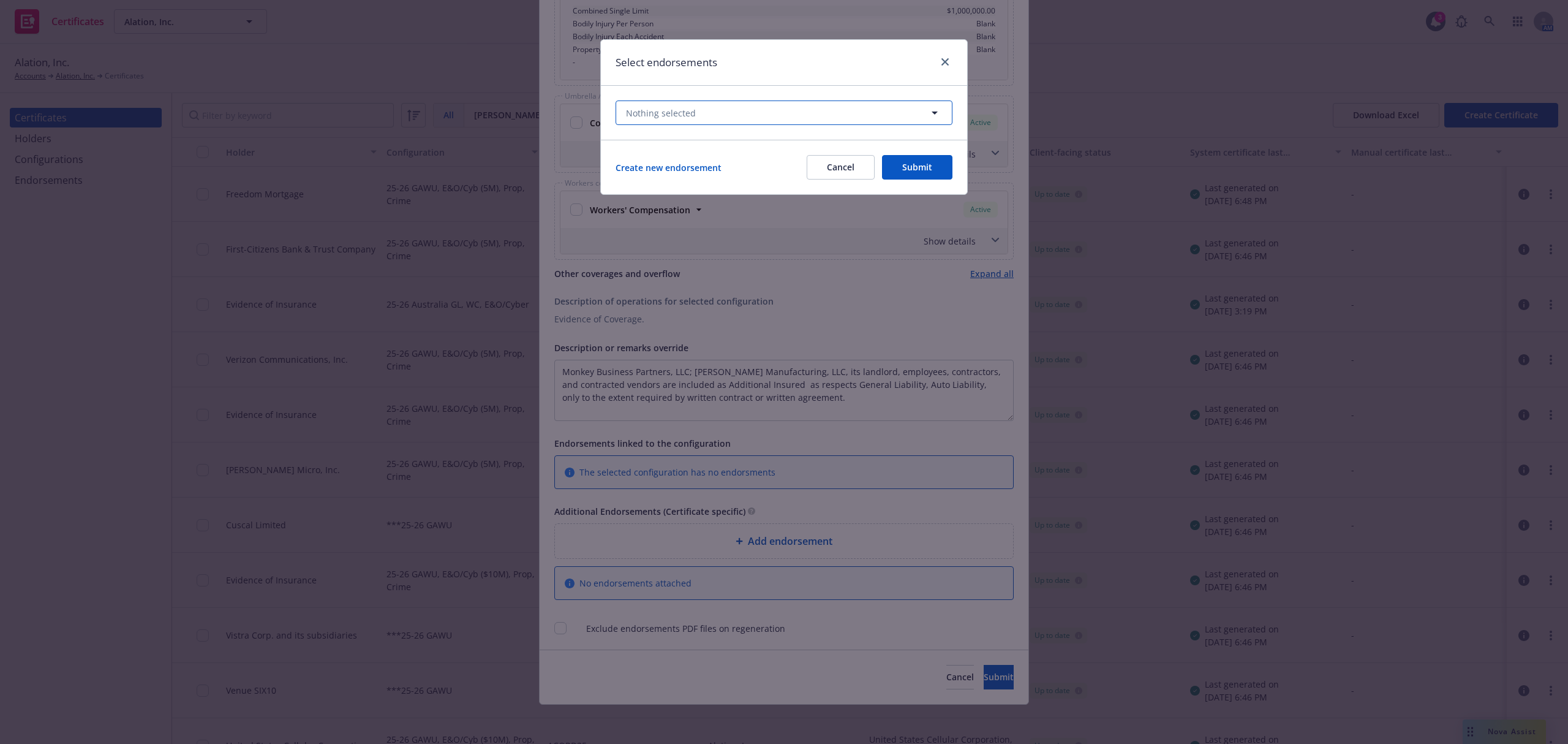
click at [663, 120] on button "Nothing selected" at bounding box center [784, 113] width 337 height 25
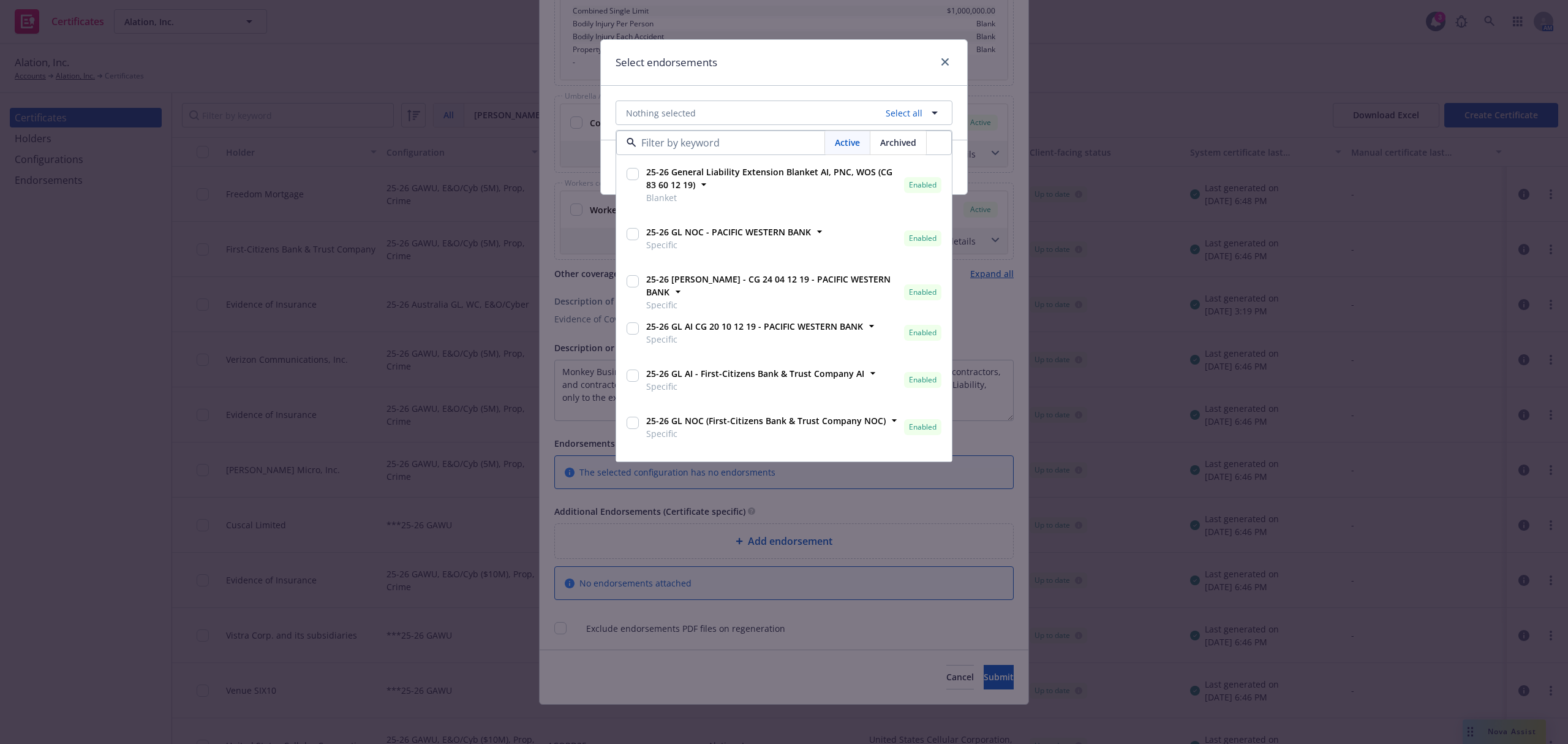
click at [632, 178] on input "checkbox" at bounding box center [632, 173] width 12 height 12
checkbox input "true"
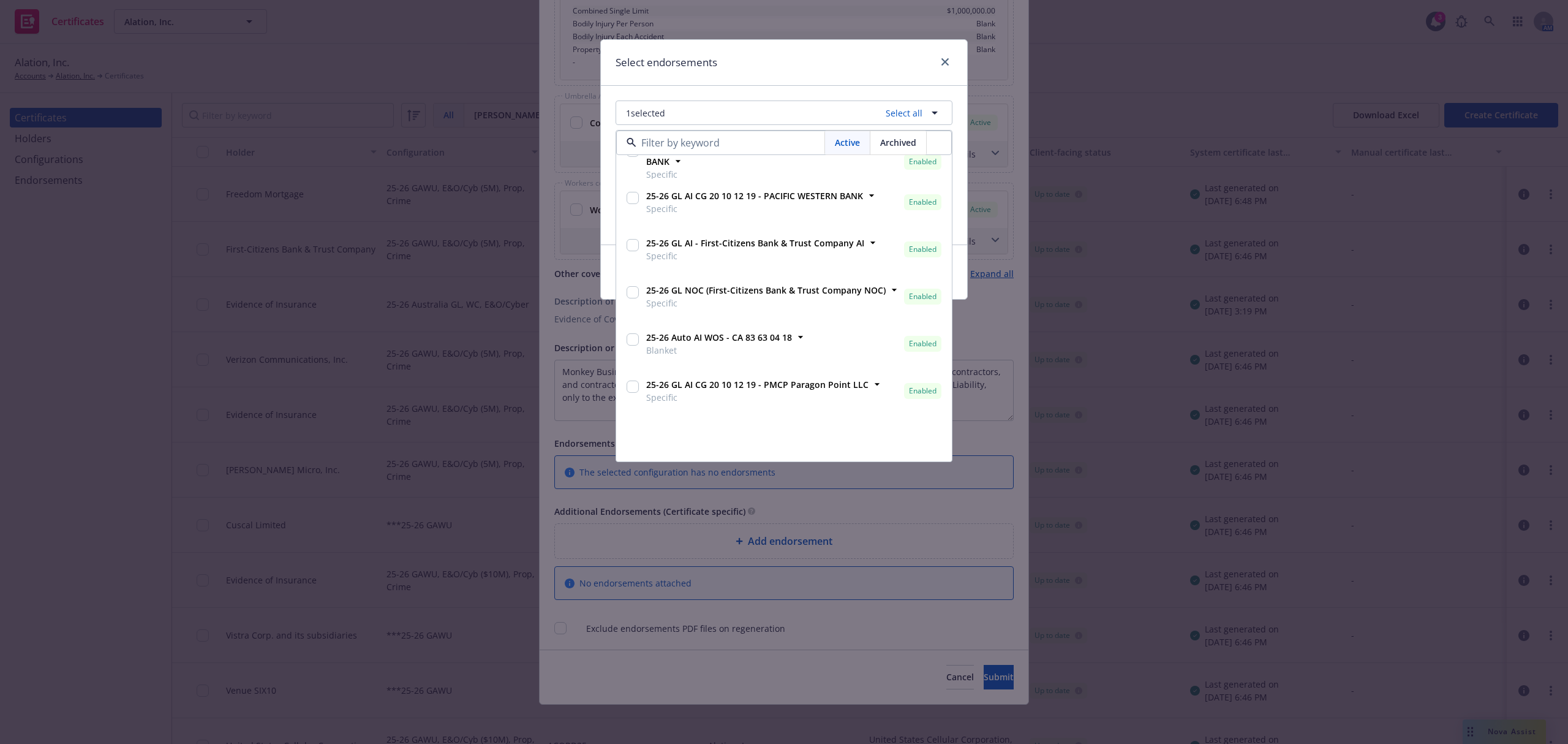
scroll to position [0, 0]
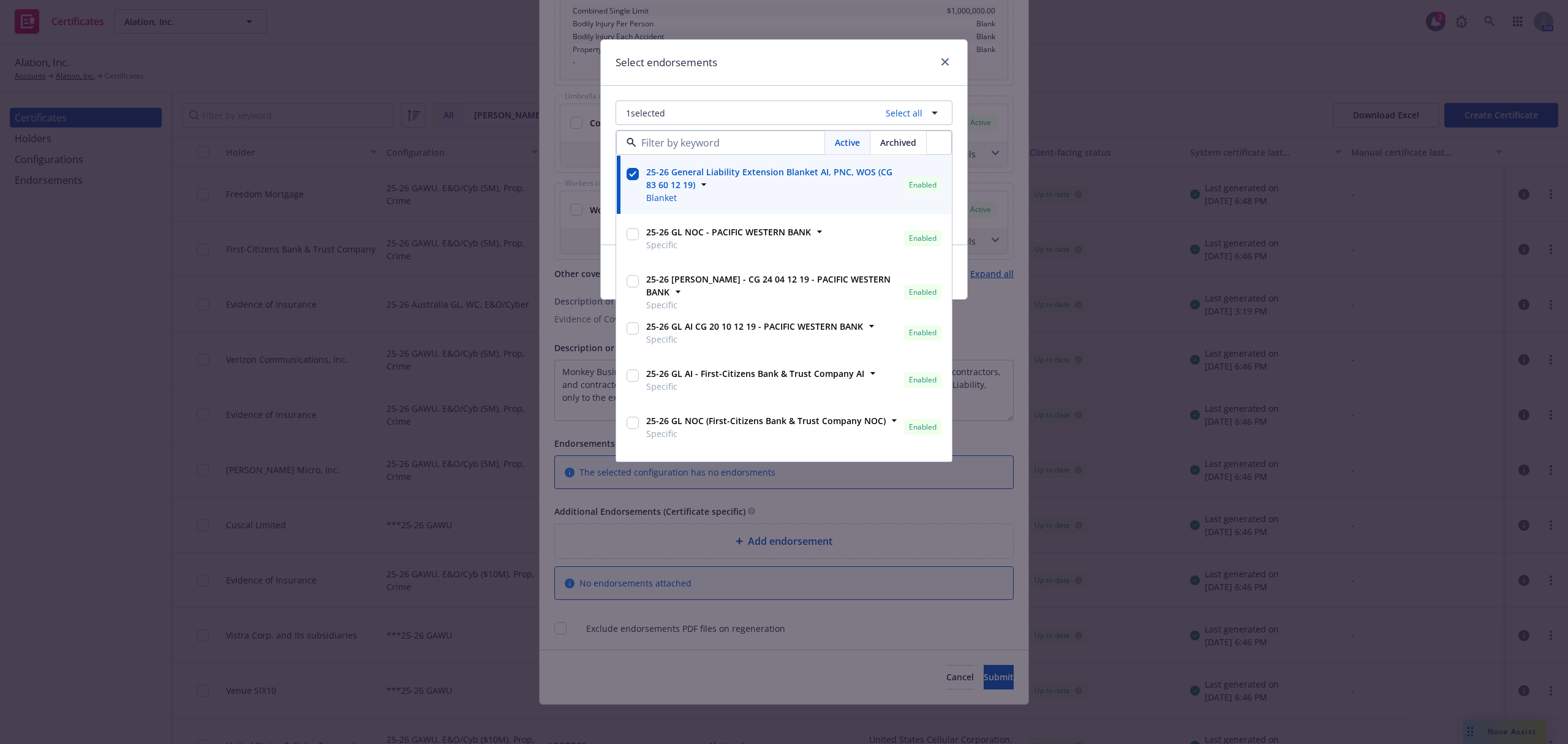
click at [629, 177] on input "checkbox" at bounding box center [632, 173] width 12 height 12
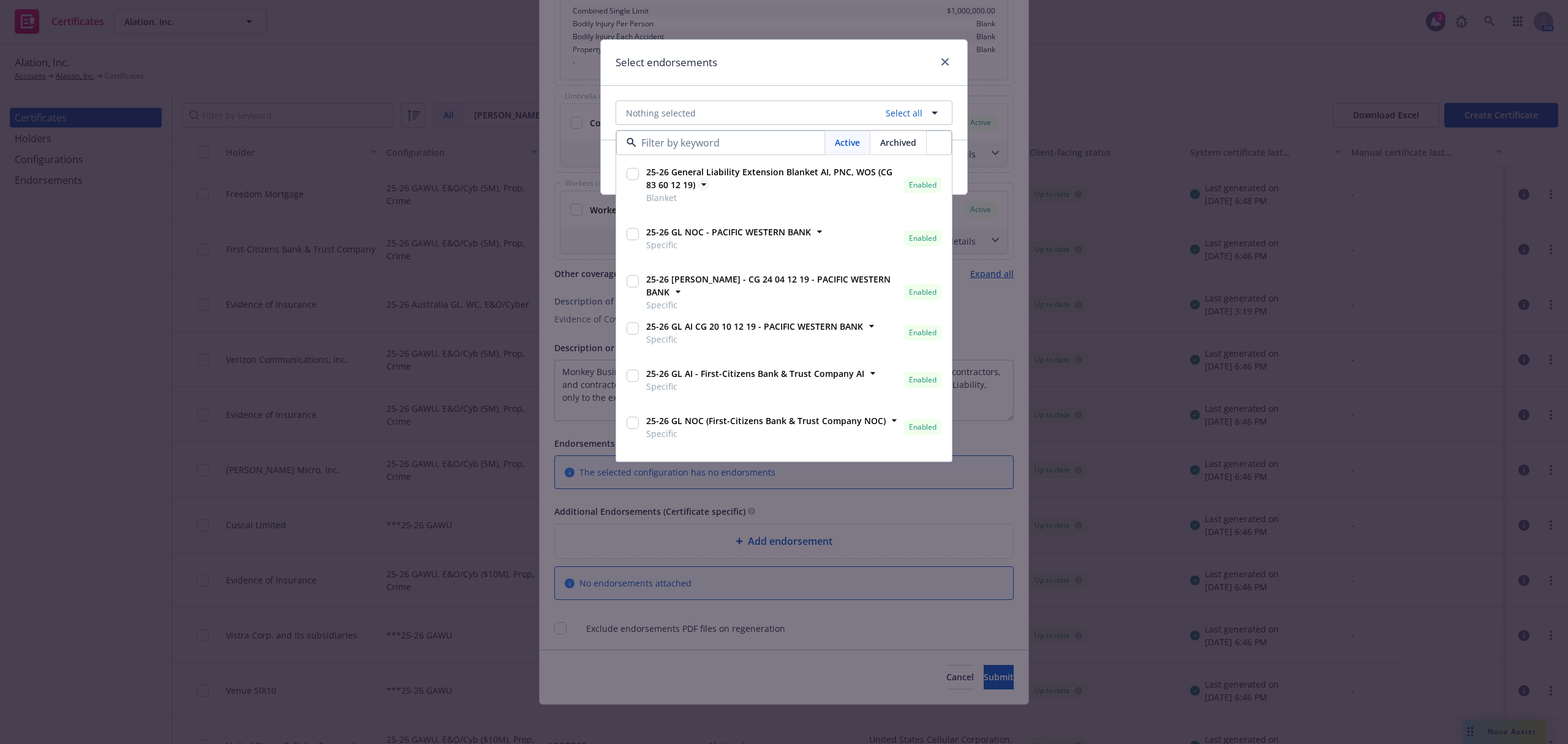
click at [677, 189] on strong "25-26 General Liability Extension Blanket AI, PNC, WOS (CG 83 60 12 19)" at bounding box center [769, 178] width 246 height 25
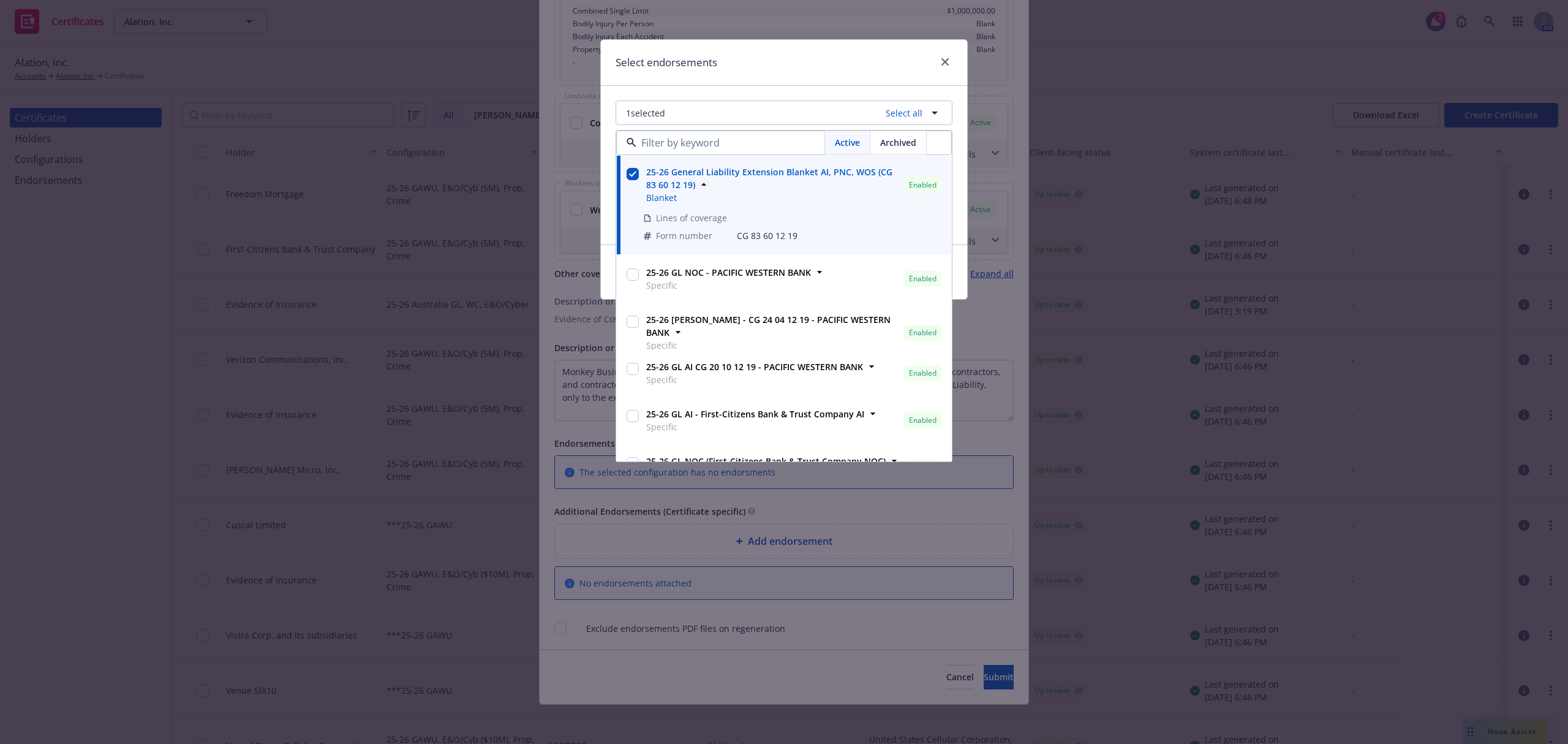
click at [685, 186] on strong "25-26 General Liability Extension Blanket AI, PNC, WOS (CG 83 60 12 19)" at bounding box center [769, 178] width 246 height 25
checkbox input "false"
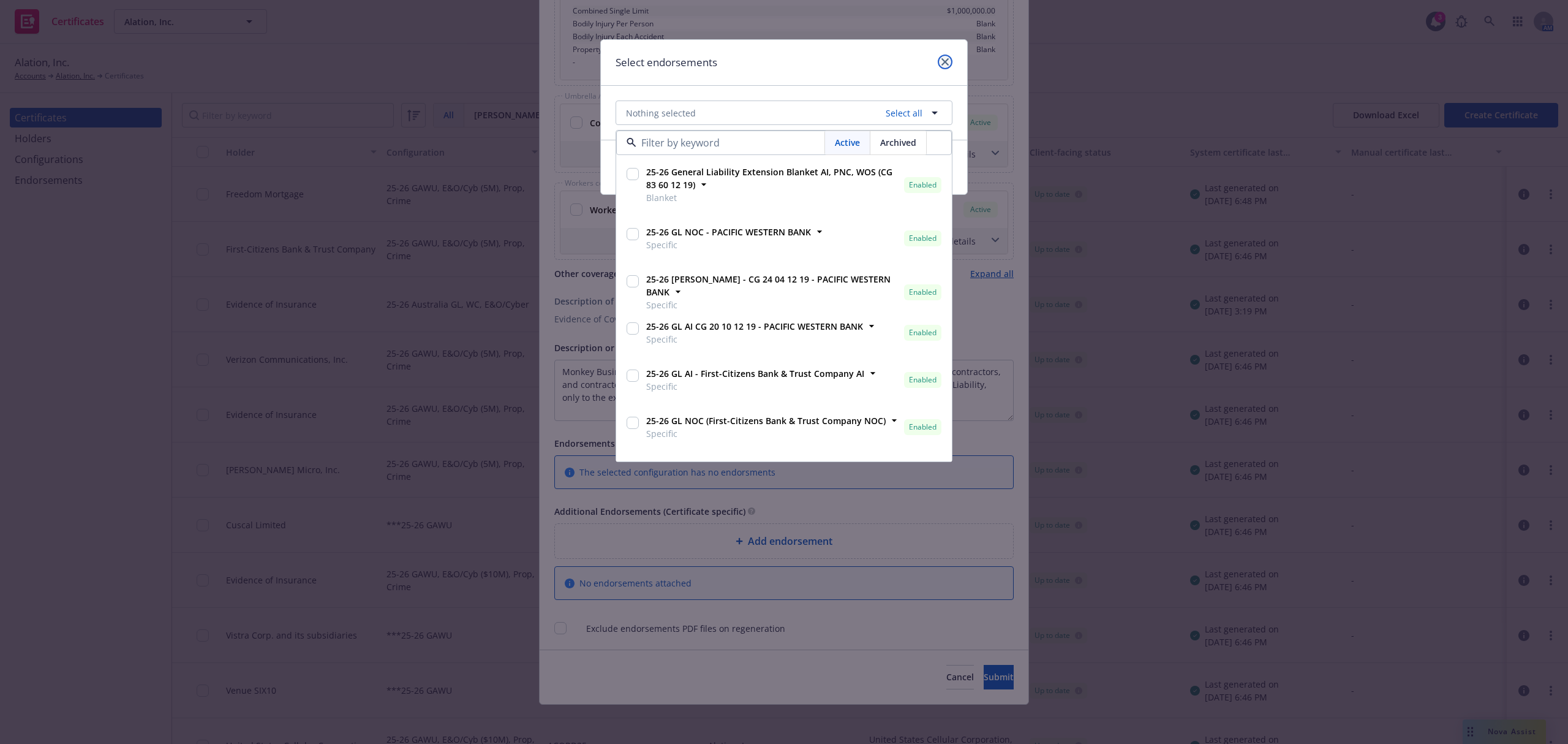
click at [947, 61] on icon "close" at bounding box center [945, 62] width 8 height 8
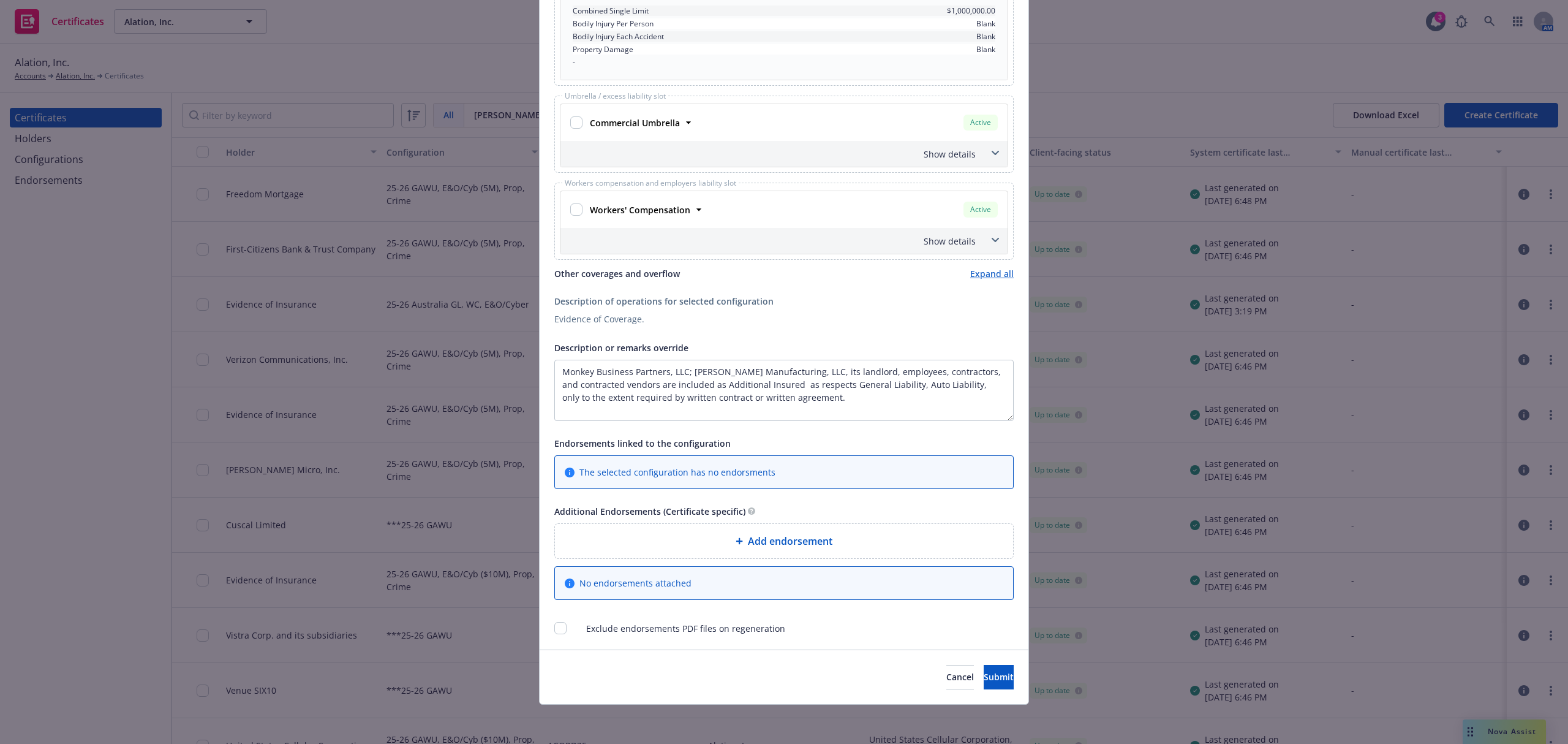
click at [786, 537] on span "Add endorsement" at bounding box center [790, 541] width 85 height 15
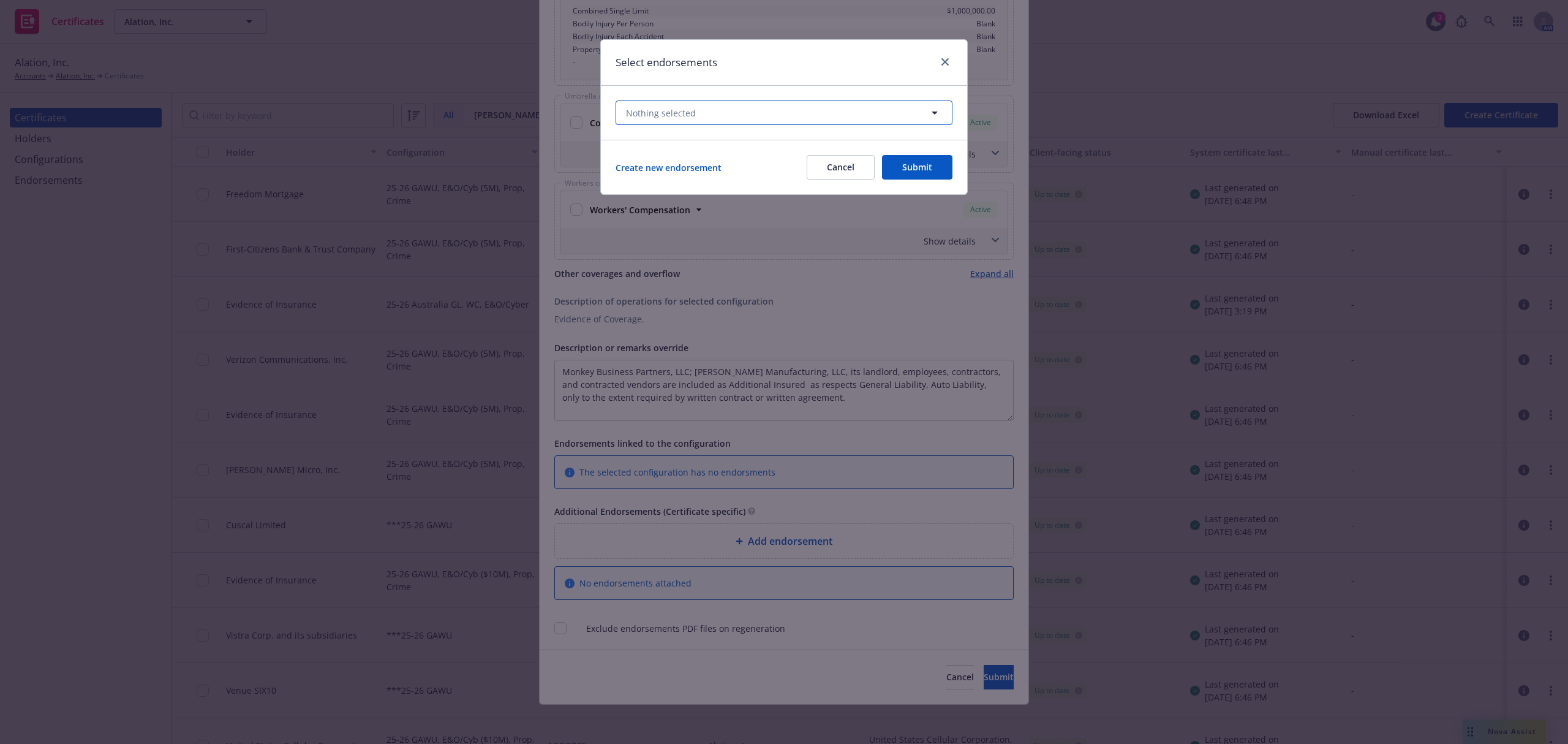
click at [757, 111] on button "Nothing selected" at bounding box center [784, 113] width 337 height 25
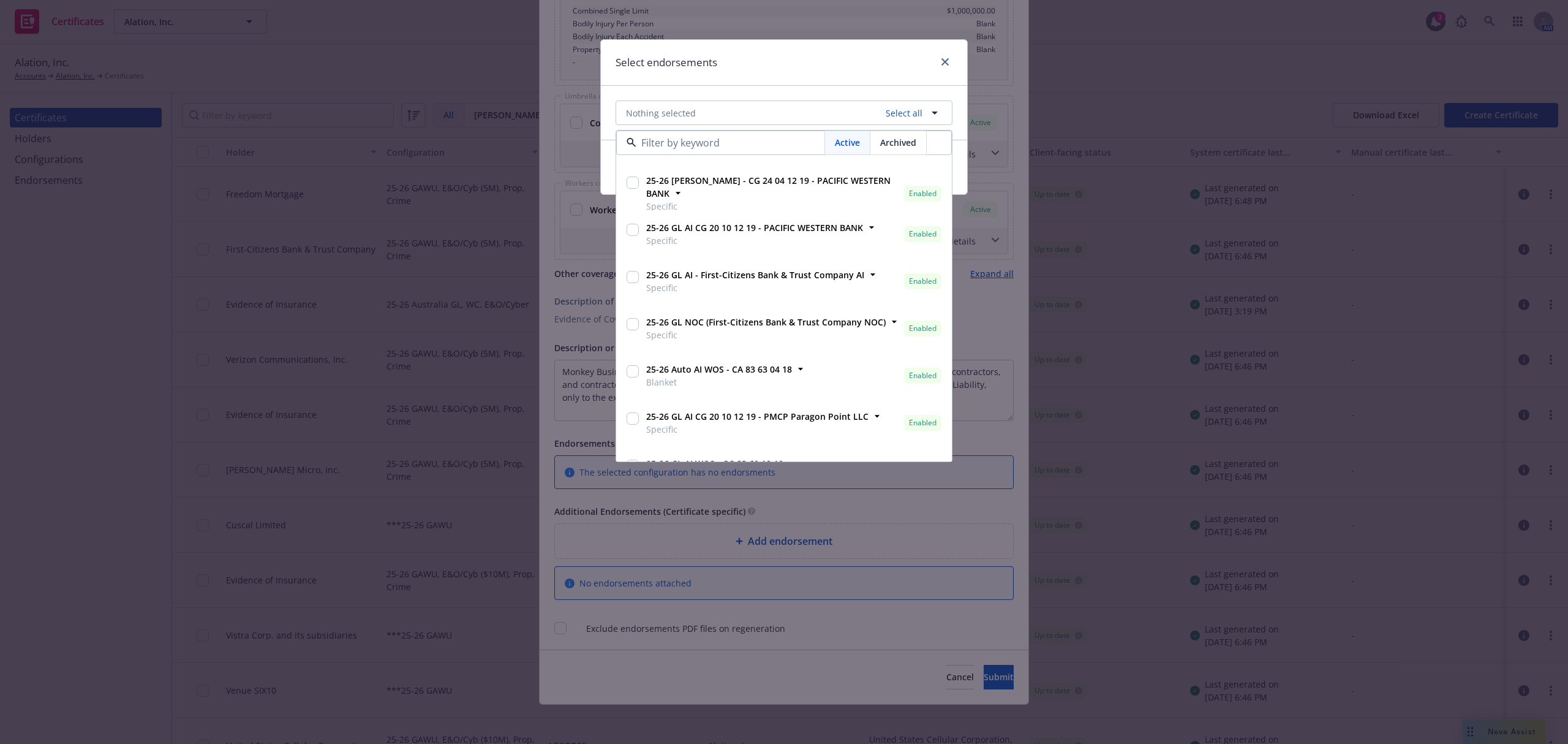
scroll to position [130, 0]
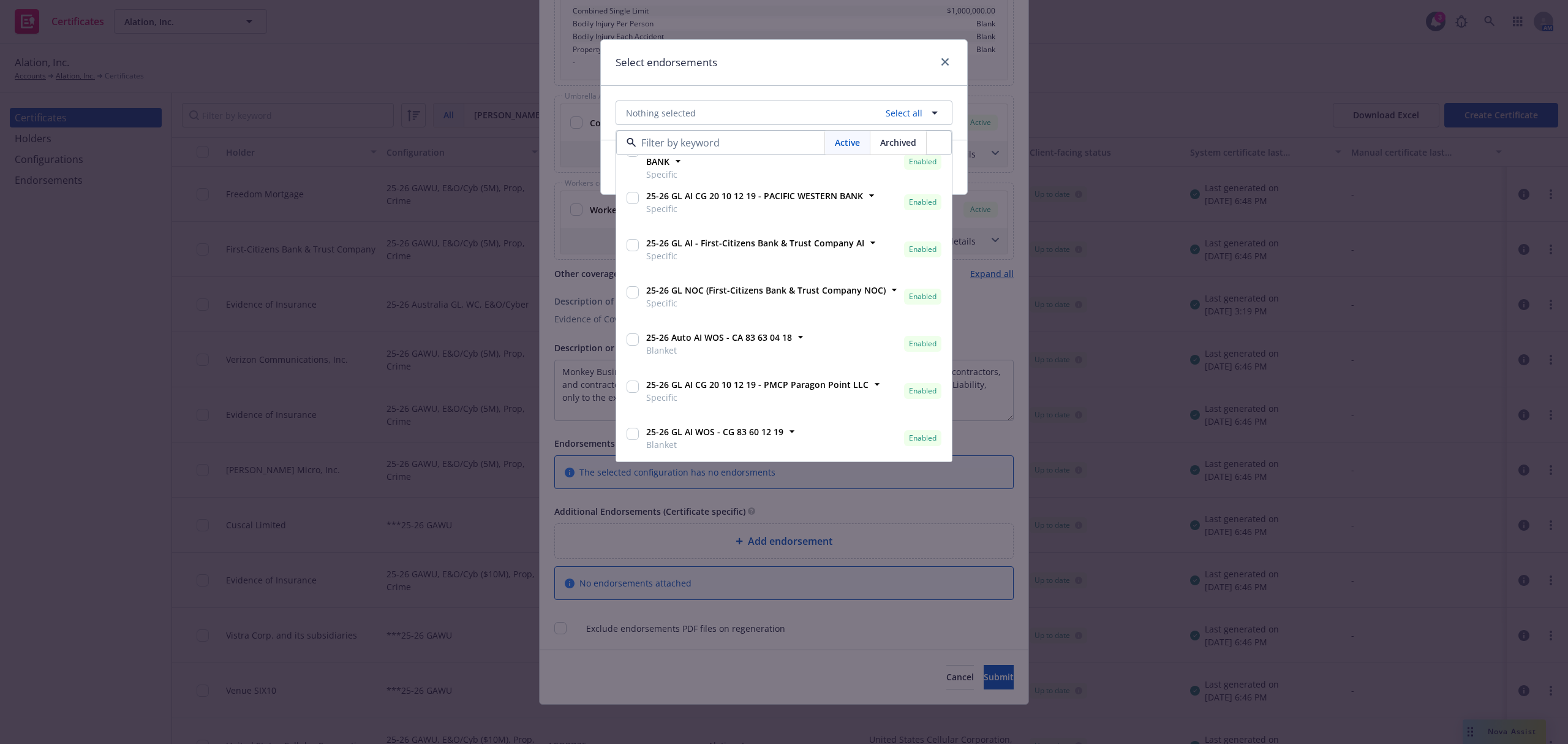
click at [631, 342] on input "checkbox" at bounding box center [632, 339] width 12 height 12
checkbox input "true"
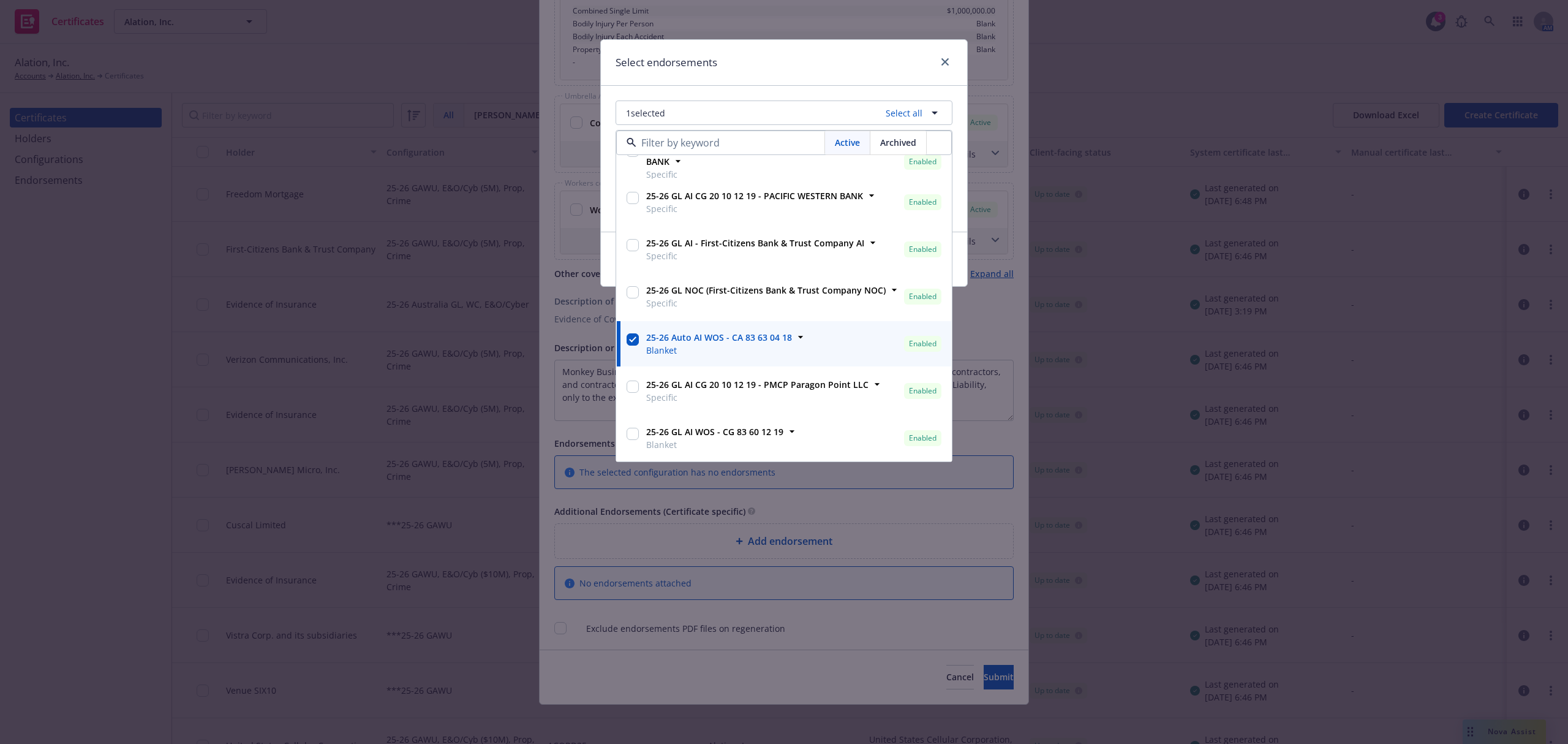
click at [635, 434] on input "checkbox" at bounding box center [632, 433] width 12 height 12
checkbox input "true"
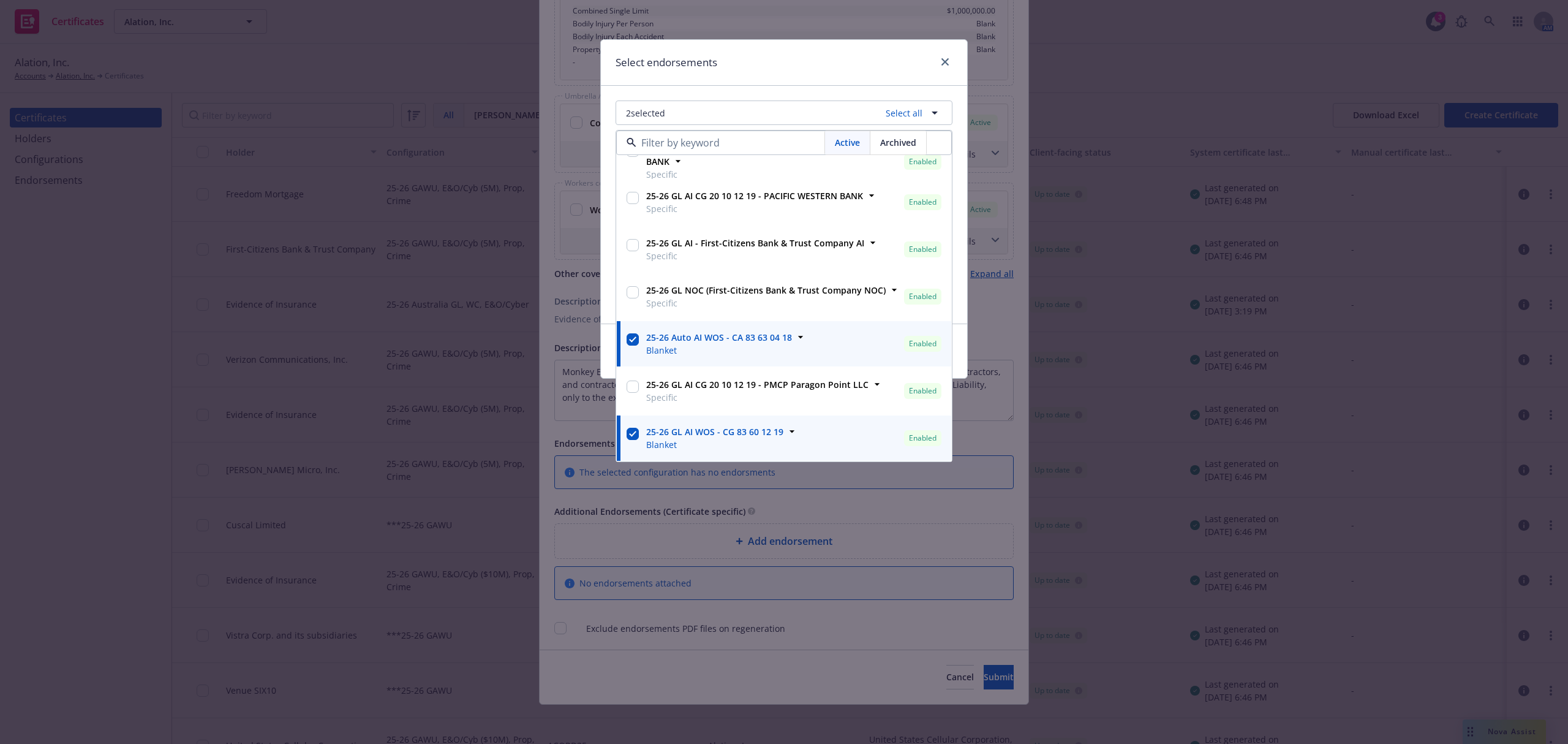
click at [794, 60] on div "Select endorsements" at bounding box center [784, 63] width 367 height 46
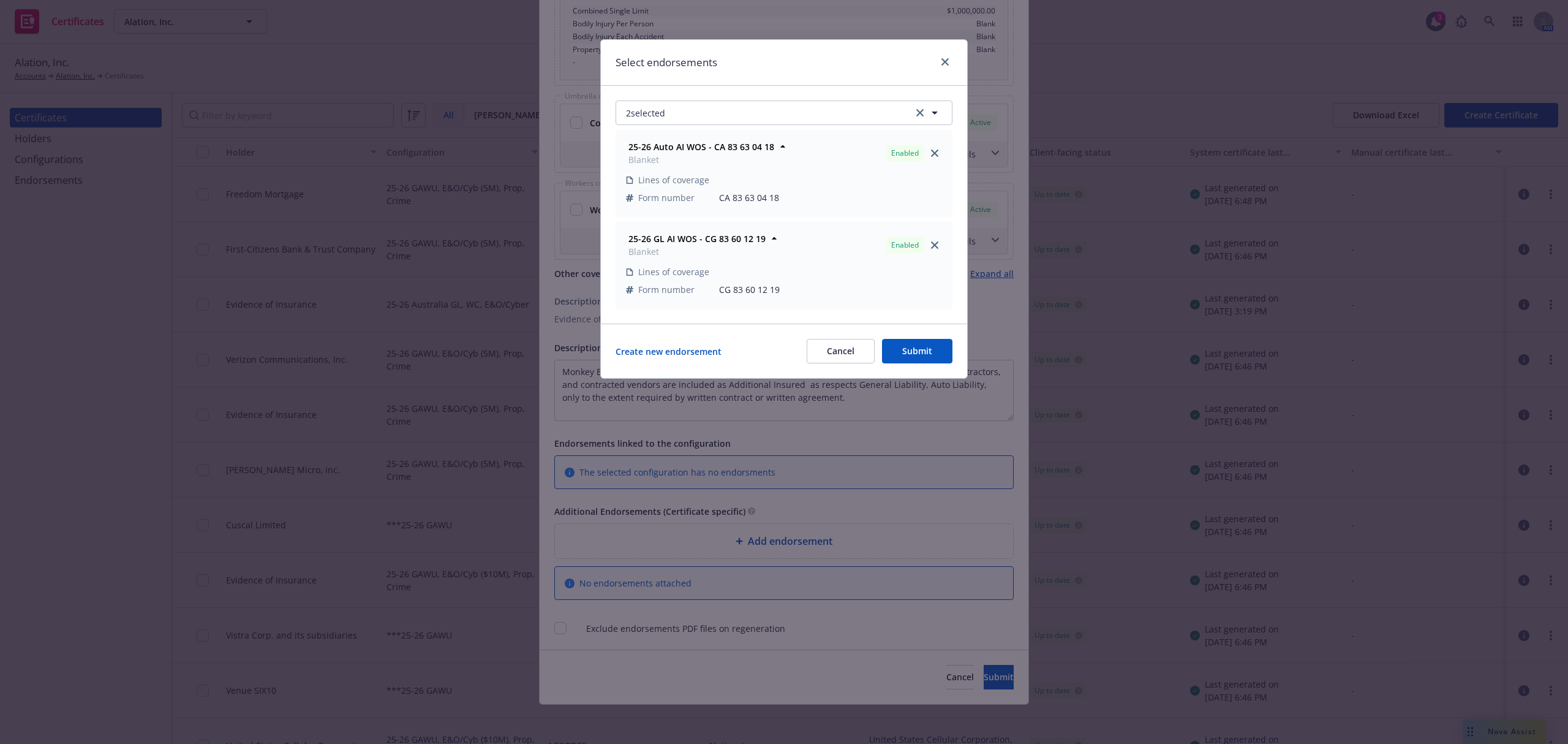
click at [917, 362] on button "Submit" at bounding box center [917, 351] width 70 height 25
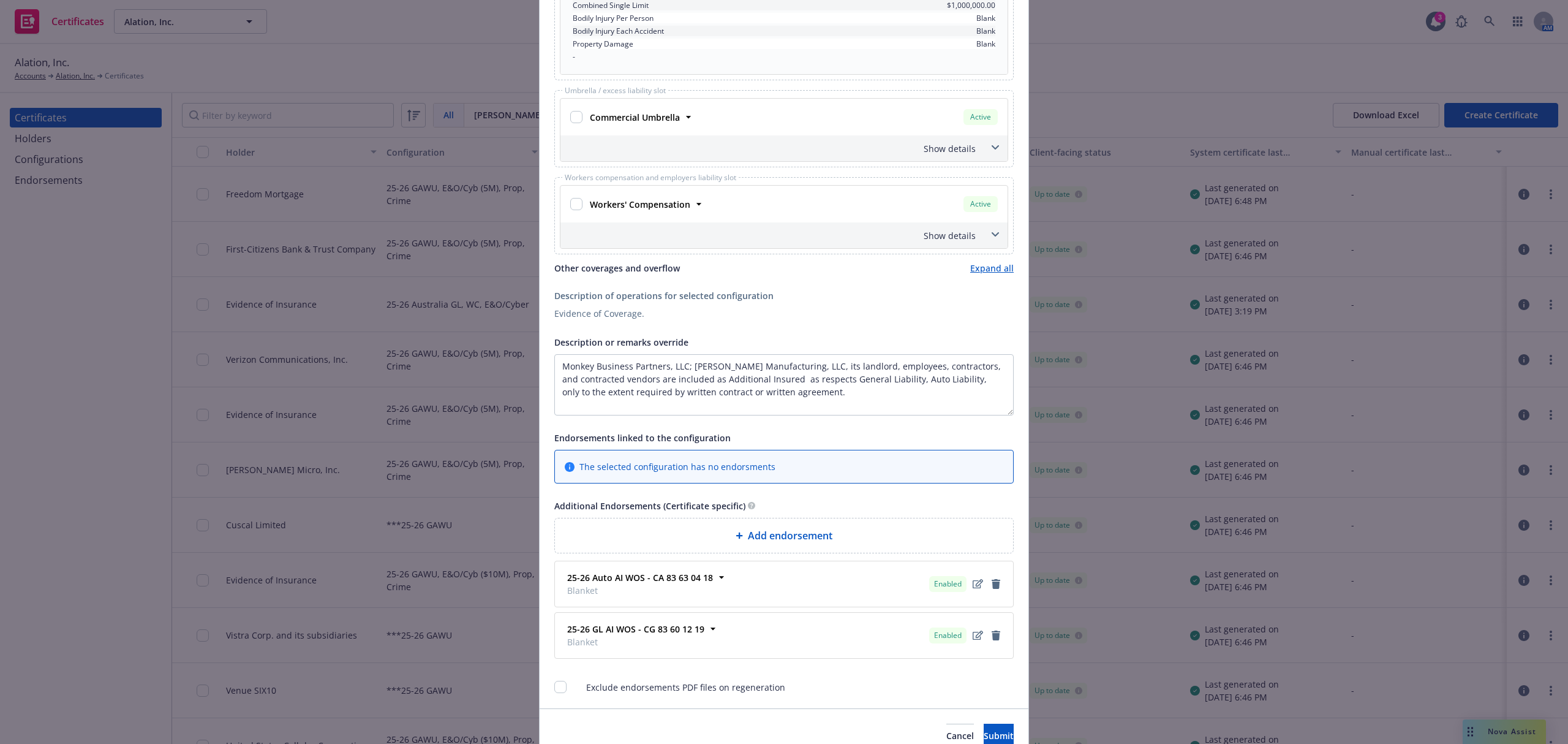
scroll to position [1157, 0]
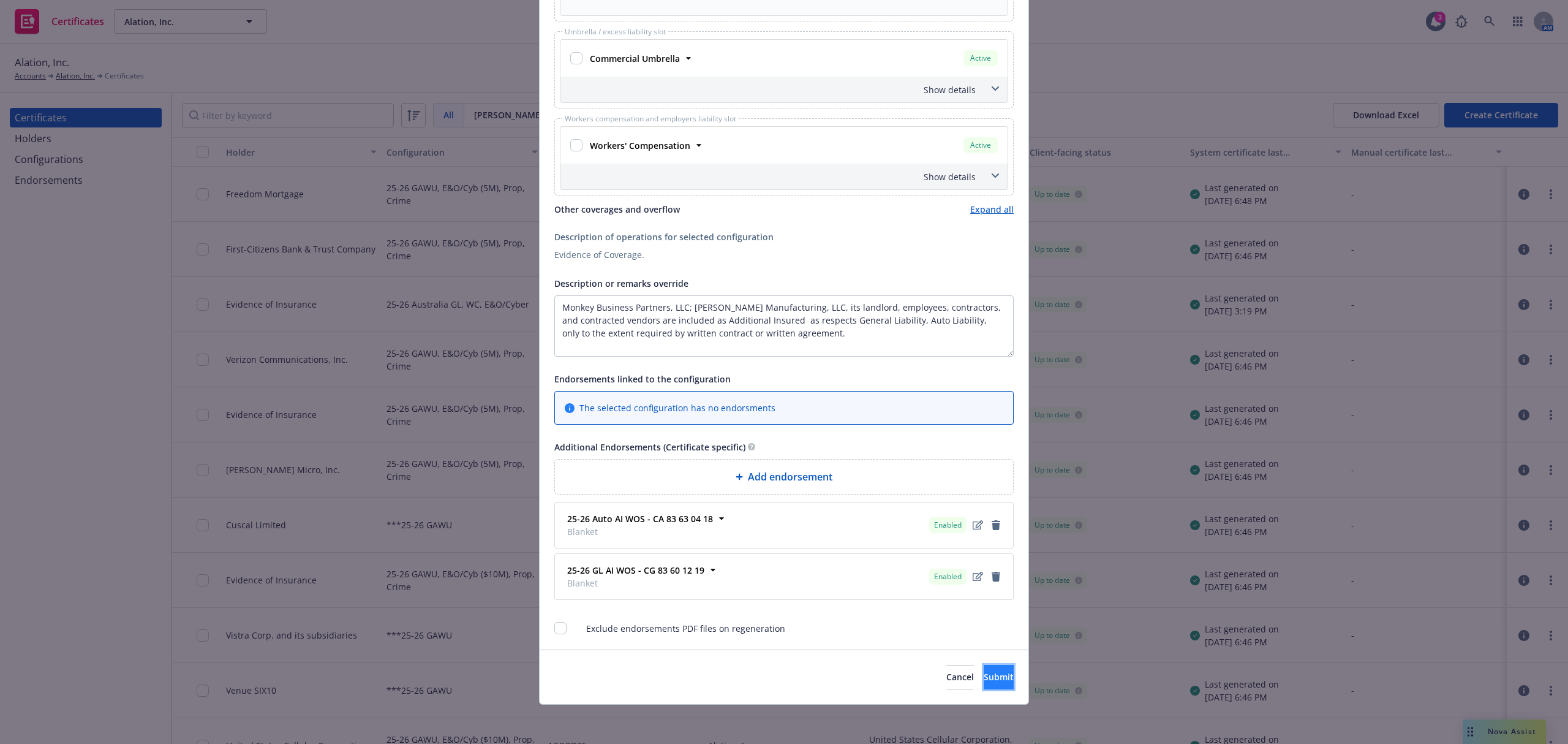
click at [992, 675] on button "Submit" at bounding box center [998, 677] width 30 height 25
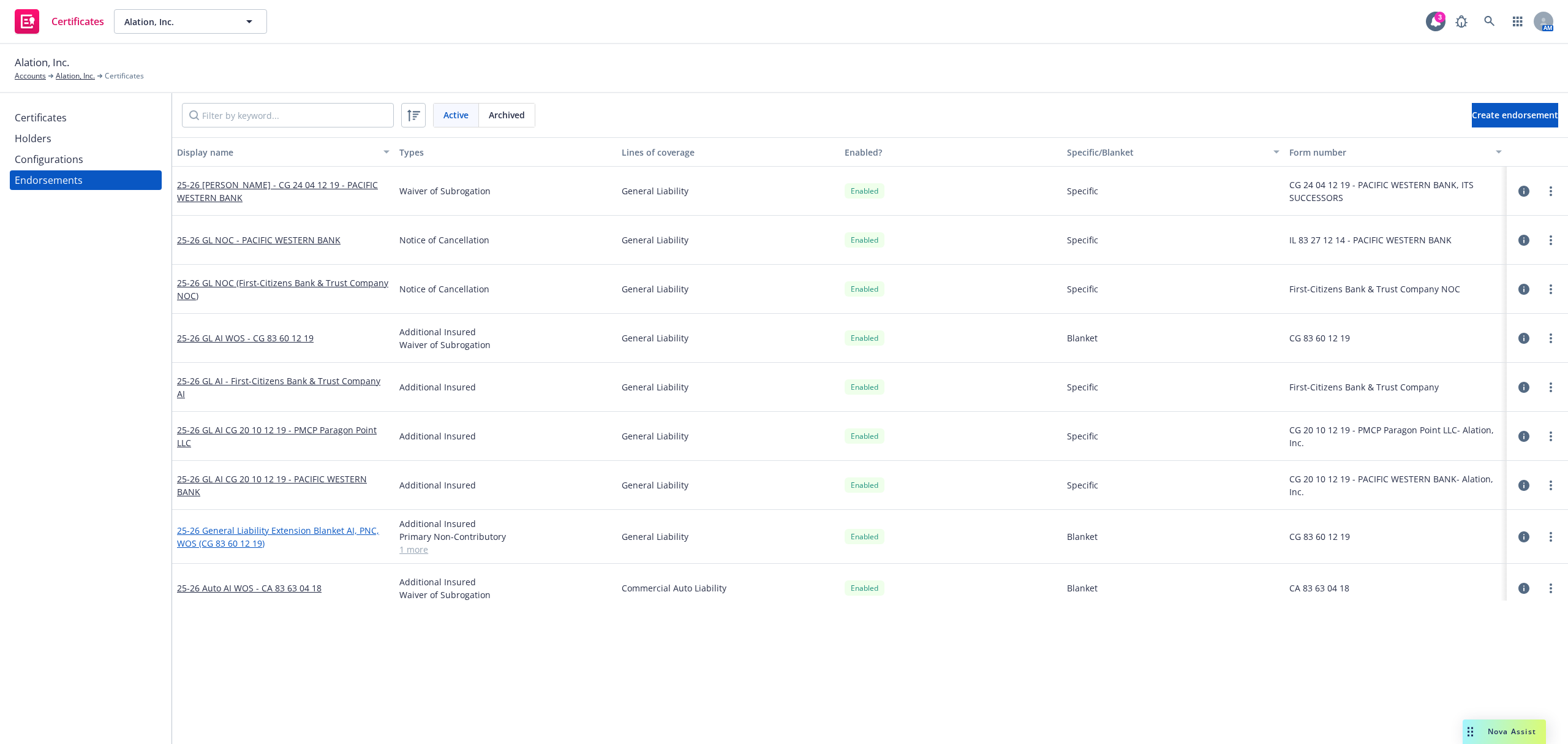
click at [245, 543] on link "25-26 General Liability Extension Blanket AI, PNC, WOS (CG 83 60 12 19)" at bounding box center [278, 536] width 202 height 25
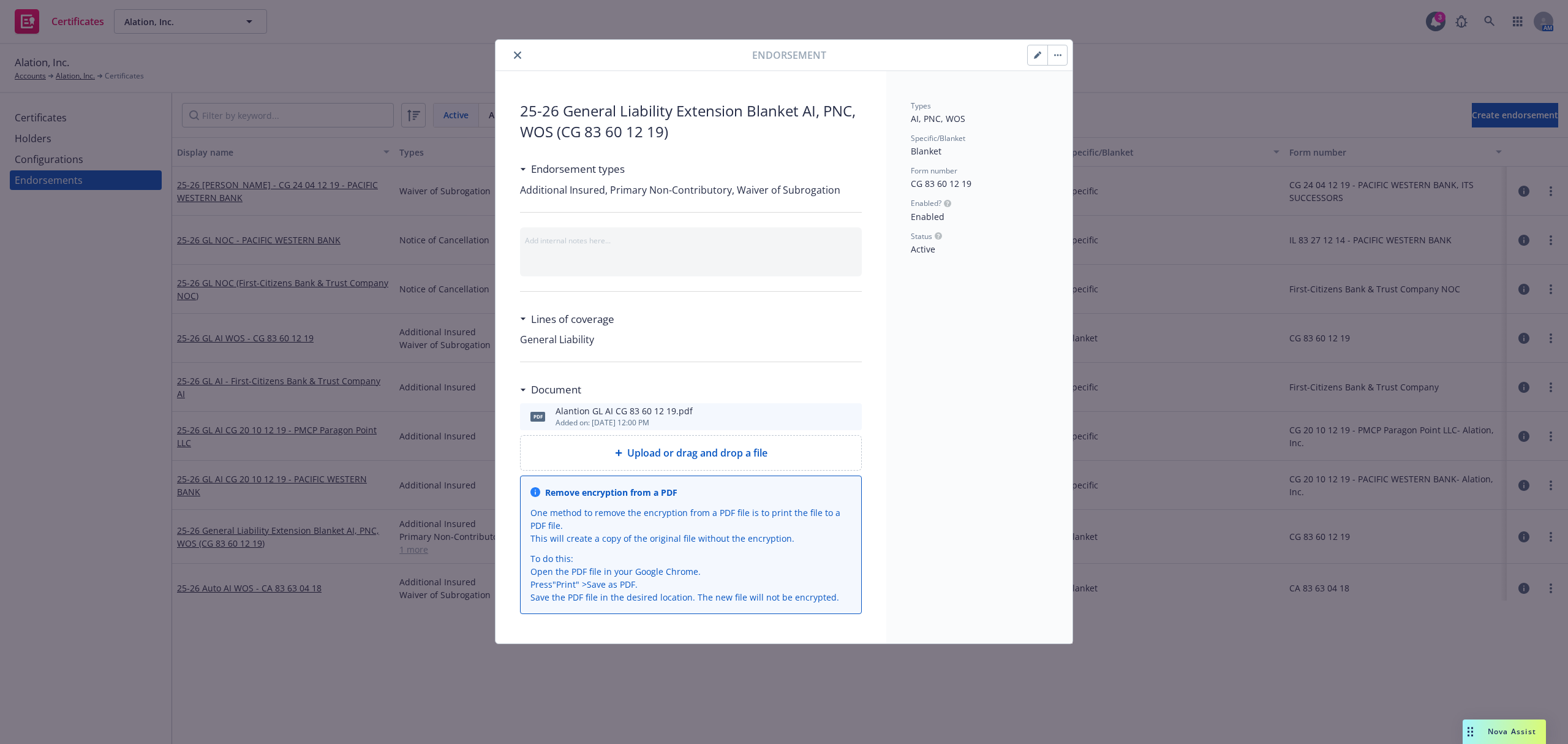
click at [850, 418] on icon "preview file" at bounding box center [850, 416] width 11 height 9
click at [523, 54] on button "close" at bounding box center [517, 54] width 15 height 15
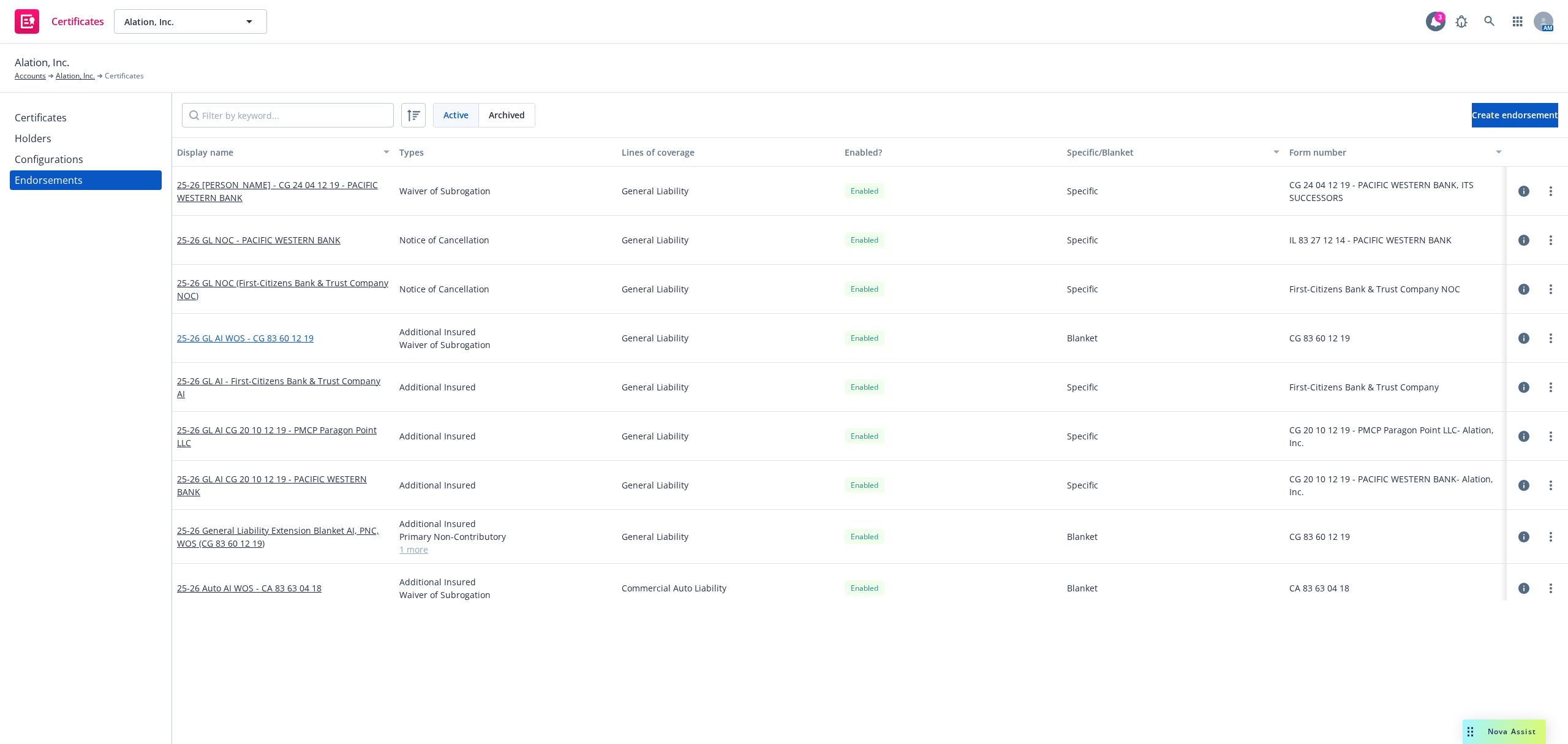
click at [263, 337] on link "25-26 GL AI WOS - CG 83 60 12 19" at bounding box center [246, 337] width 137 height 11
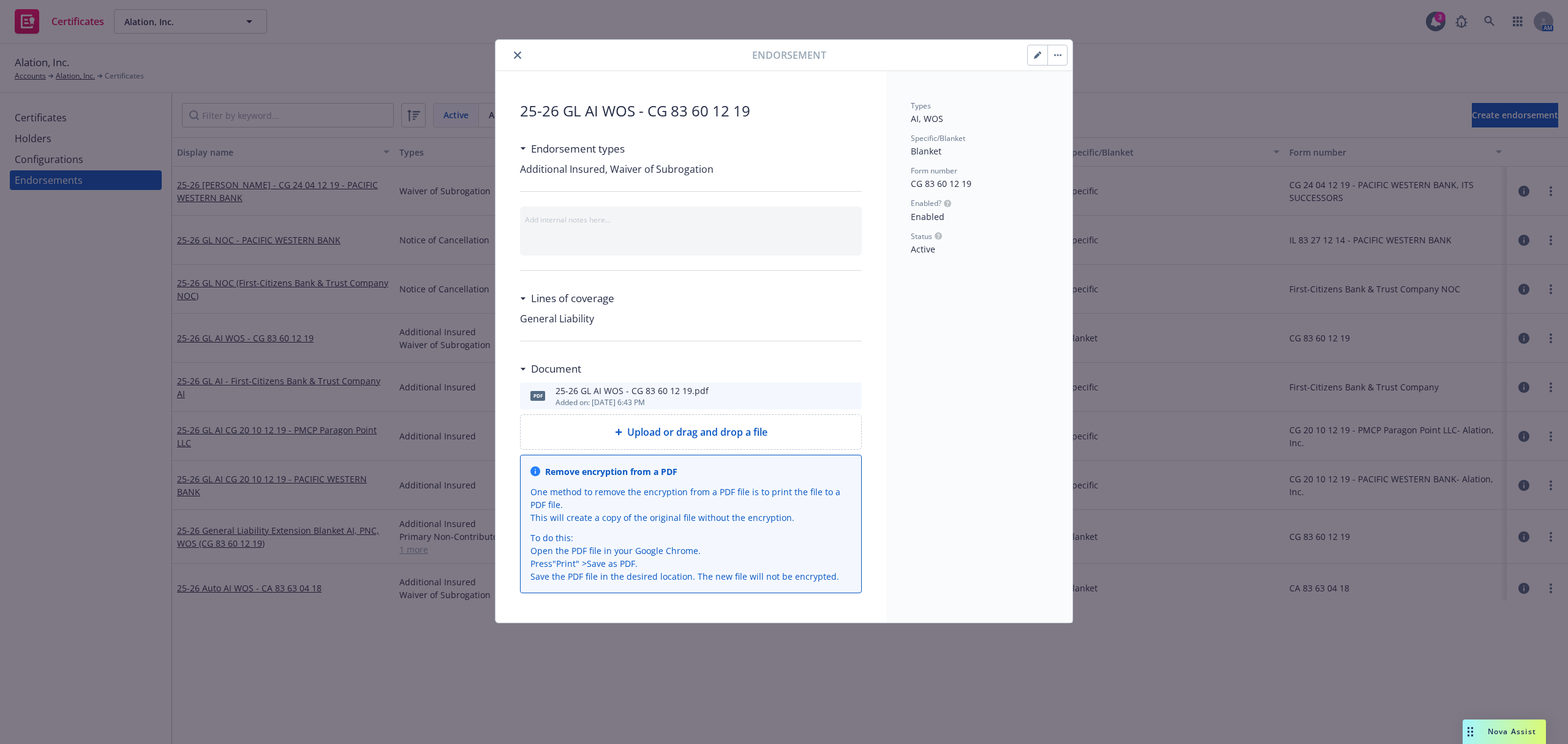
click at [849, 396] on icon "preview file" at bounding box center [850, 395] width 11 height 9
click at [520, 51] on icon "close" at bounding box center [518, 55] width 8 height 8
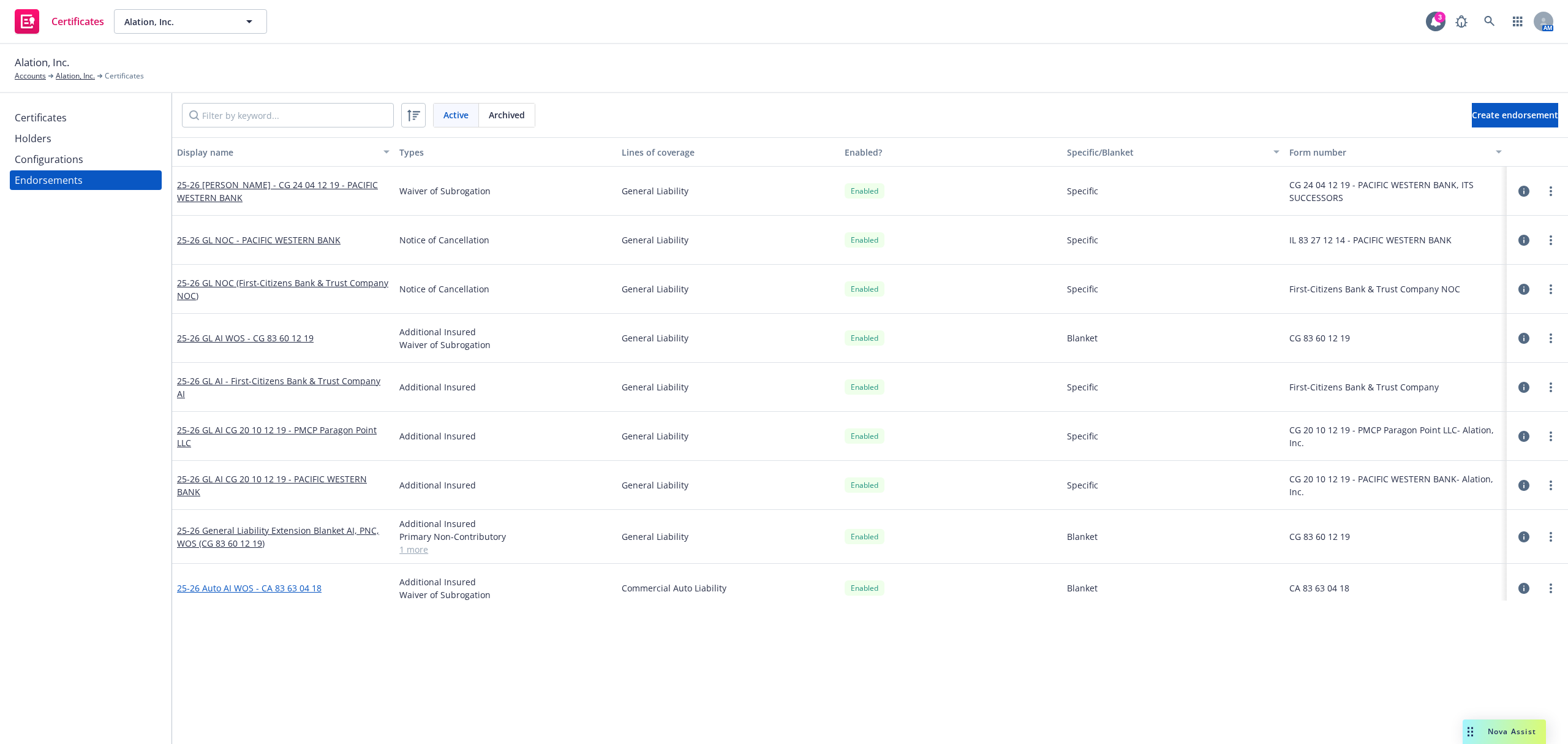
click at [273, 586] on link "25-26 Auto AI WOS - CA 83 63 04 18" at bounding box center [249, 588] width 144 height 11
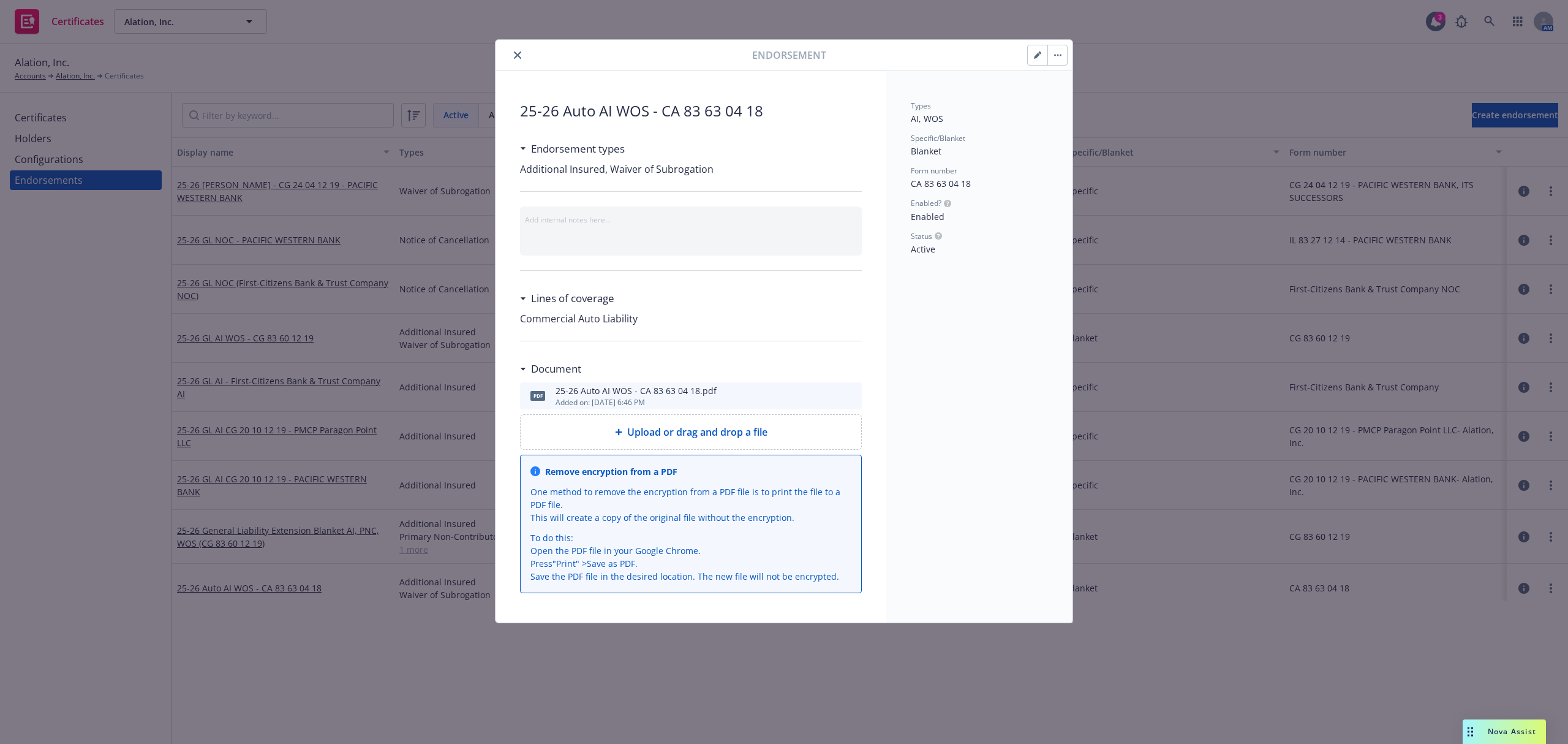
click at [854, 400] on icon "preview file" at bounding box center [850, 395] width 11 height 9
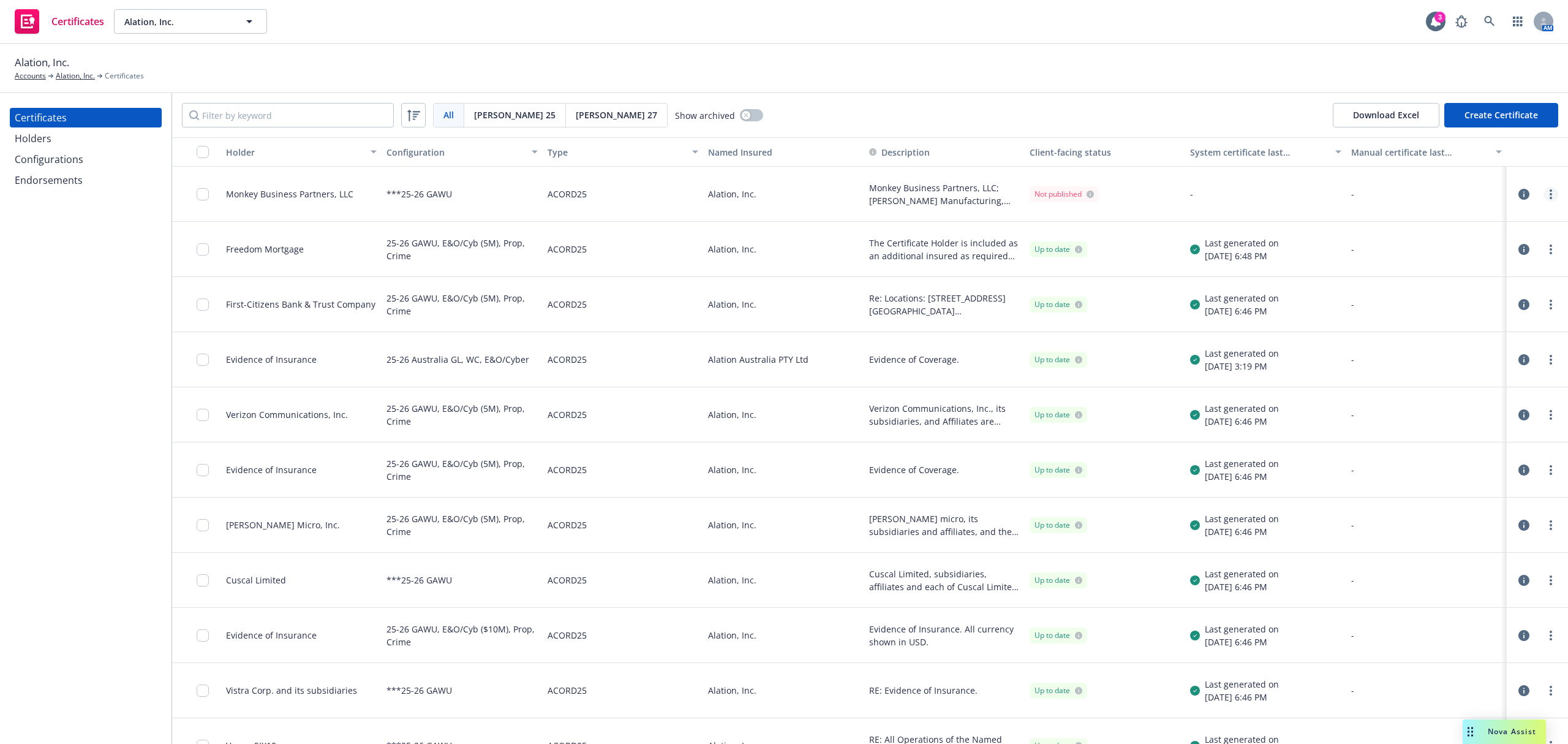
click at [1543, 196] on link "more" at bounding box center [1550, 194] width 15 height 15
click at [1385, 265] on link "Regenerate" at bounding box center [1448, 268] width 196 height 25
click at [1547, 198] on div at bounding box center [1537, 194] width 51 height 25
click at [1526, 189] on div at bounding box center [1538, 194] width 42 height 15
click at [1550, 195] on icon "more" at bounding box center [1551, 194] width 3 height 9
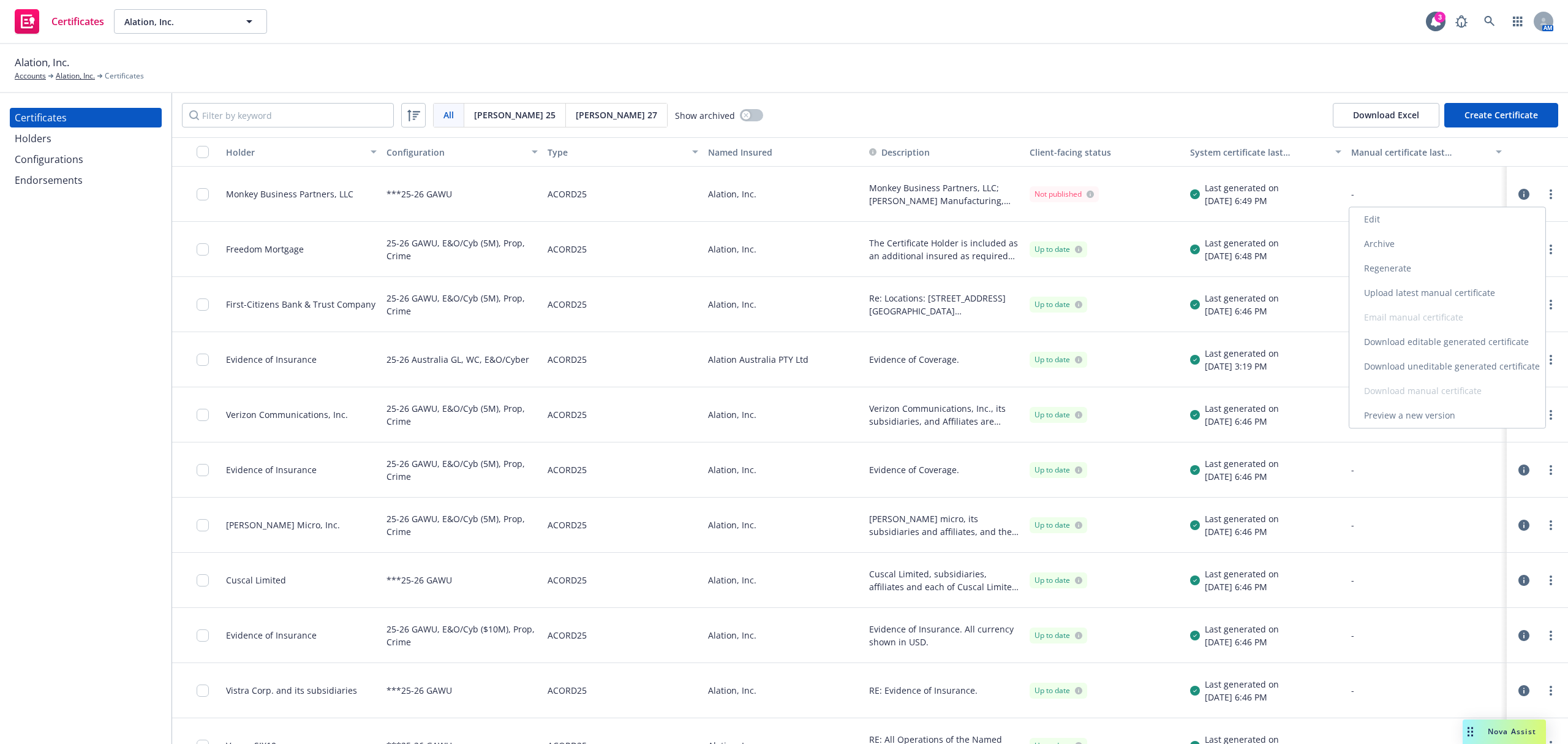
click at [1424, 364] on link "Download uneditable generated certificate" at bounding box center [1448, 366] width 196 height 25
drag, startPoint x: 1544, startPoint y: 59, endPoint x: 1510, endPoint y: 123, distance: 72.5
click at [1544, 59] on div "Alation, Inc. Accounts Alation, Inc. Certificates" at bounding box center [784, 68] width 1539 height 27
click at [1550, 192] on icon "more" at bounding box center [1551, 194] width 3 height 9
click at [1396, 229] on link "Edit" at bounding box center [1448, 219] width 196 height 25
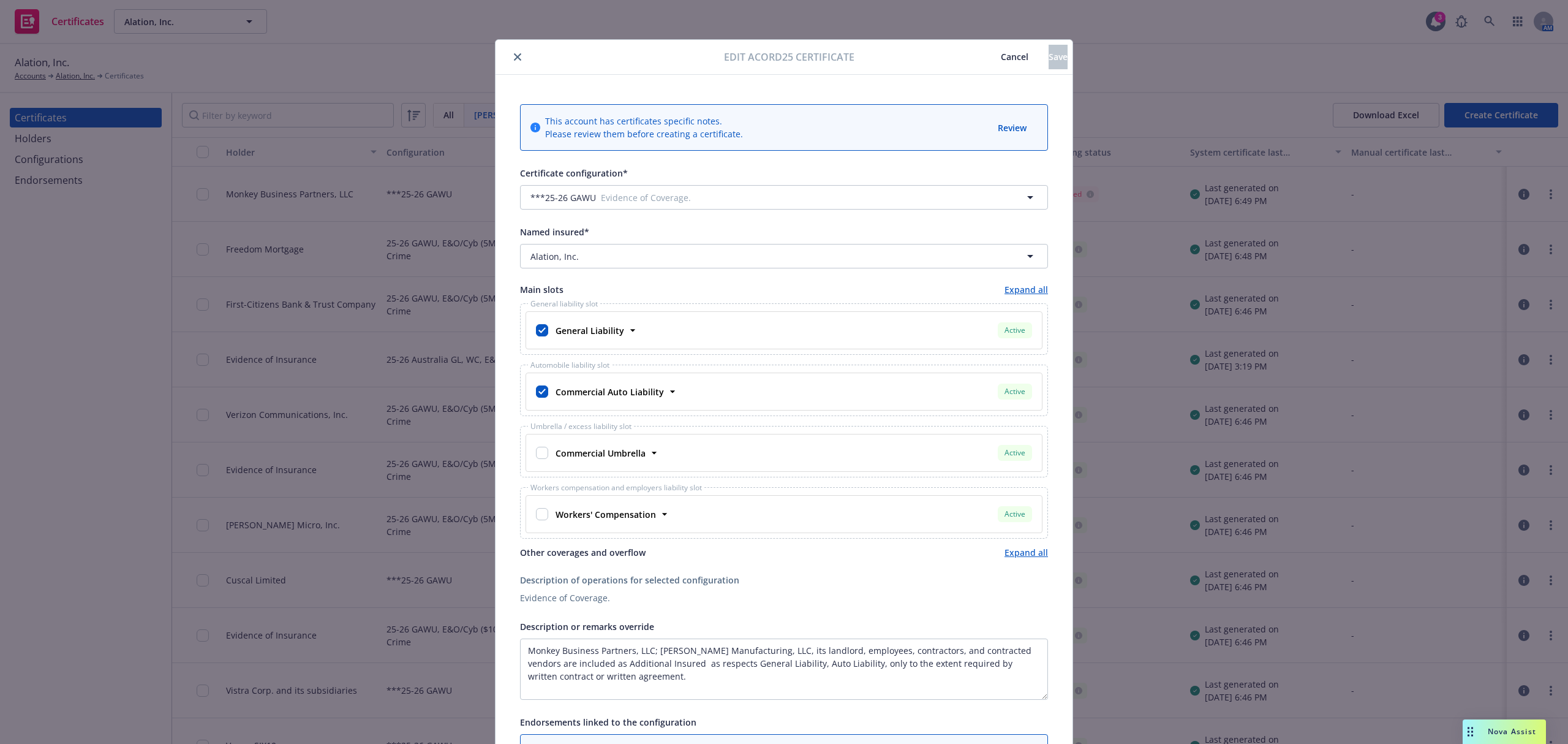
scroll to position [172, 0]
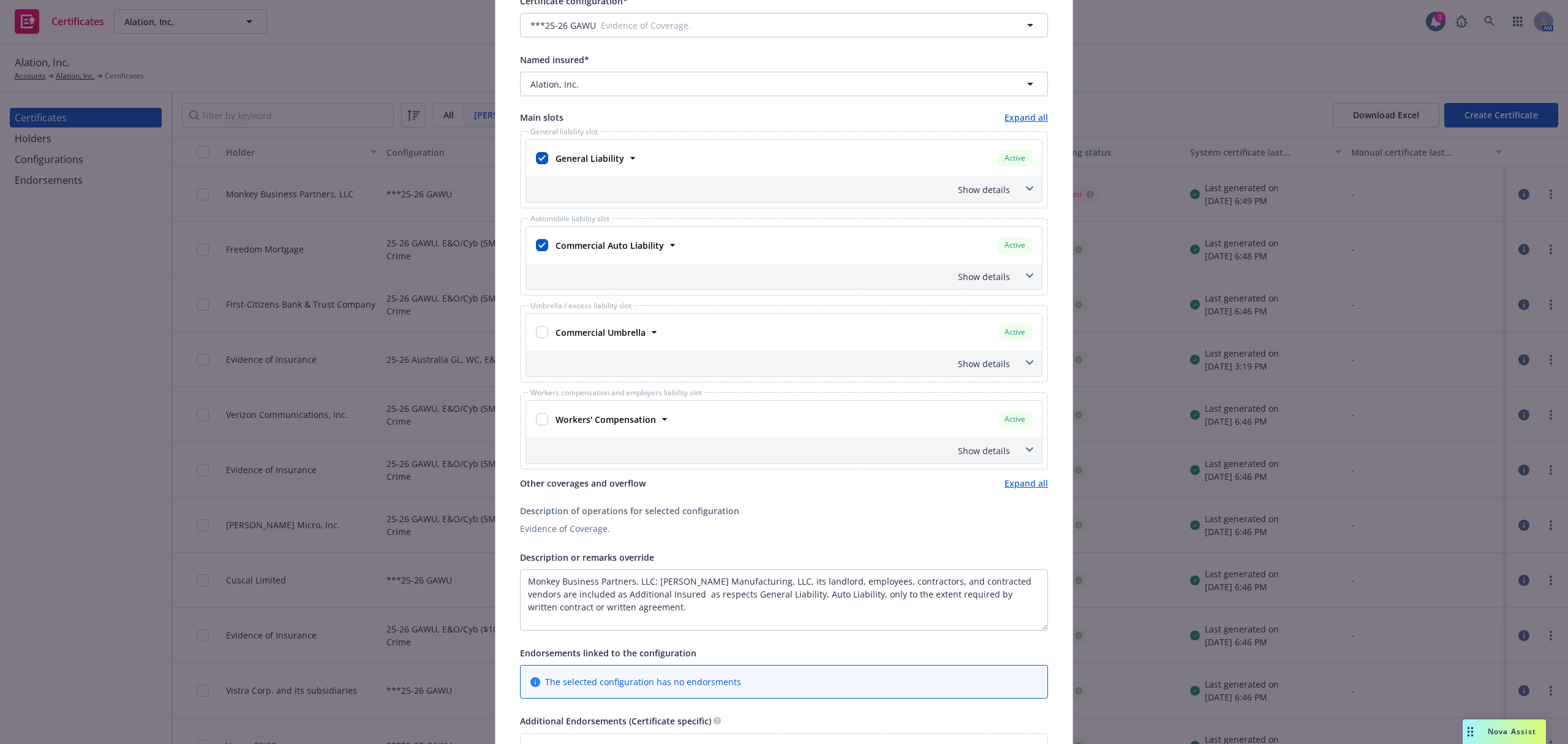
click at [992, 191] on div "Show details" at bounding box center [769, 189] width 482 height 13
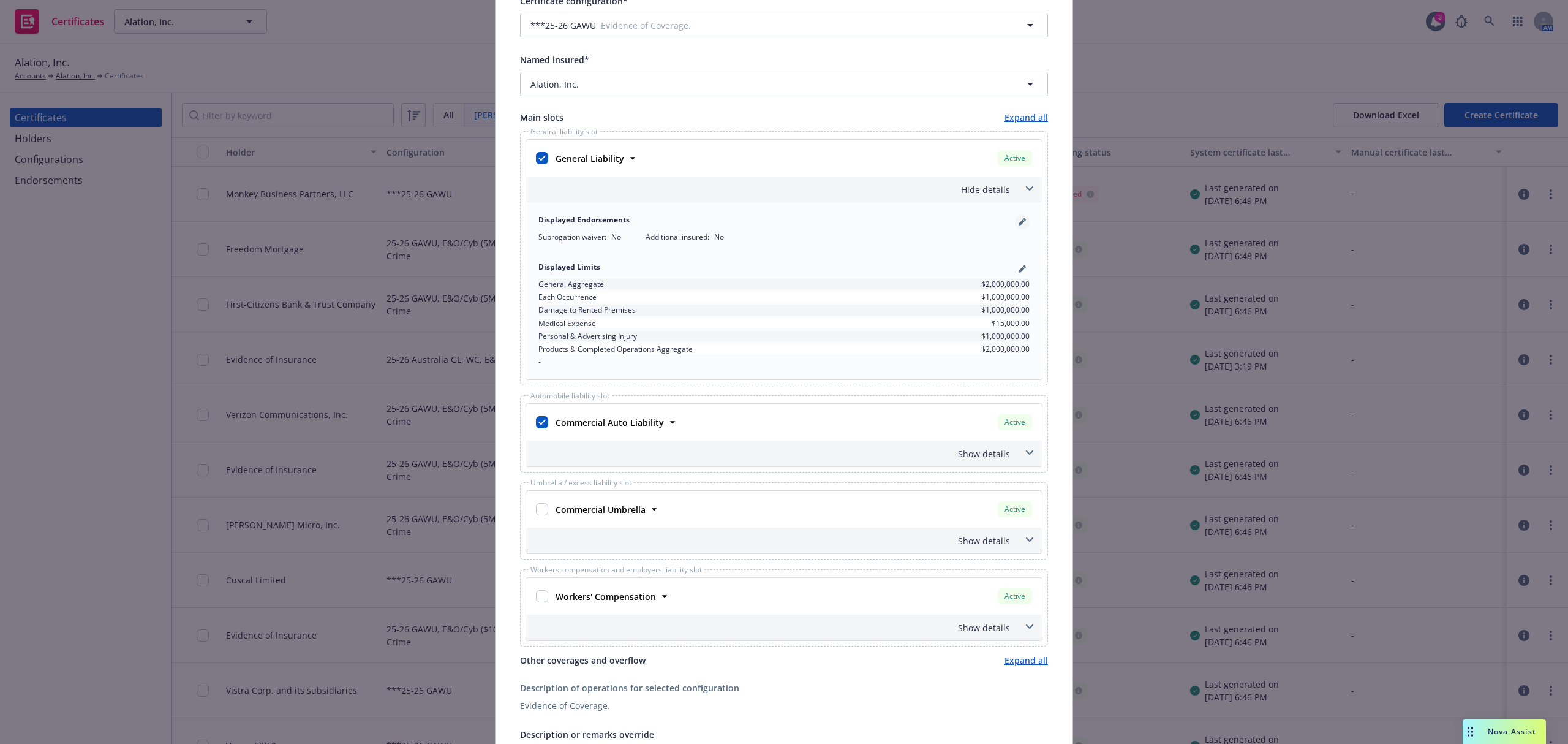
click at [1019, 219] on link "pencil" at bounding box center [1022, 222] width 15 height 15
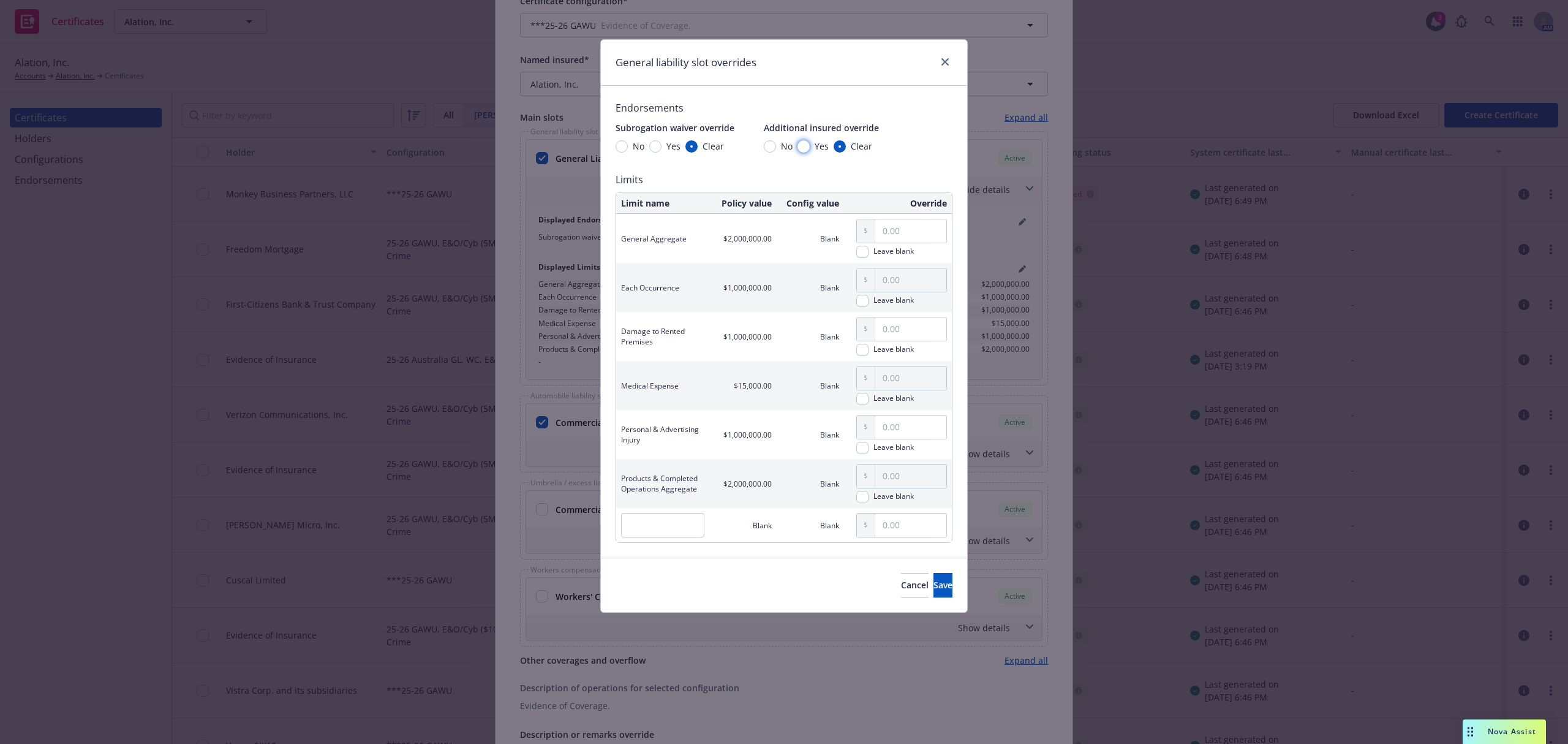
click at [801, 143] on input "Yes" at bounding box center [803, 146] width 12 height 12
radio input "true"
click at [934, 586] on span "Save" at bounding box center [943, 584] width 19 height 11
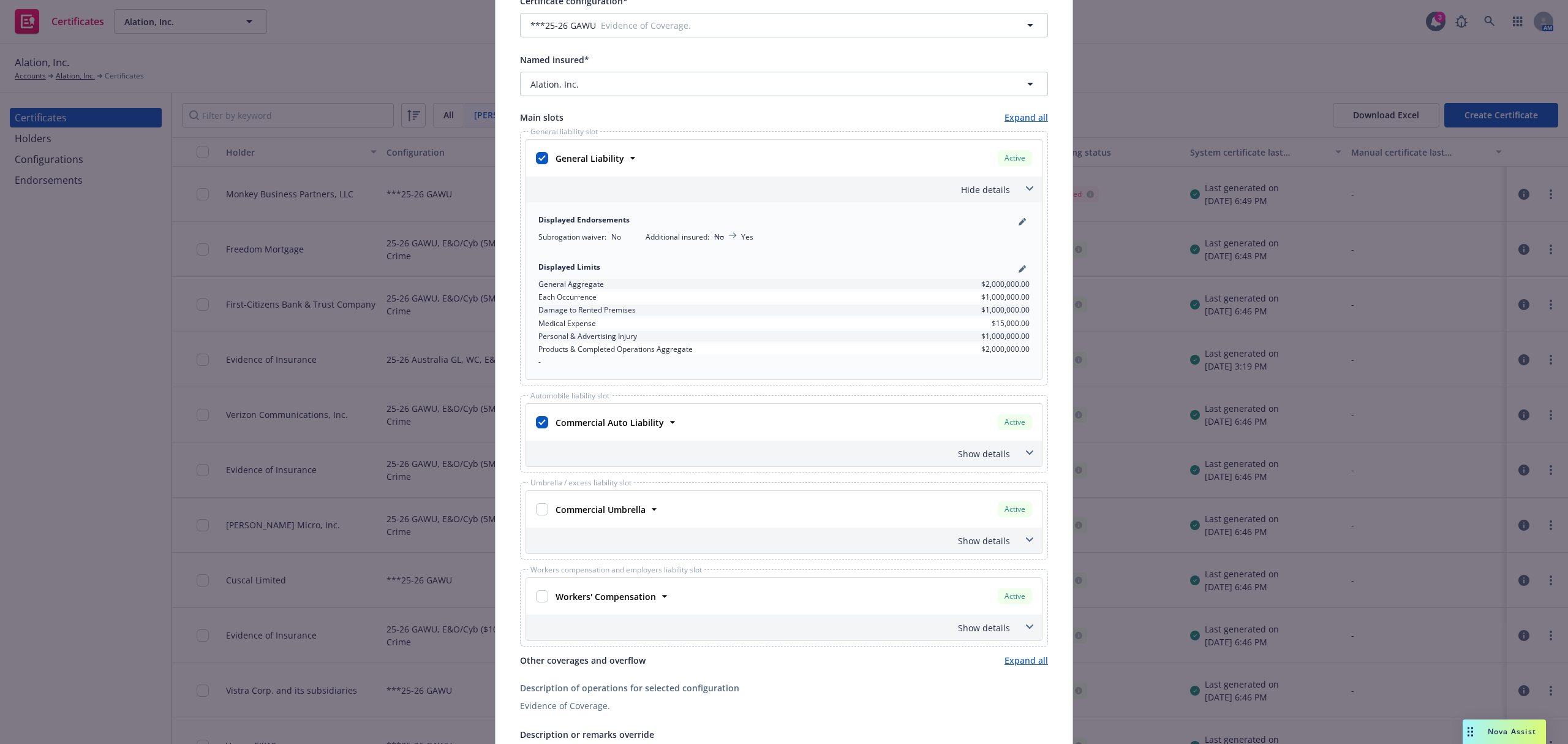
scroll to position [218, 0]
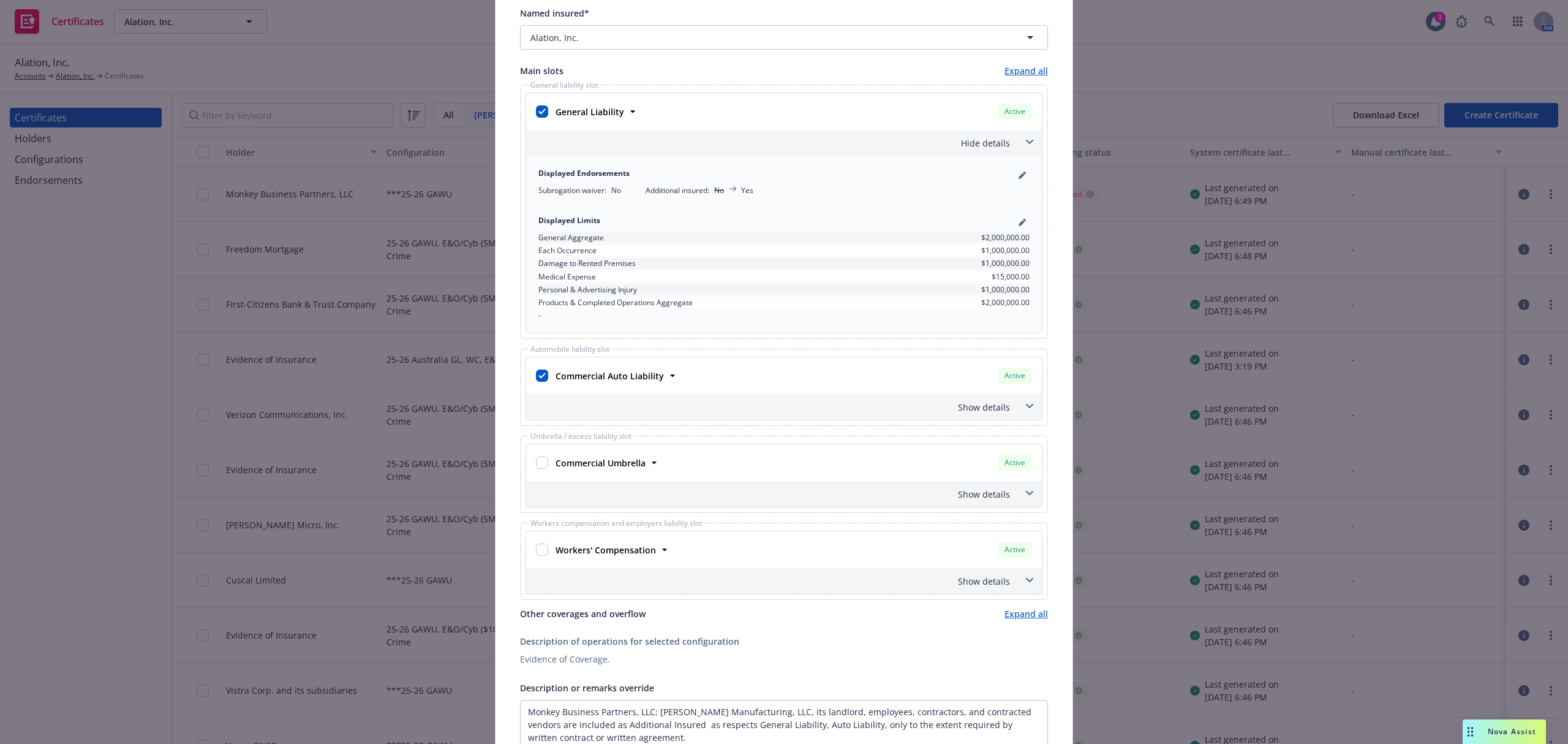
click at [971, 418] on div "Show details" at bounding box center [784, 407] width 516 height 26
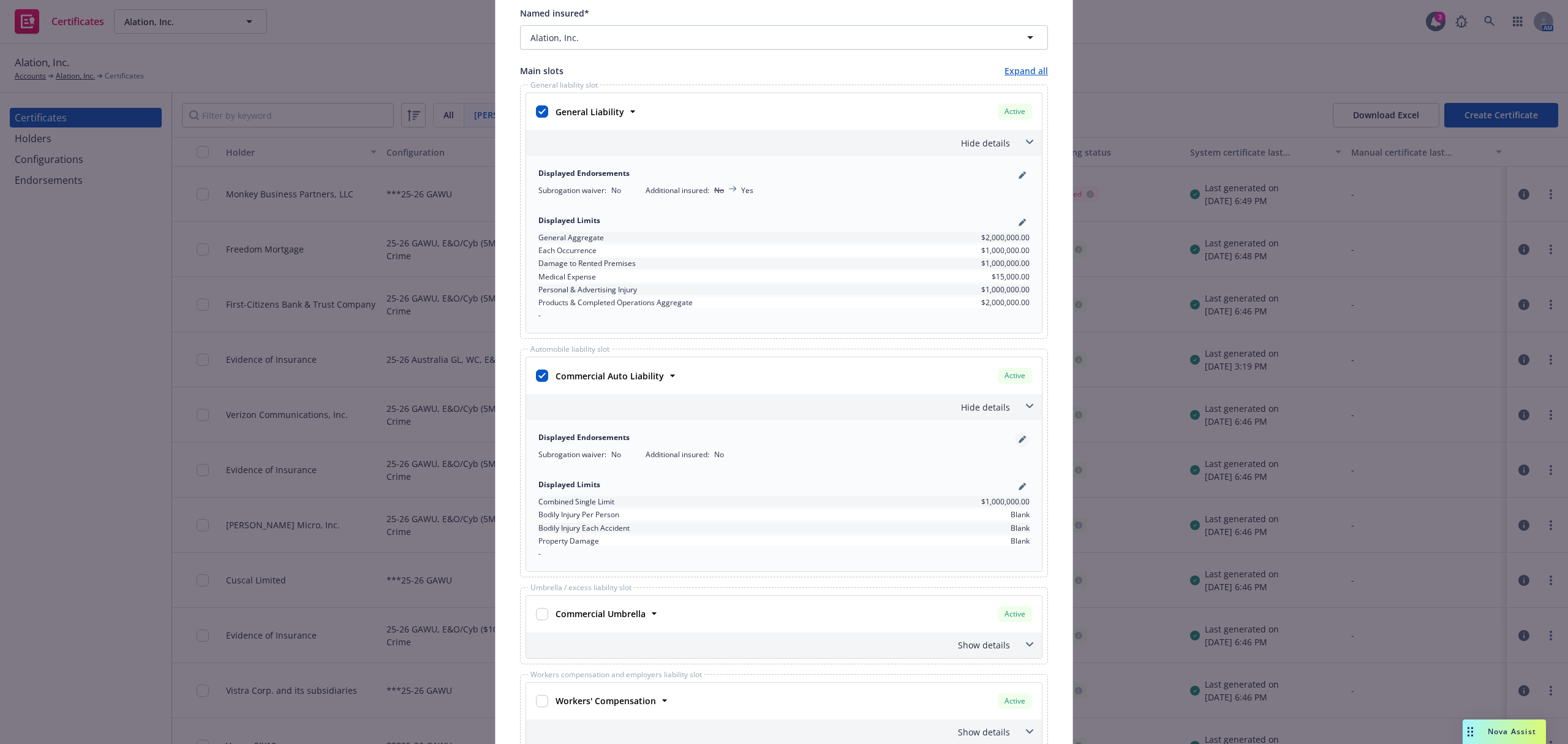
click at [1019, 441] on icon "pencil" at bounding box center [1022, 439] width 8 height 8
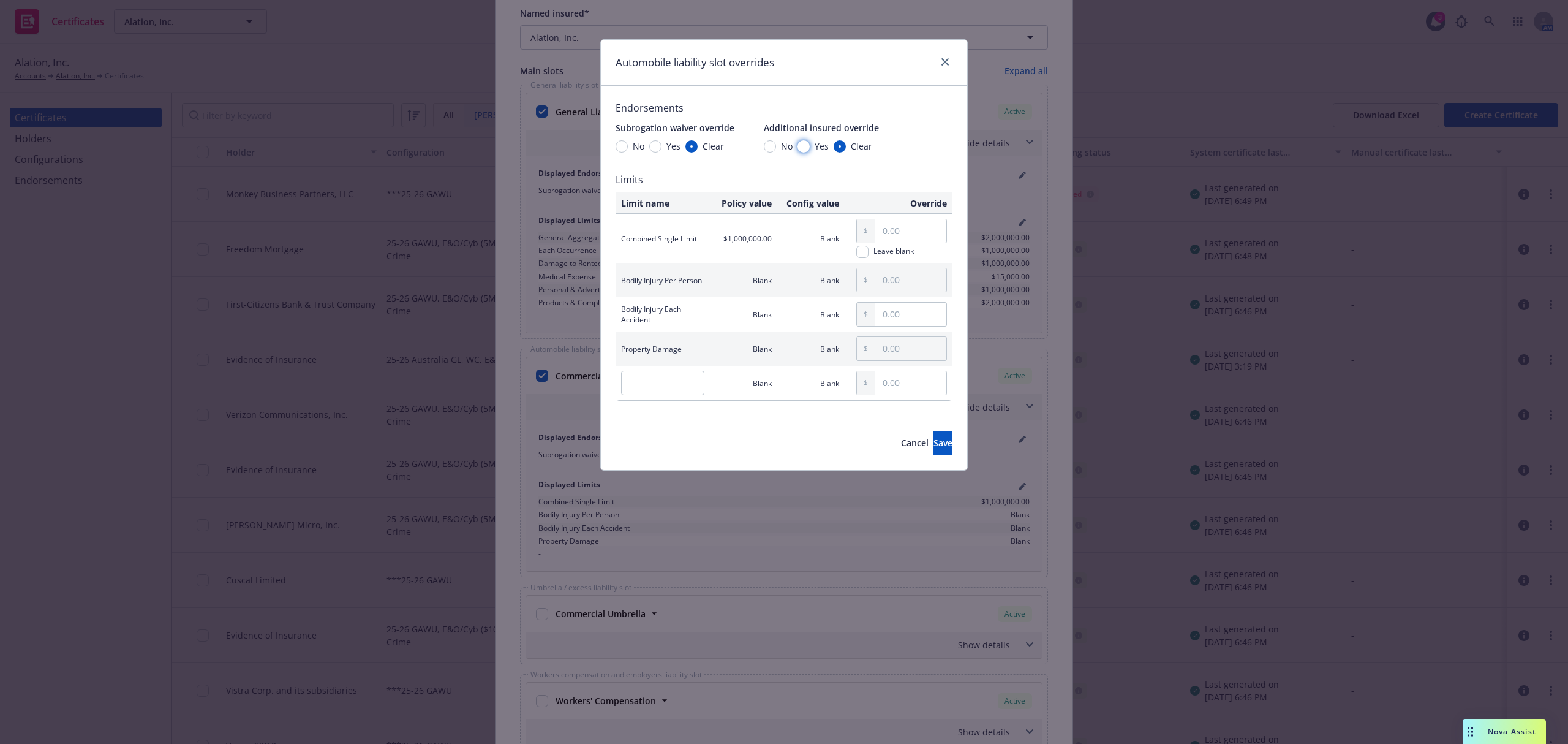
click at [802, 149] on input "Yes" at bounding box center [803, 146] width 12 height 12
radio input "true"
click at [934, 448] on span "Save" at bounding box center [943, 443] width 19 height 11
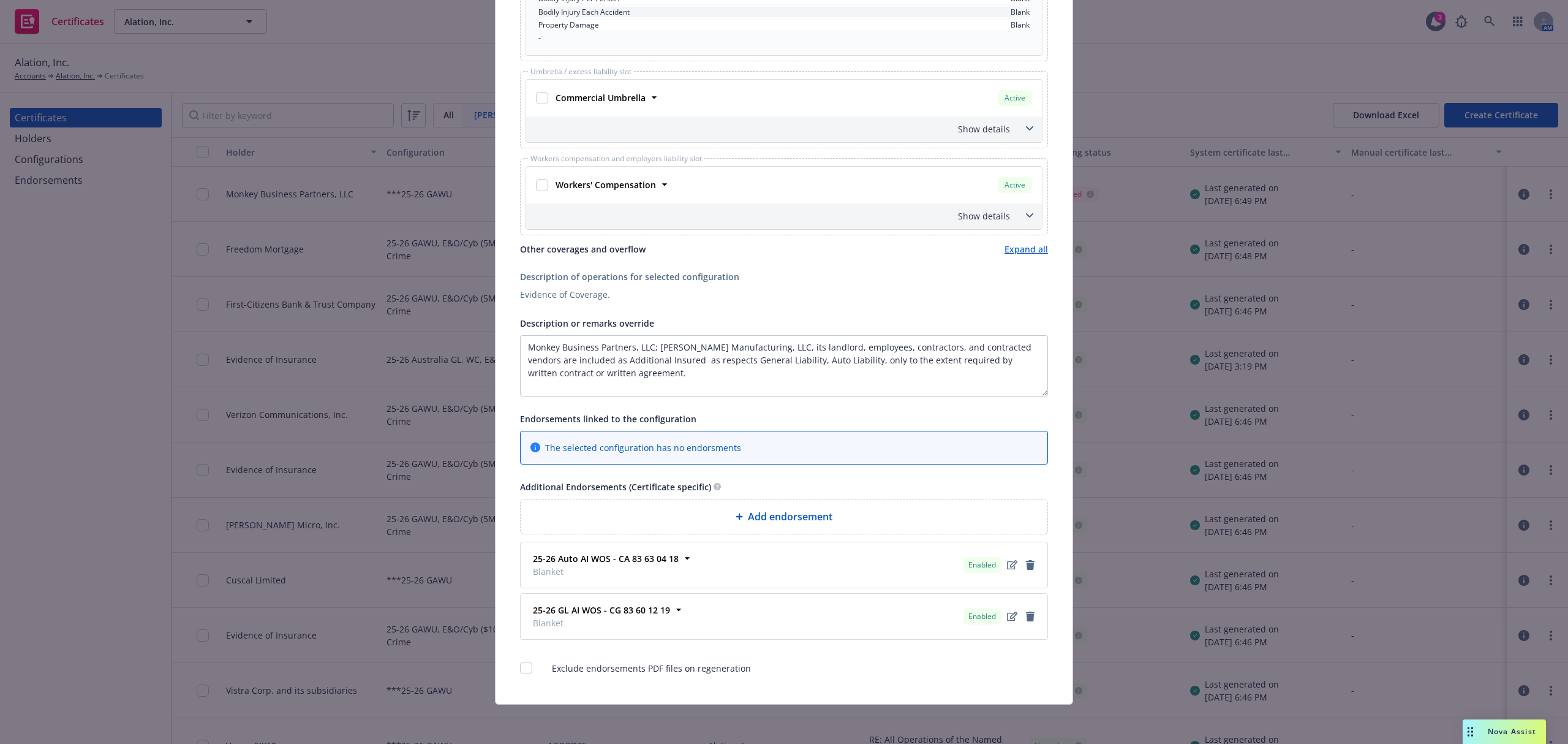
scroll to position [0, 0]
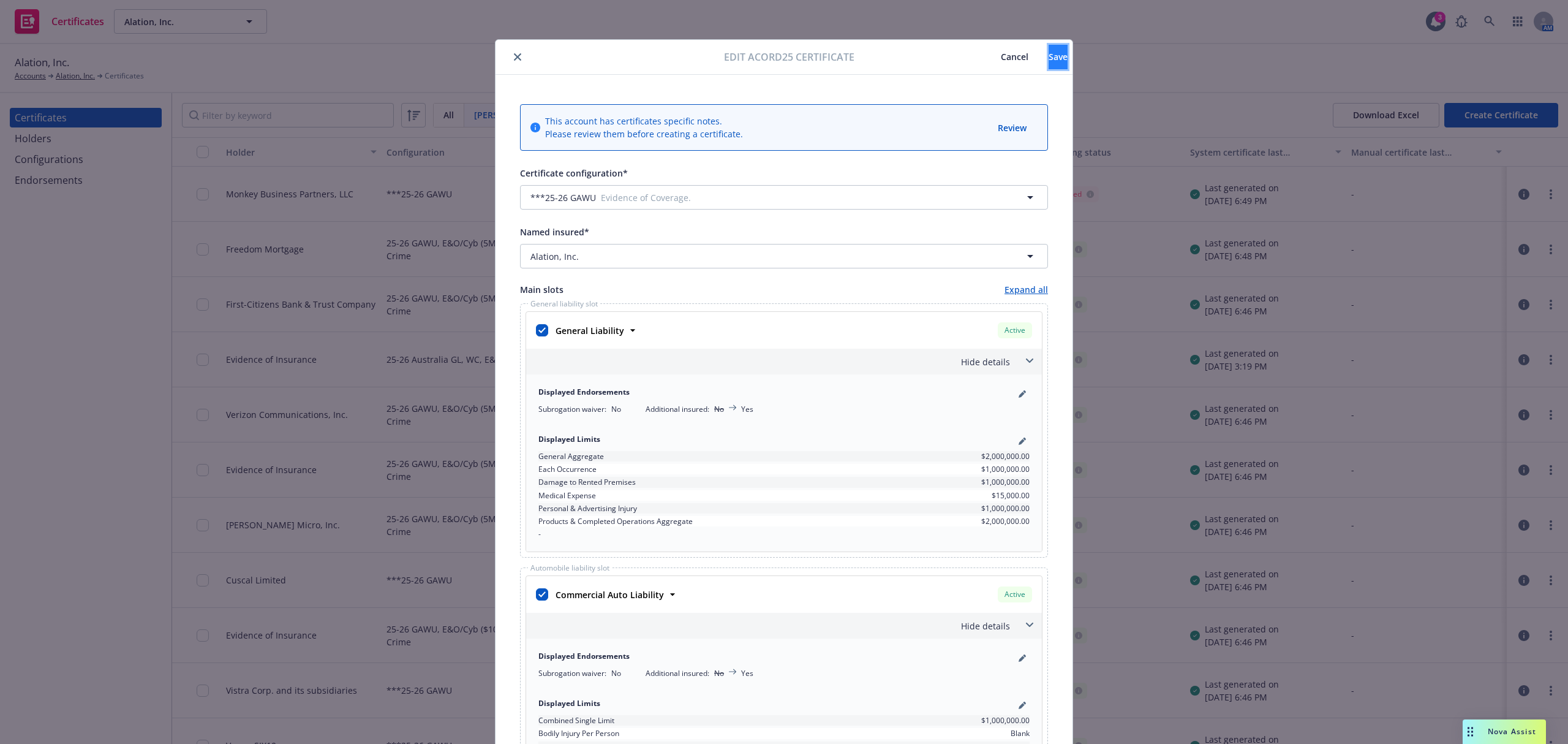
click at [1048, 55] on span "Save" at bounding box center [1058, 56] width 19 height 11
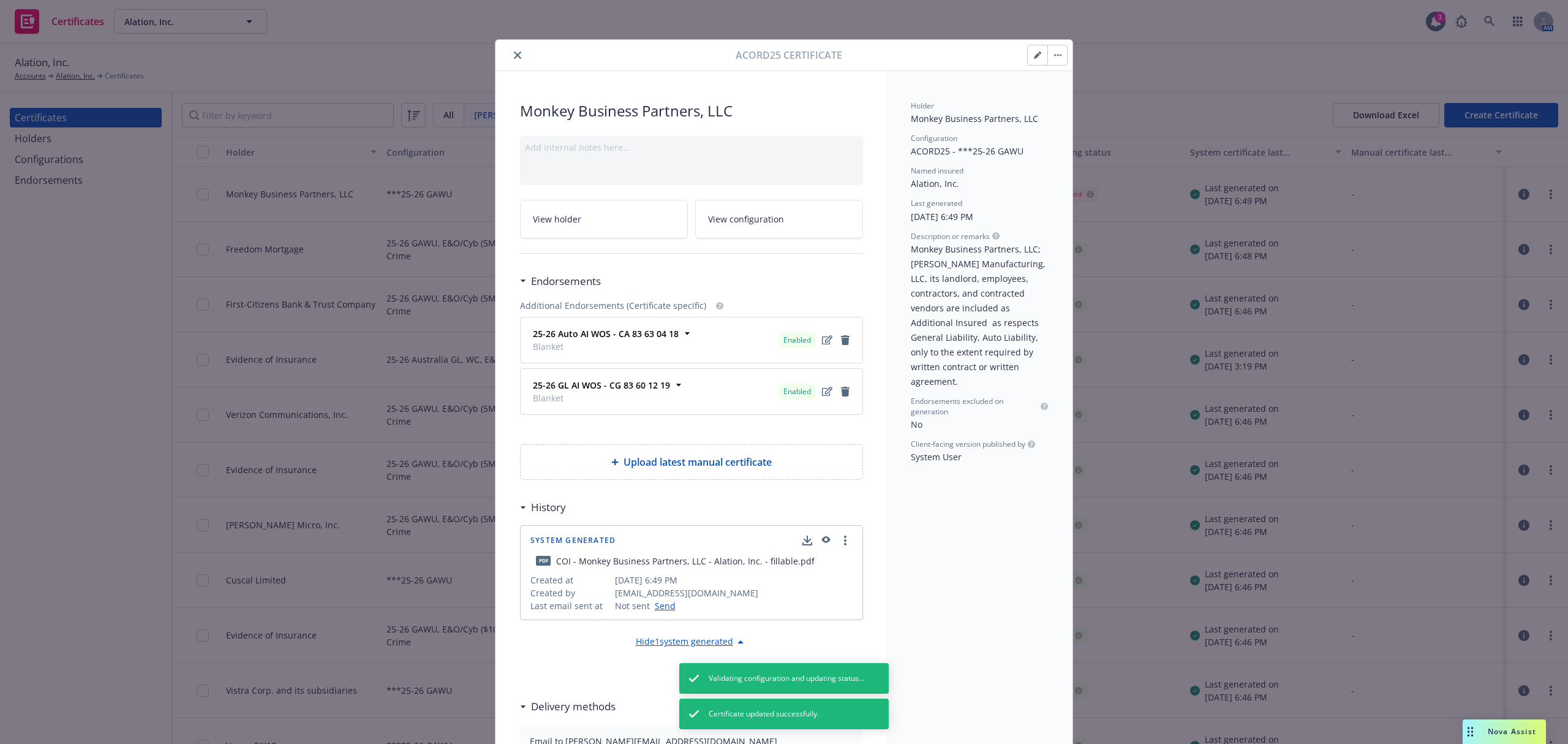
click at [1049, 60] on button "button" at bounding box center [1057, 55] width 20 height 20
click at [1096, 113] on link "Regenerate" at bounding box center [1149, 114] width 215 height 25
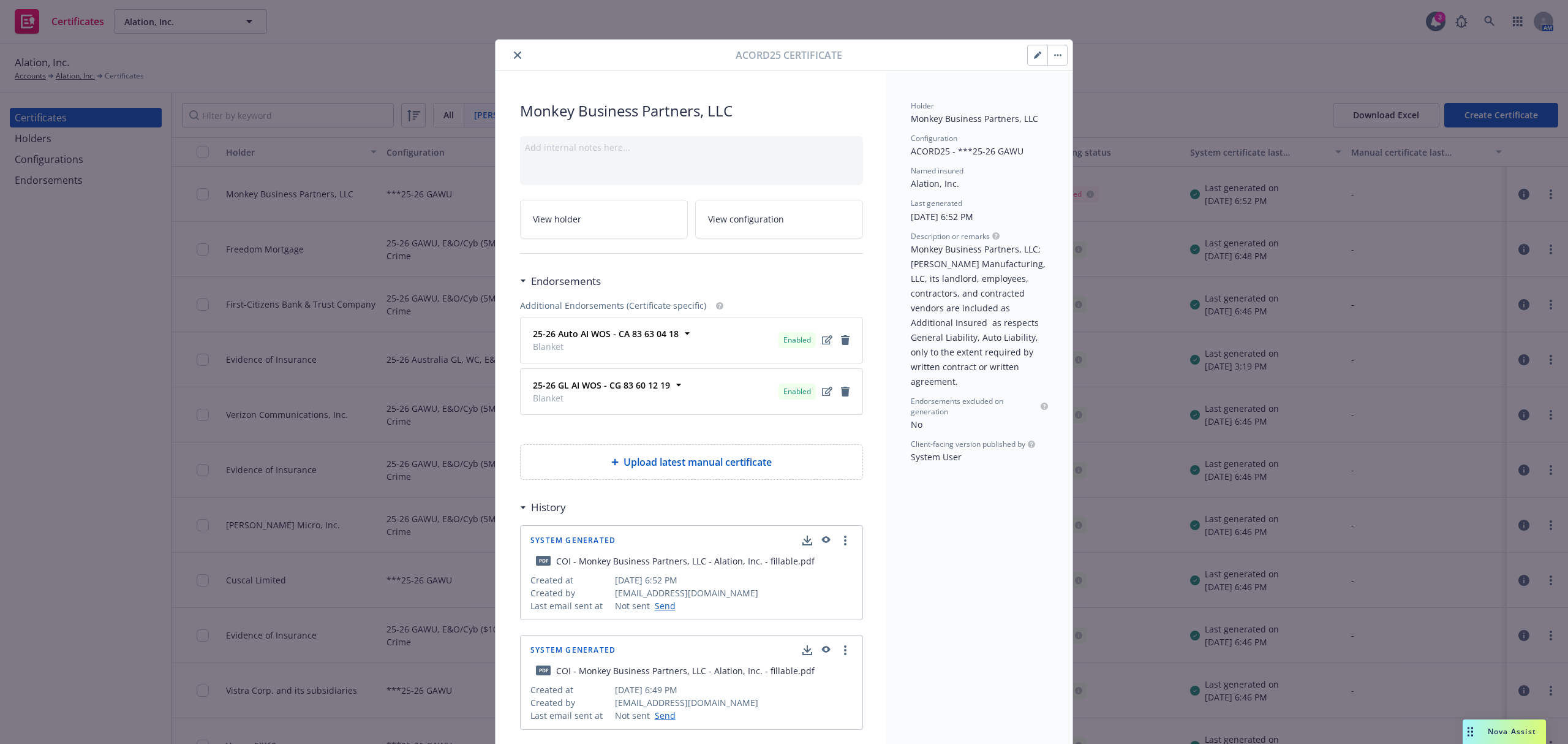
click at [514, 51] on icon "close" at bounding box center [518, 55] width 8 height 8
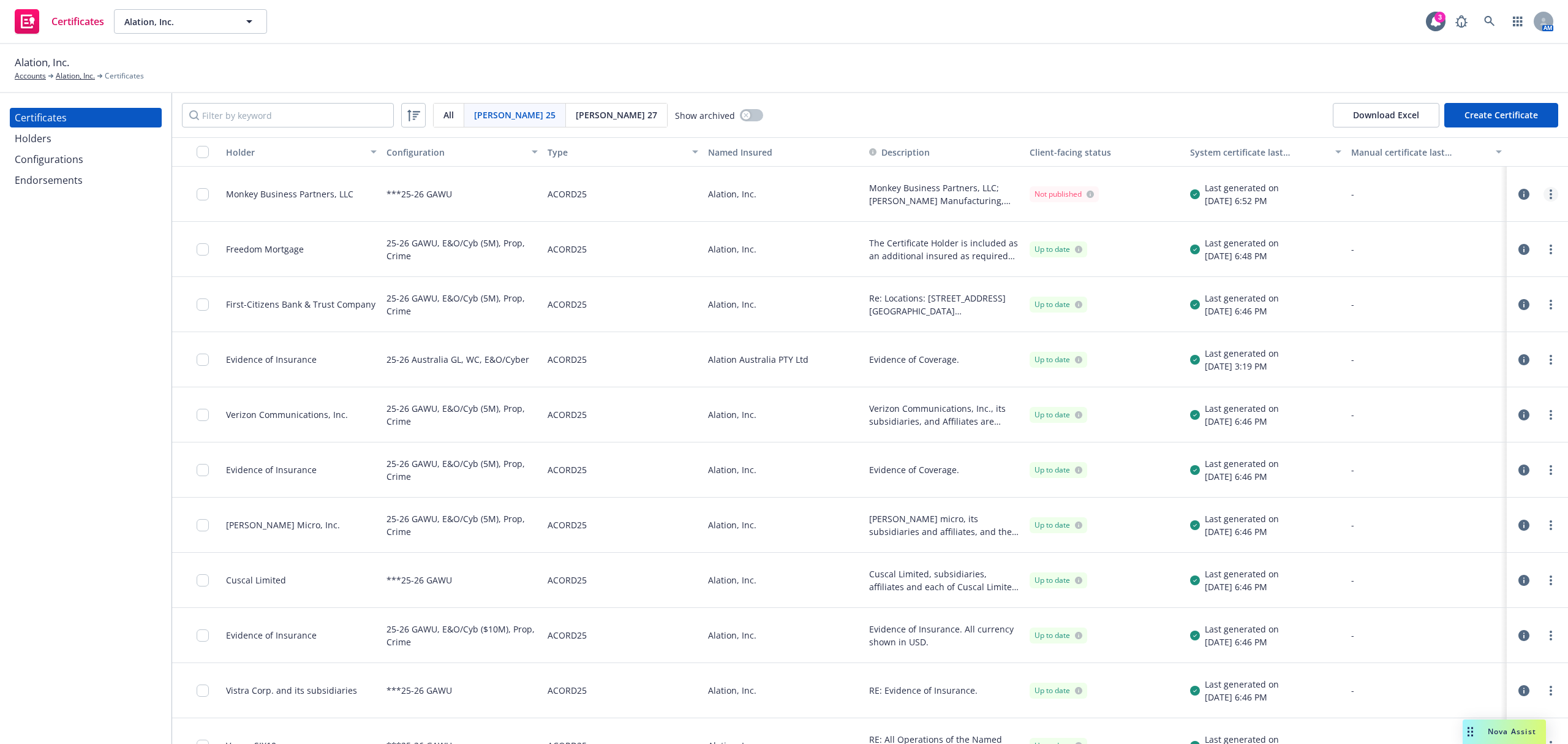
click at [1543, 198] on link "more" at bounding box center [1550, 194] width 15 height 15
click at [1394, 379] on div "Edit Archive Regenerate Upload latest manual certificate Email manual certifica…" at bounding box center [1448, 317] width 196 height 220
click at [1543, 189] on link "more" at bounding box center [1550, 194] width 15 height 15
click at [1385, 367] on link "Download uneditable generated certificate" at bounding box center [1448, 366] width 196 height 25
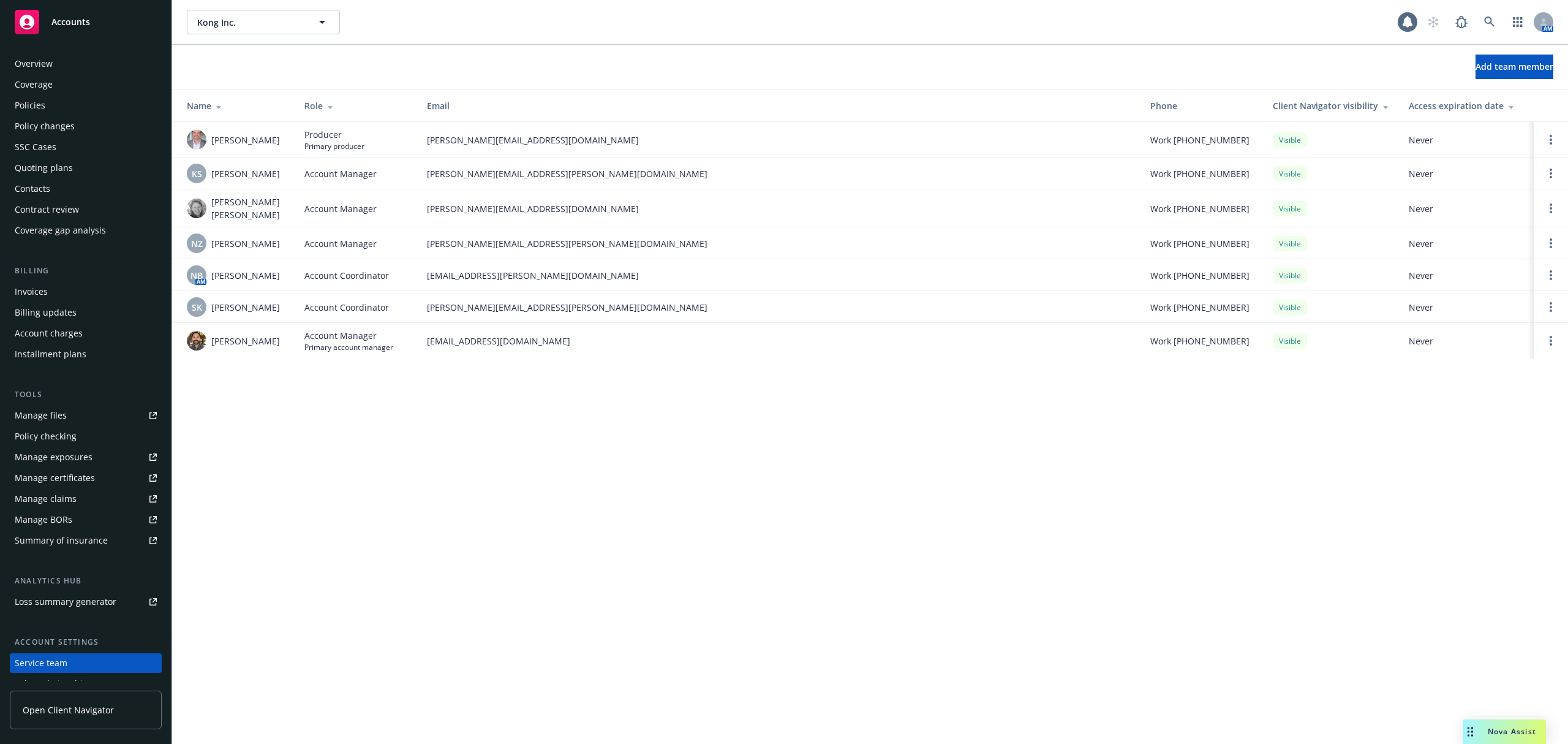
scroll to position [75, 0]
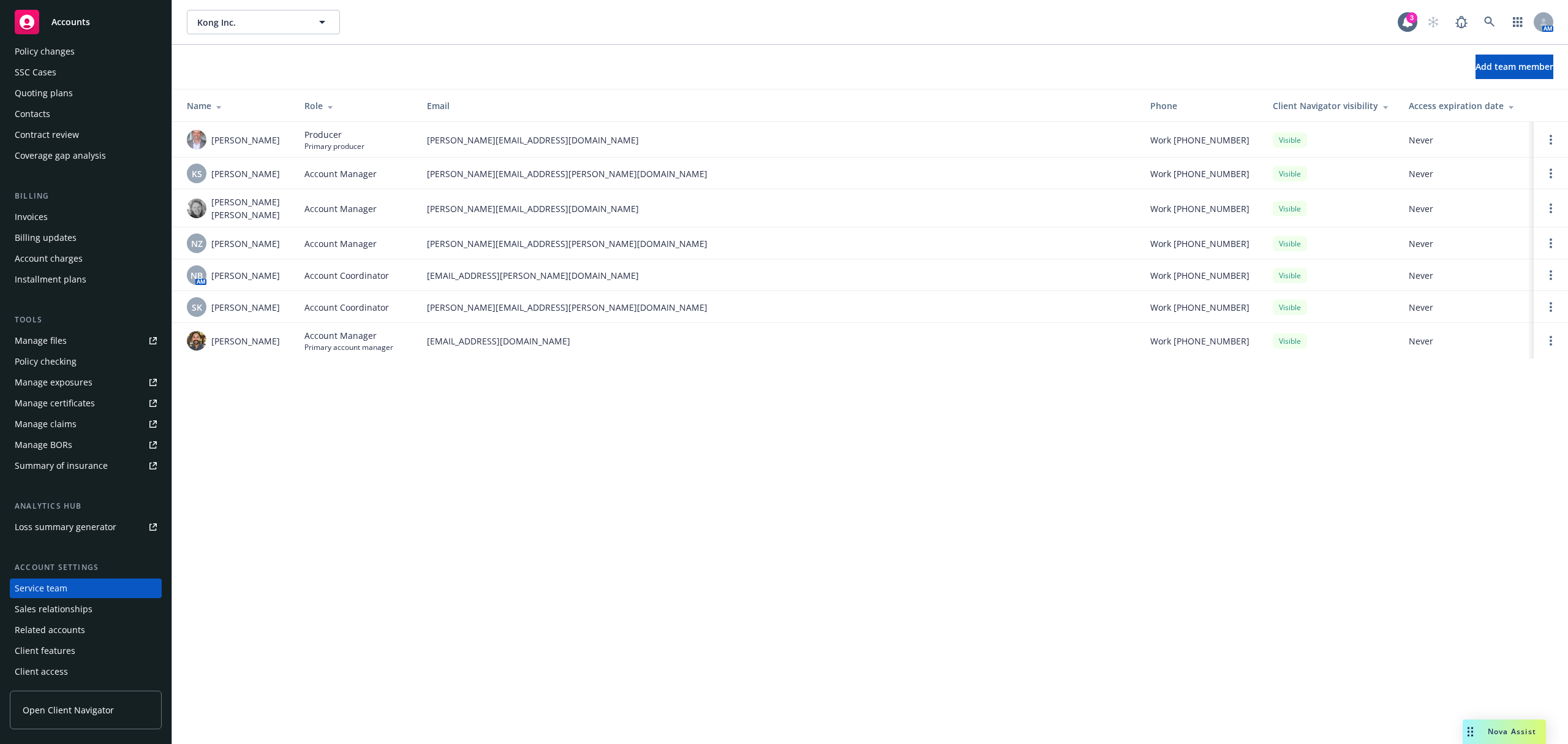
click at [89, 225] on div "Invoices" at bounding box center [85, 217] width 142 height 20
